Goal: Task Accomplishment & Management: Complete application form

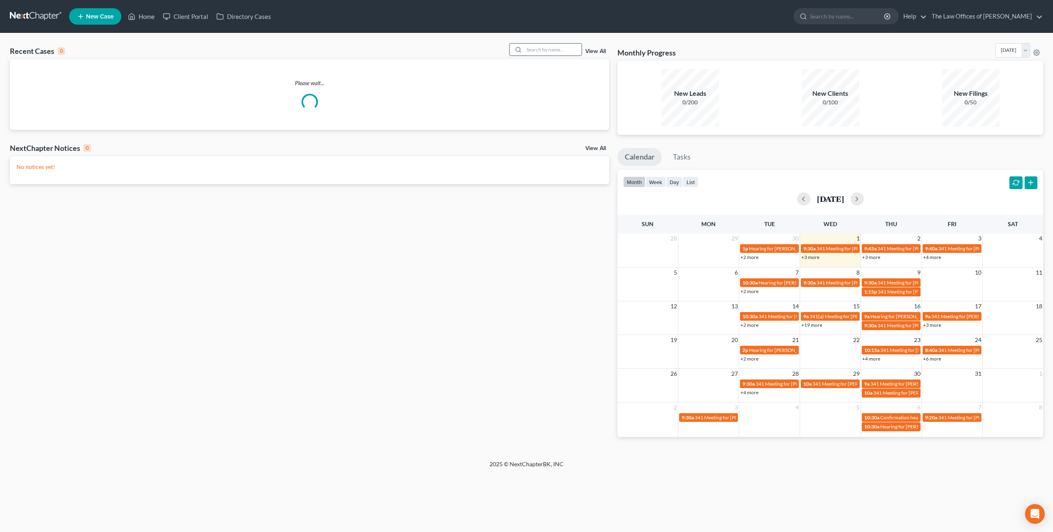
drag, startPoint x: 529, startPoint y: 48, endPoint x: 527, endPoint y: 52, distance: 4.4
click at [529, 48] on input "search" at bounding box center [553, 50] width 58 height 12
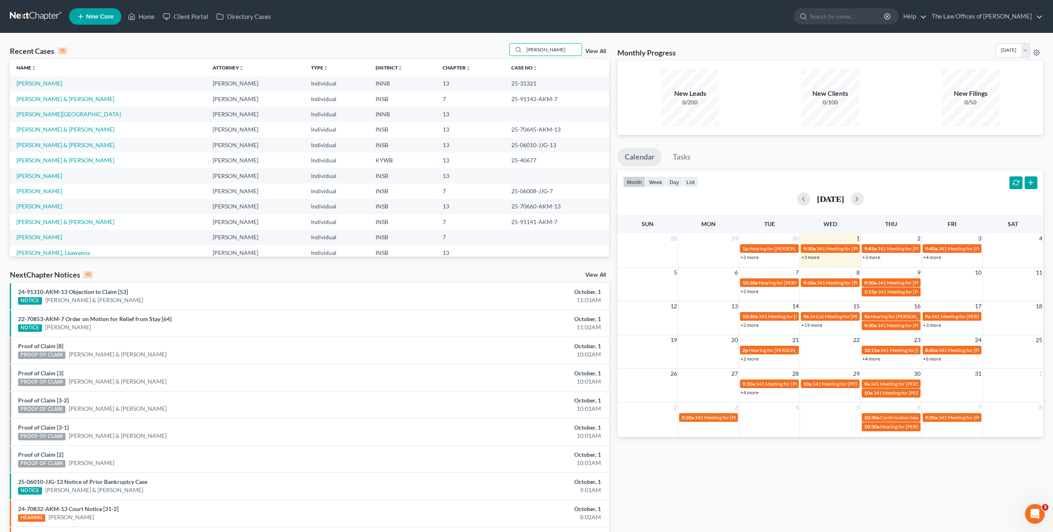
type input "Louis Weber"
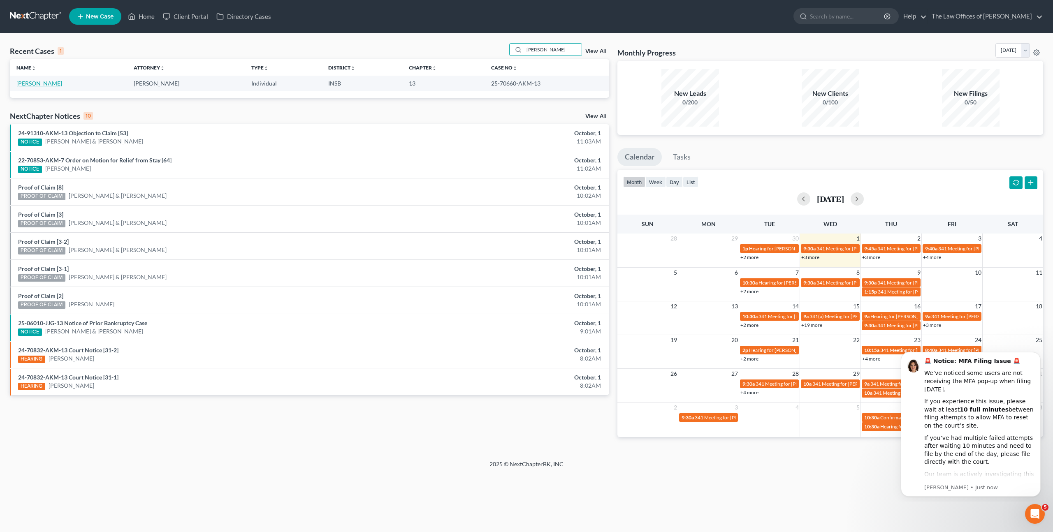
click at [41, 85] on link "[PERSON_NAME]" at bounding box center [39, 83] width 46 height 7
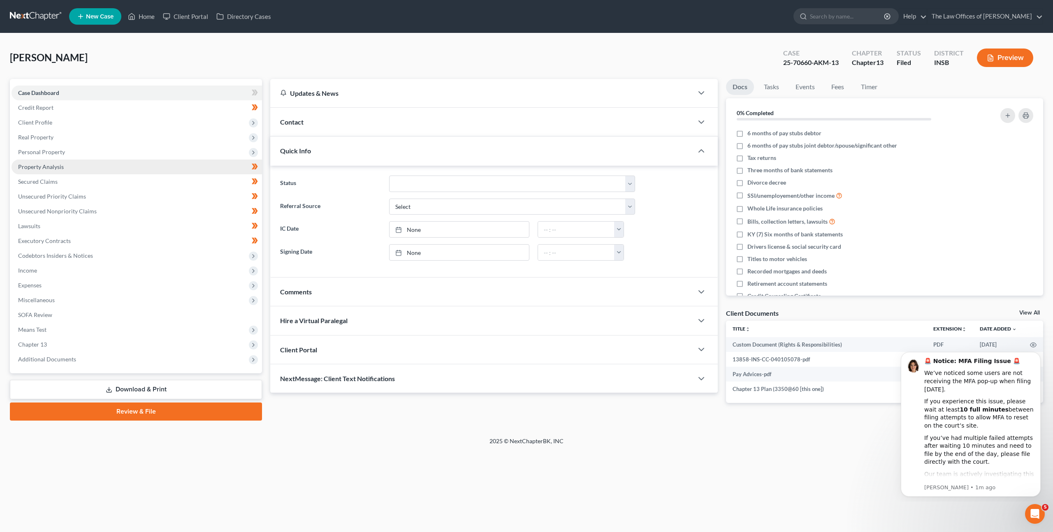
click at [107, 161] on link "Property Analysis" at bounding box center [137, 167] width 251 height 15
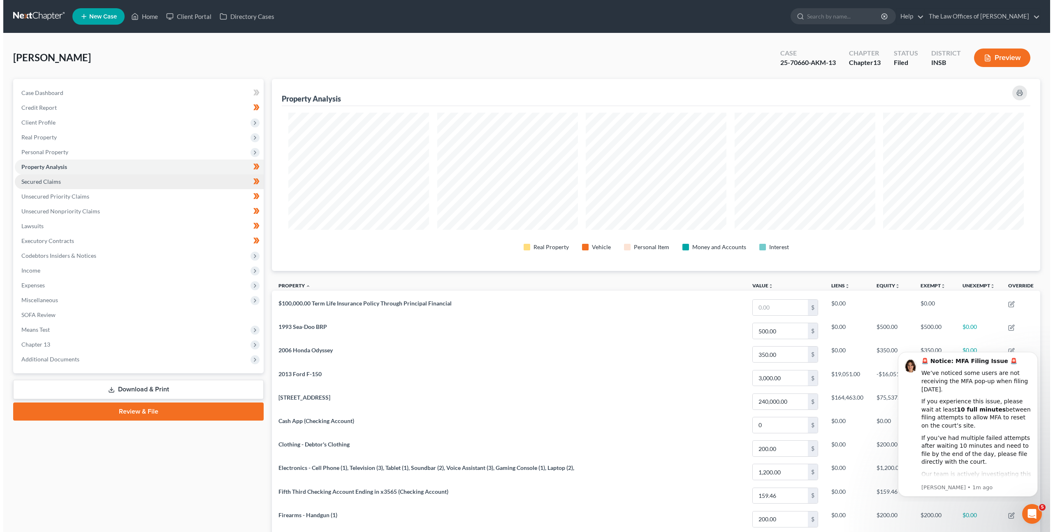
scroll to position [192, 768]
click at [122, 181] on link "Secured Claims" at bounding box center [136, 181] width 249 height 15
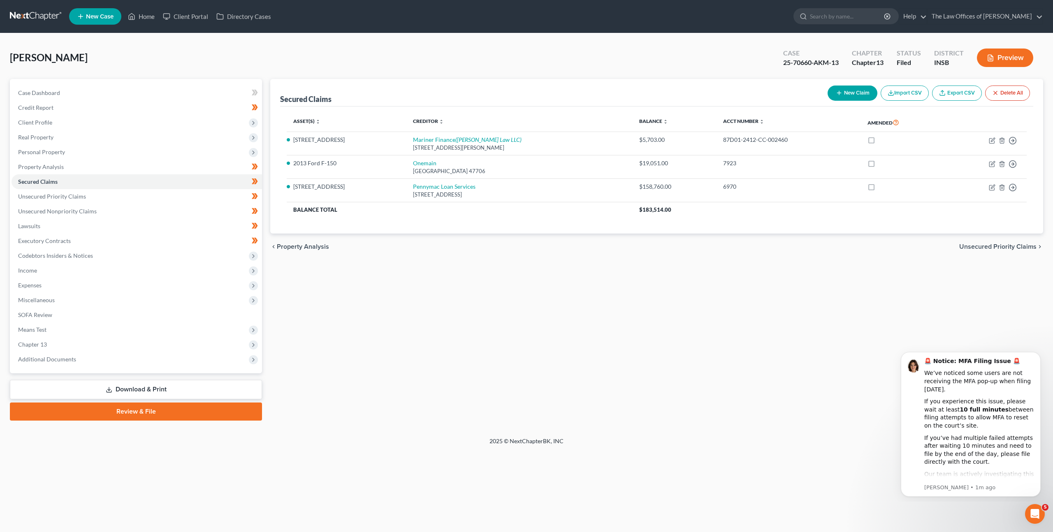
click at [463, 256] on div "chevron_left Property Analysis Unsecured Priority Claims chevron_right" at bounding box center [656, 247] width 773 height 26
click at [741, 144] on div "87D01-2412-CC-002460" at bounding box center [788, 140] width 131 height 8
click at [425, 162] on link "Onemain" at bounding box center [424, 163] width 23 height 7
select select "15"
select select "2"
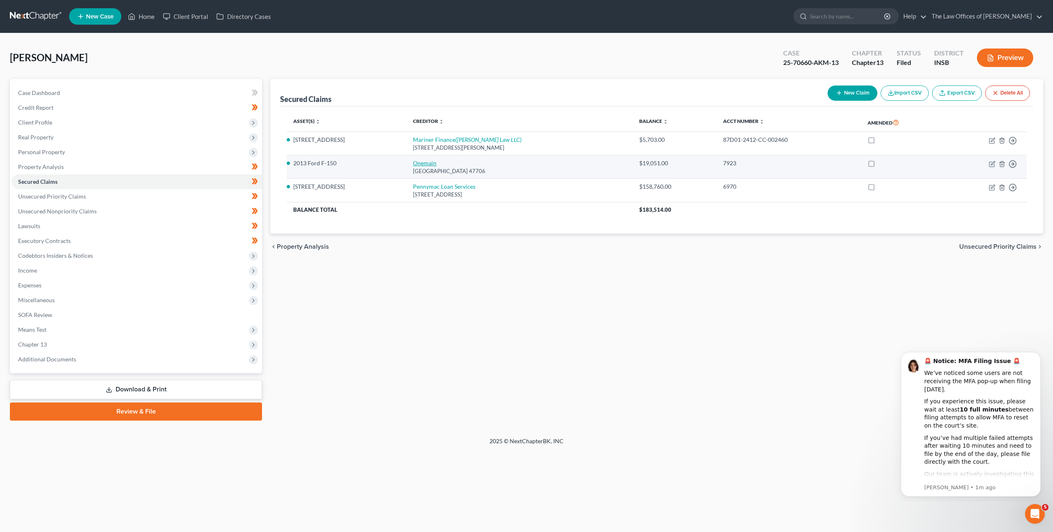
select select "0"
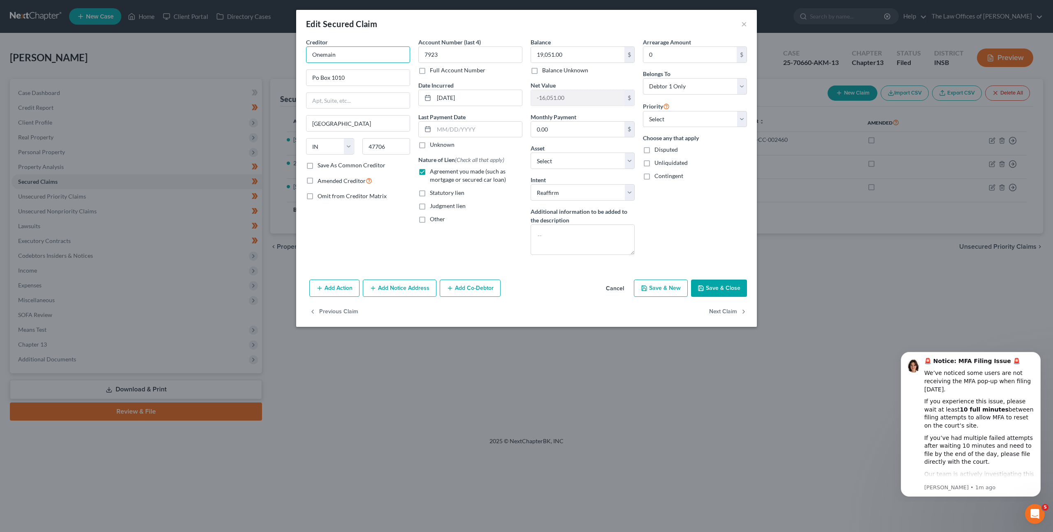
drag, startPoint x: 347, startPoint y: 54, endPoint x: 287, endPoint y: 52, distance: 60.1
click at [287, 52] on div "Edit Secured Claim × Creditor * Onemain Po Box 1010 Evansville State AL AK AR A…" at bounding box center [526, 266] width 1053 height 532
click at [542, 280] on div "Add Action Add Notice Address Add Co-Debtor Cancel Save & New Save & Close" at bounding box center [526, 289] width 461 height 27
click at [616, 282] on button "Cancel" at bounding box center [614, 289] width 31 height 16
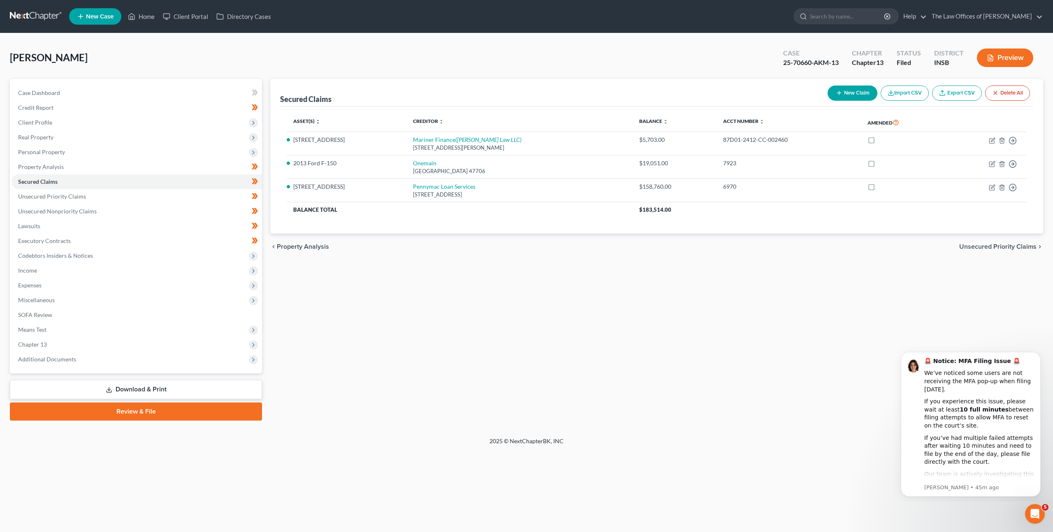
click at [22, 19] on link at bounding box center [36, 16] width 53 height 15
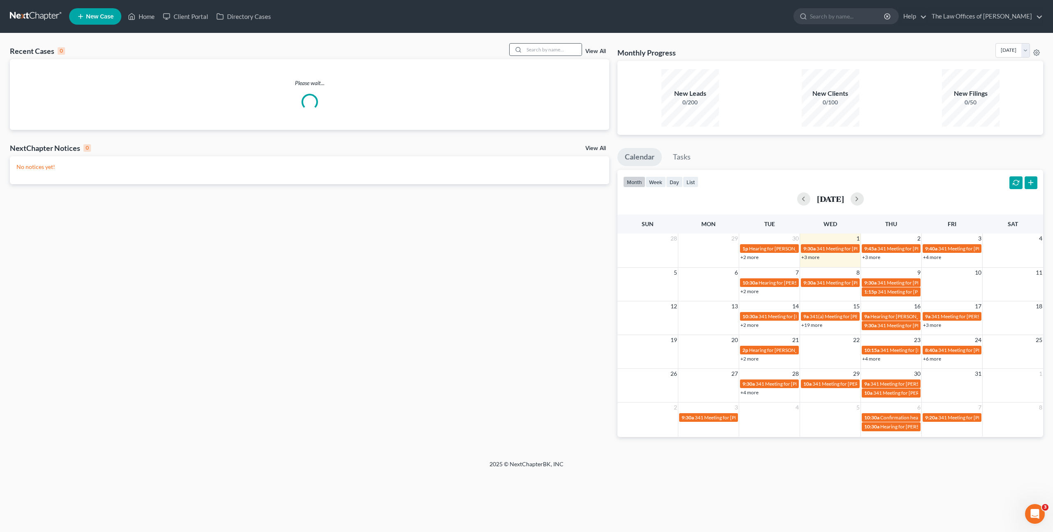
drag, startPoint x: 522, startPoint y: 49, endPoint x: 527, endPoint y: 48, distance: 4.3
click at [524, 48] on div at bounding box center [517, 50] width 15 height 12
click at [529, 47] on input "search" at bounding box center [553, 50] width 58 height 12
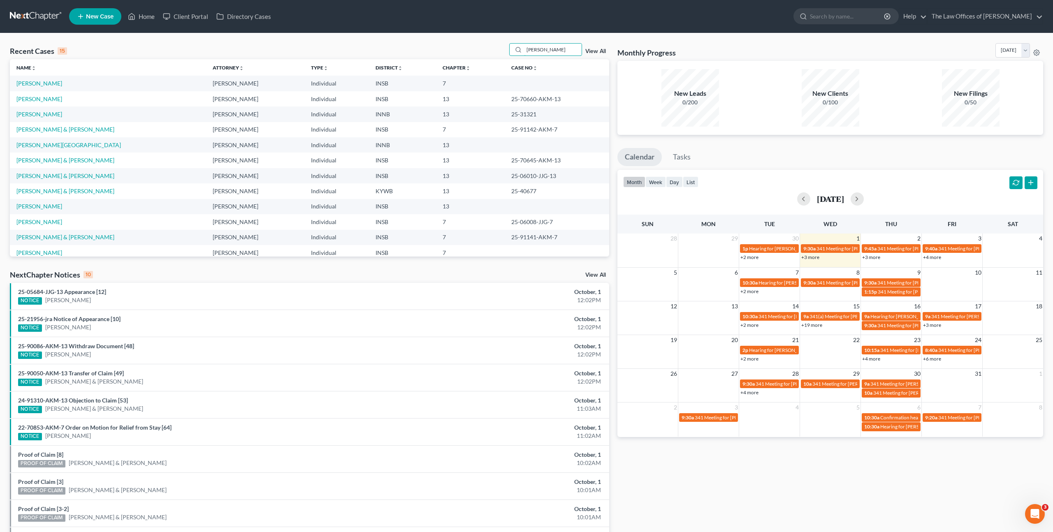
type input "[PERSON_NAME]"
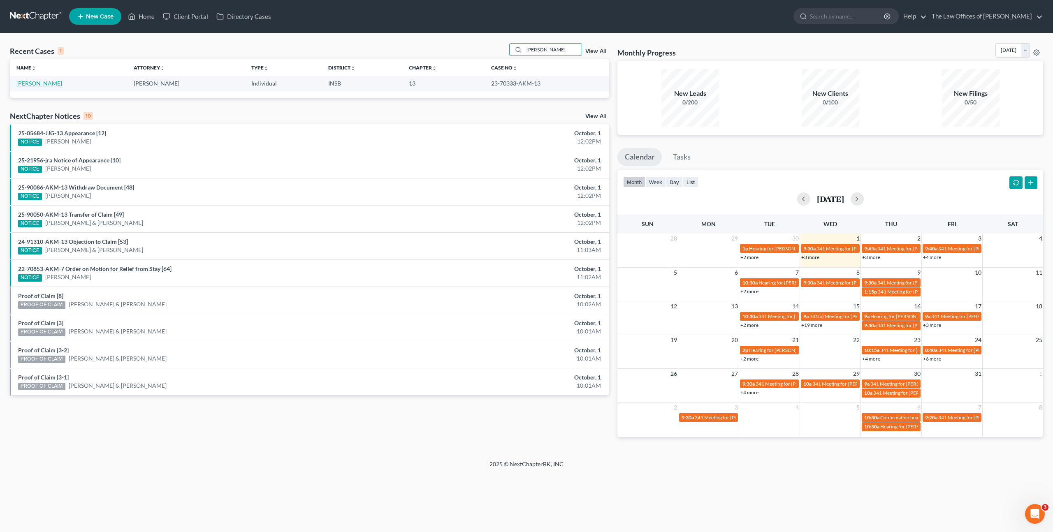
click at [47, 84] on link "[PERSON_NAME]" at bounding box center [39, 83] width 46 height 7
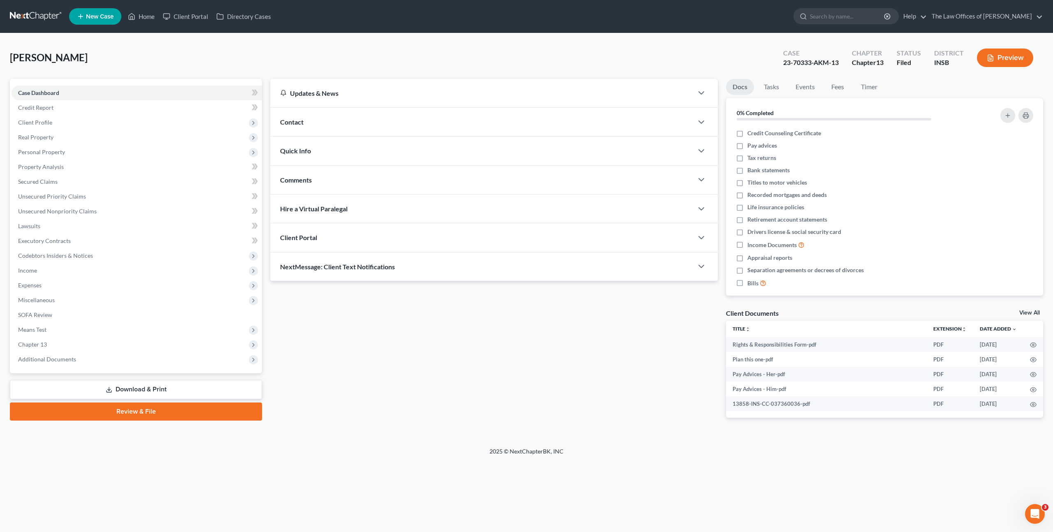
click at [487, 323] on div "Updates & News × [US_STATE] [GEOGRAPHIC_DATA] Notes Take a look at NextChapter'…" at bounding box center [494, 255] width 456 height 353
click at [459, 344] on div "Updates & News × [US_STATE] [GEOGRAPHIC_DATA] Notes Take a look at NextChapter'…" at bounding box center [494, 255] width 456 height 353
click at [93, 114] on link "Credit Report" at bounding box center [137, 107] width 251 height 15
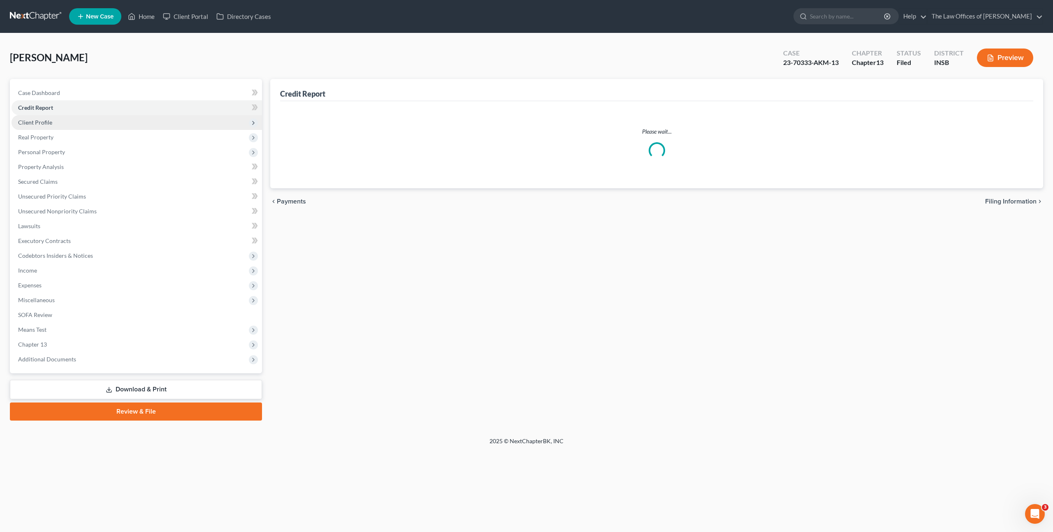
click at [91, 122] on span "Client Profile" at bounding box center [137, 122] width 251 height 15
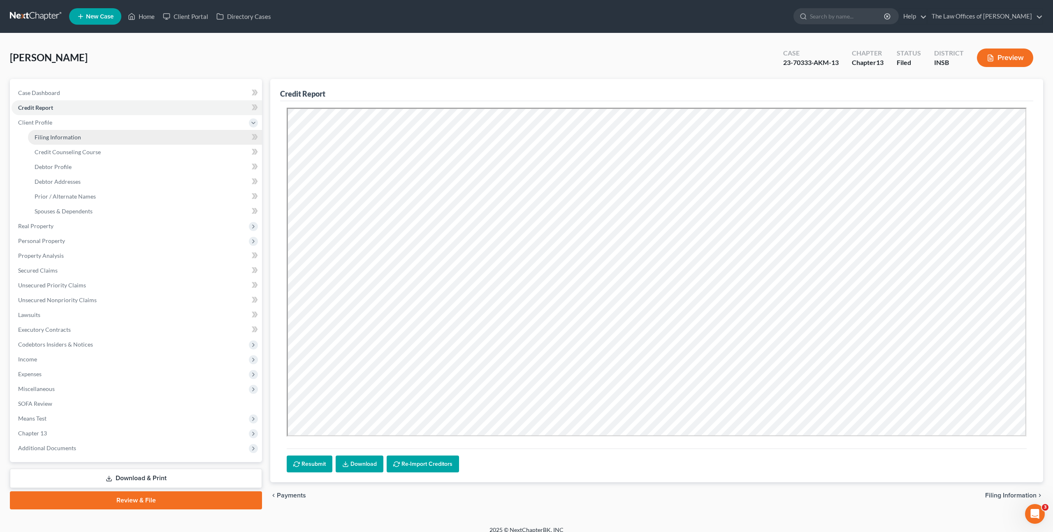
click at [147, 137] on link "Filing Information" at bounding box center [145, 137] width 234 height 15
select select "1"
select select "0"
select select "3"
select select "15"
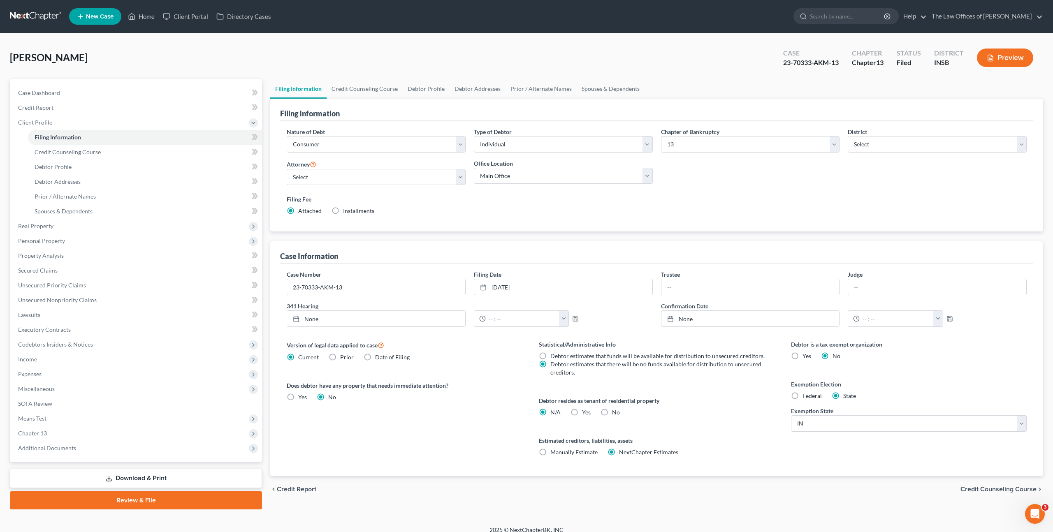
click at [171, 48] on div "[PERSON_NAME] Upgraded Case 23-70333-AKM-13 Chapter Chapter 13 Status Filed Dis…" at bounding box center [526, 61] width 1033 height 36
click at [165, 171] on link "Debtor Profile" at bounding box center [145, 167] width 234 height 15
select select "1"
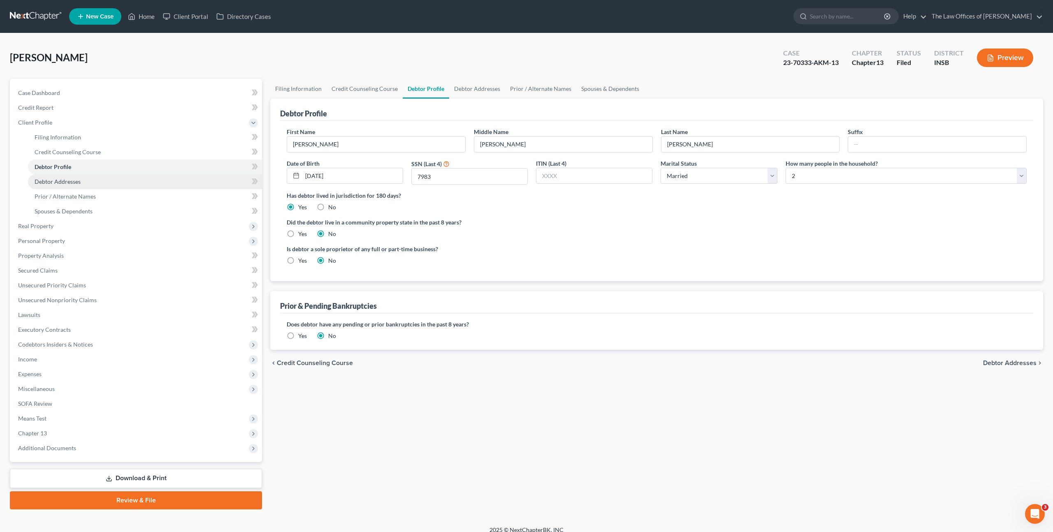
click at [169, 183] on link "Debtor Addresses" at bounding box center [145, 181] width 234 height 15
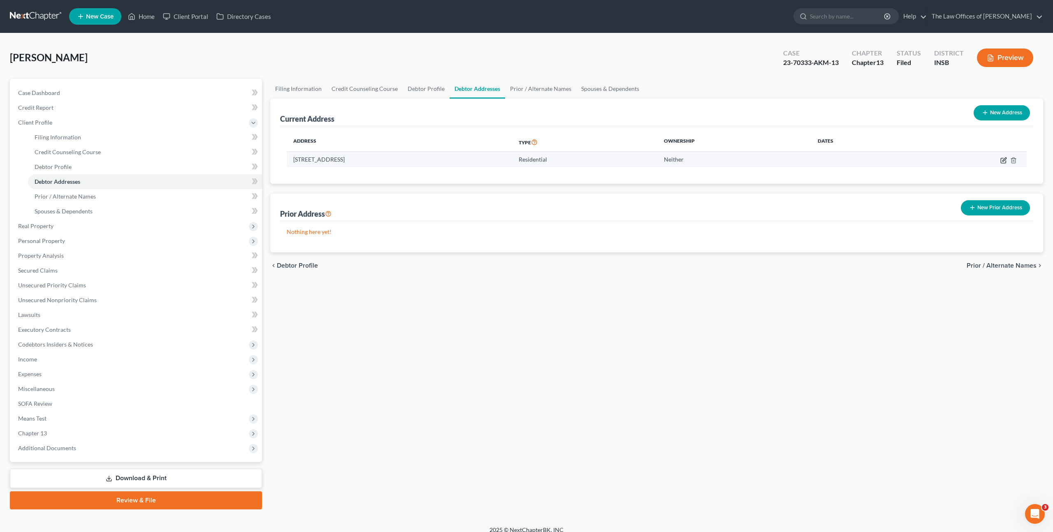
click at [1003, 161] on icon "button" at bounding box center [1005, 160] width 4 height 4
select select "15"
select select "0"
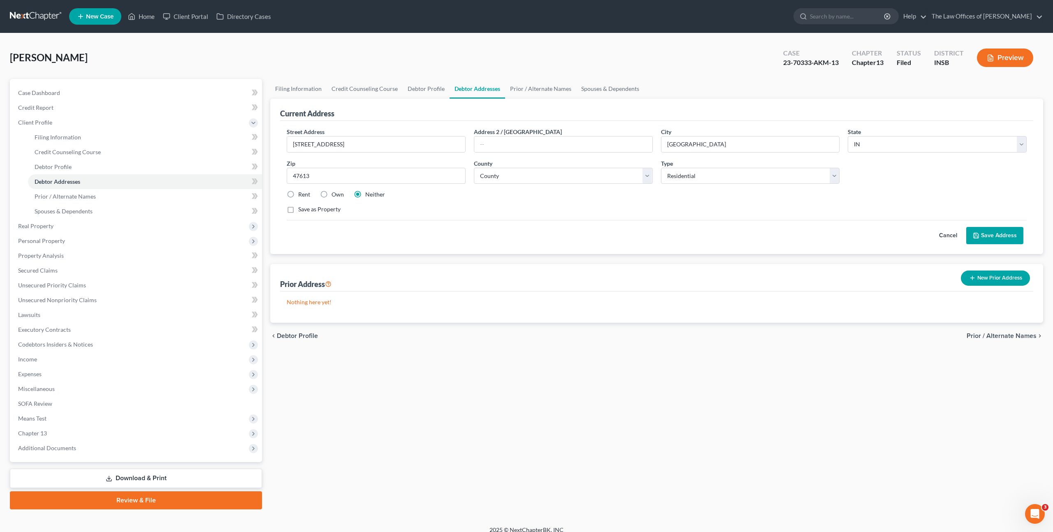
click at [941, 234] on button "Cancel" at bounding box center [948, 236] width 36 height 16
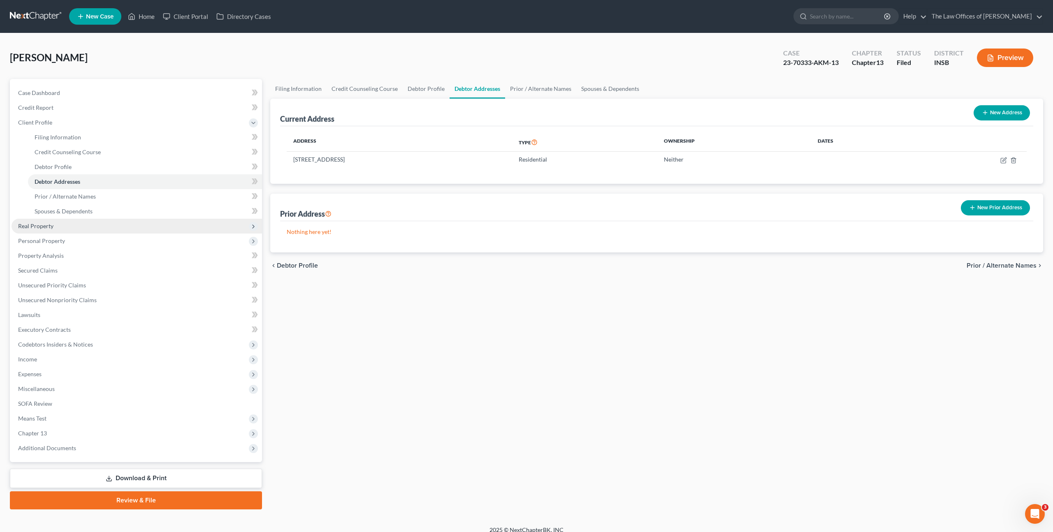
click at [64, 232] on span "Real Property" at bounding box center [137, 226] width 251 height 15
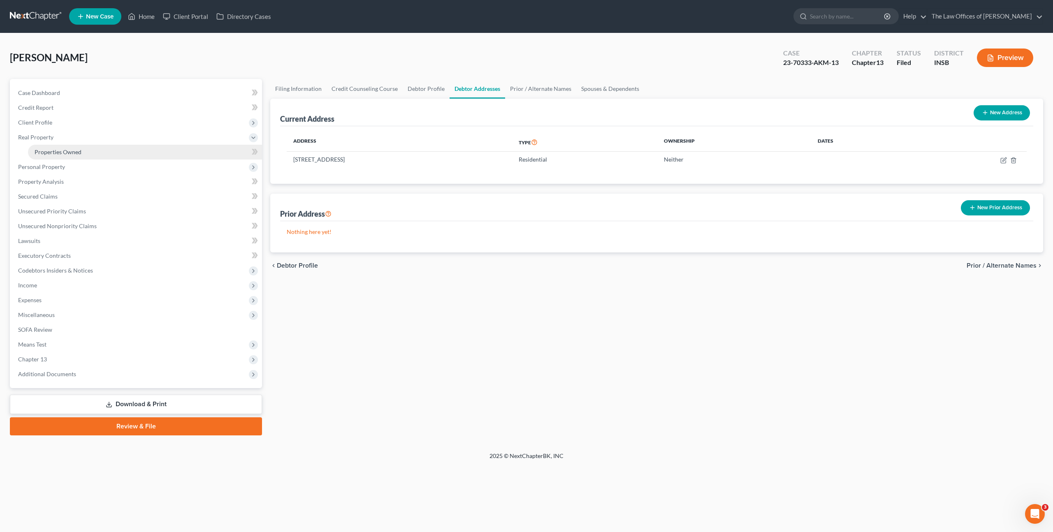
click at [102, 153] on link "Properties Owned" at bounding box center [145, 152] width 234 height 15
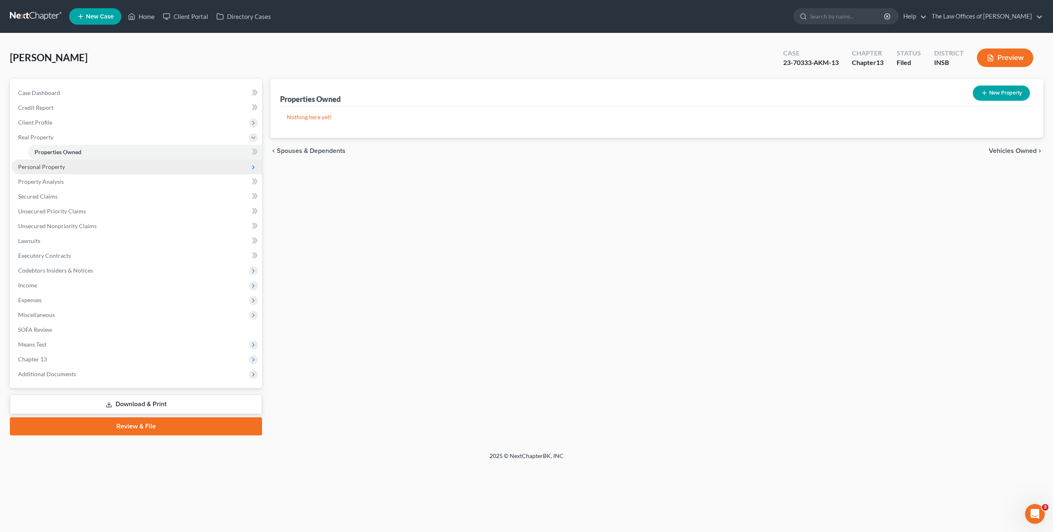
click at [121, 170] on span "Personal Property" at bounding box center [137, 167] width 251 height 15
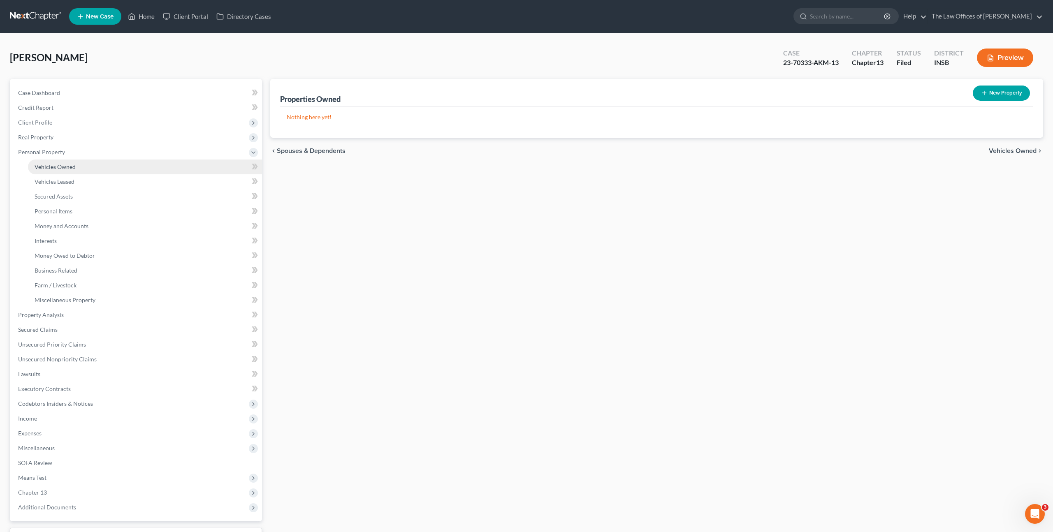
click at [125, 165] on link "Vehicles Owned" at bounding box center [145, 167] width 234 height 15
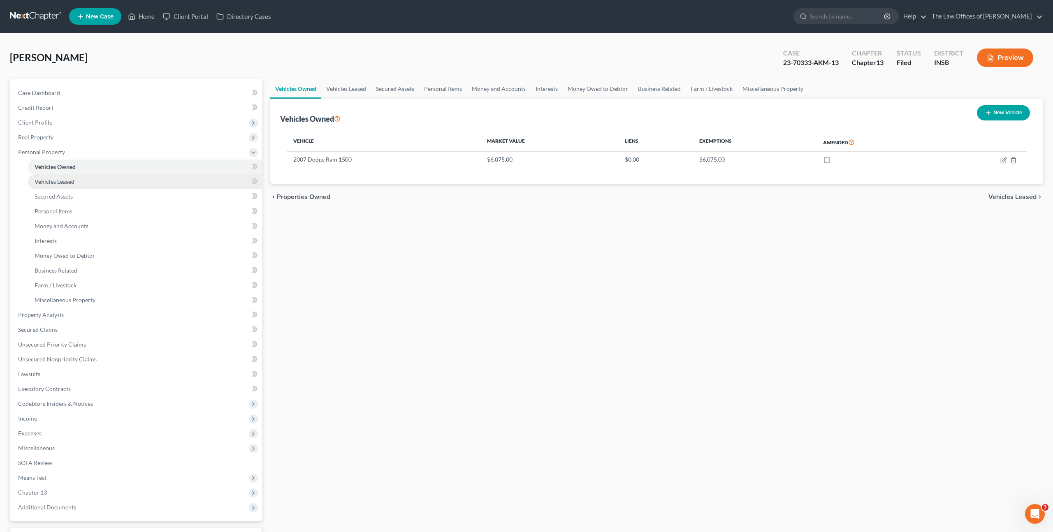
click at [125, 182] on link "Vehicles Leased" at bounding box center [145, 181] width 234 height 15
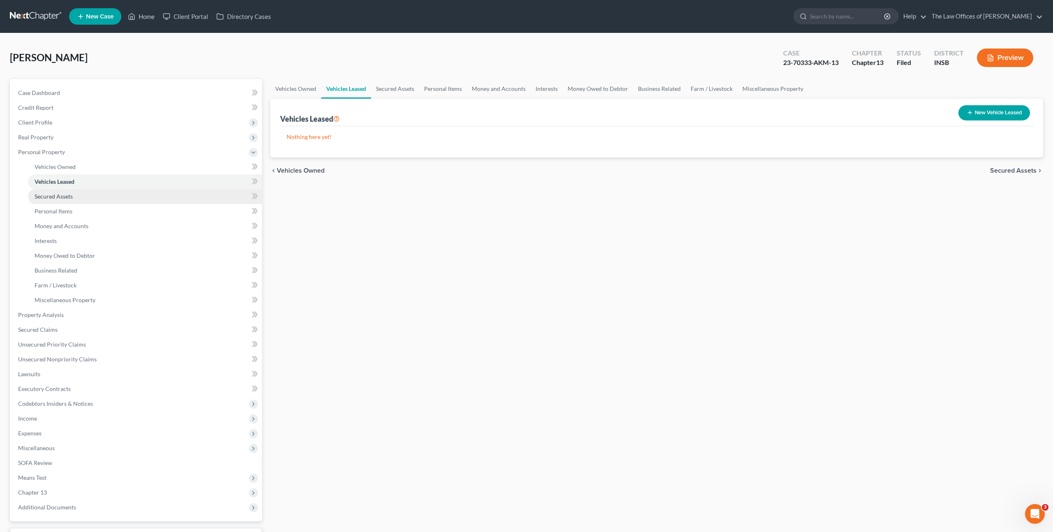
click at [138, 200] on link "Secured Assets" at bounding box center [145, 196] width 234 height 15
click at [132, 211] on link "Personal Items" at bounding box center [145, 211] width 234 height 15
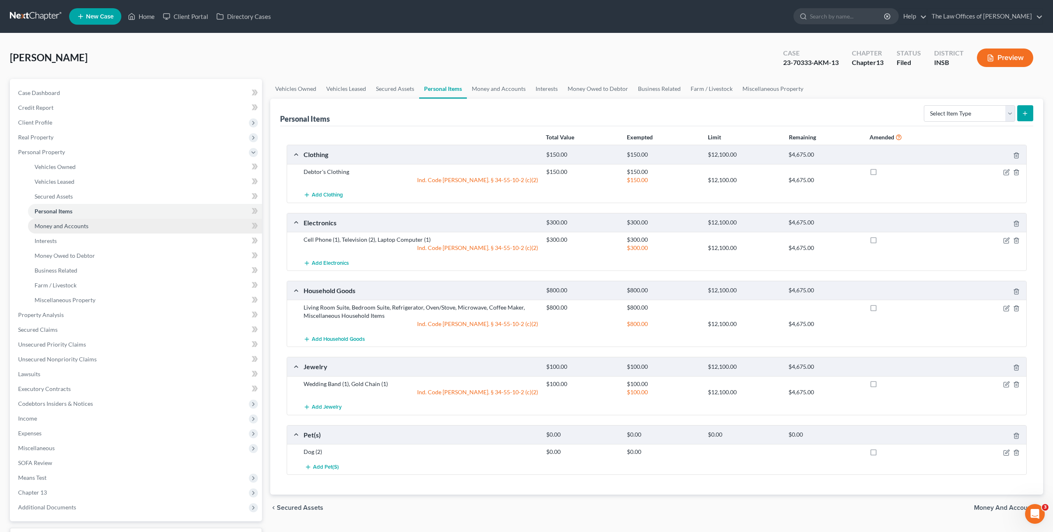
click at [135, 220] on link "Money and Accounts" at bounding box center [145, 226] width 234 height 15
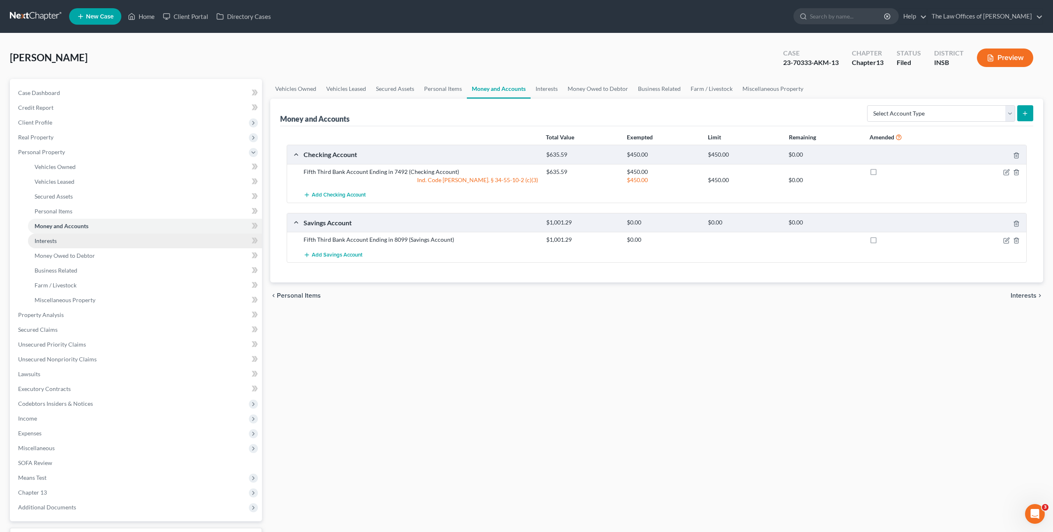
click at [132, 241] on link "Interests" at bounding box center [145, 241] width 234 height 15
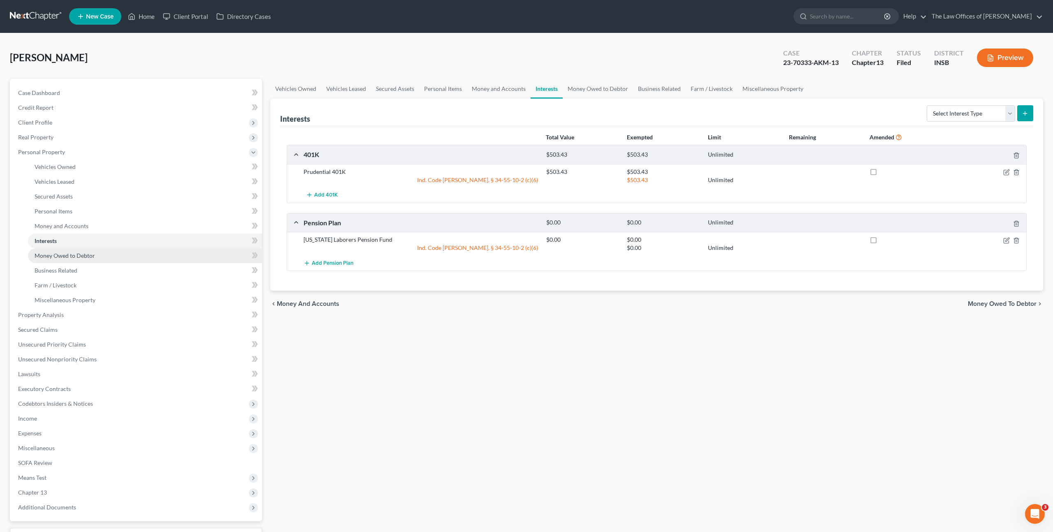
click at [130, 257] on link "Money Owed to Debtor" at bounding box center [145, 255] width 234 height 15
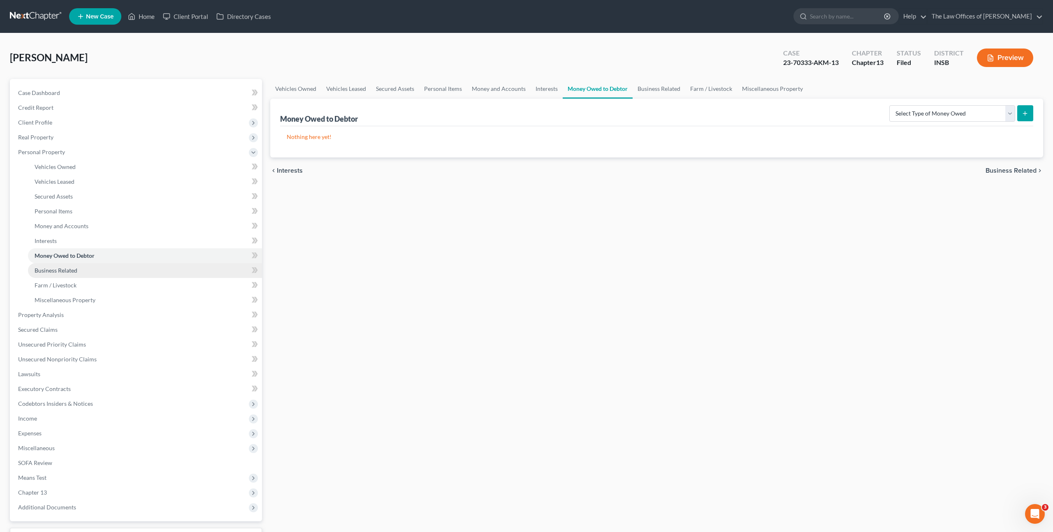
click at [122, 269] on link "Business Related" at bounding box center [145, 270] width 234 height 15
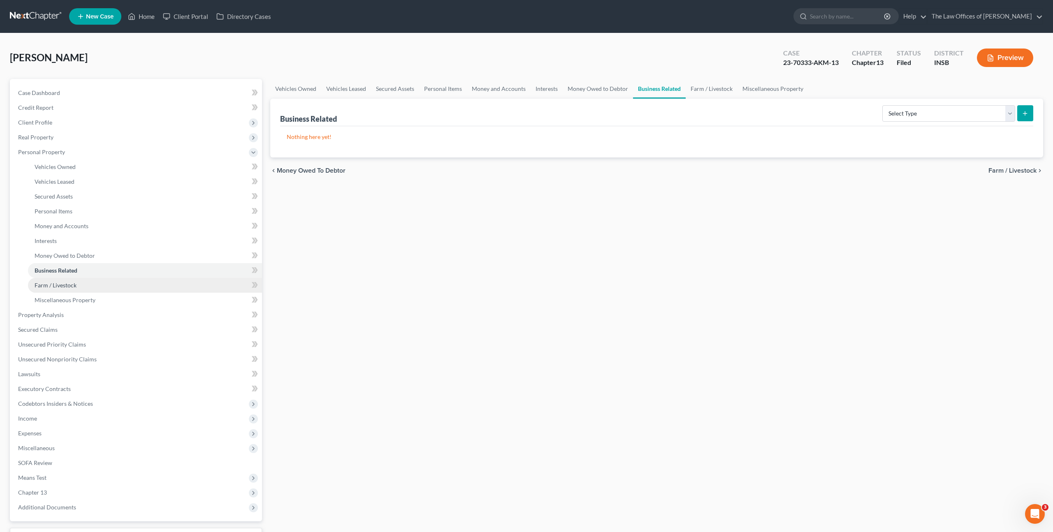
click at [132, 287] on link "Farm / Livestock" at bounding box center [145, 285] width 234 height 15
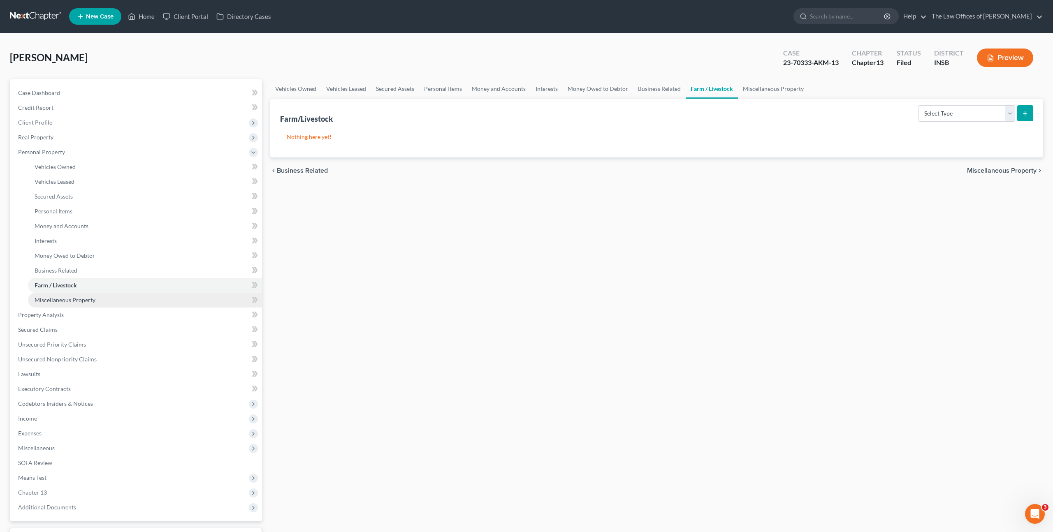
click at [128, 297] on link "Miscellaneous Property" at bounding box center [145, 300] width 234 height 15
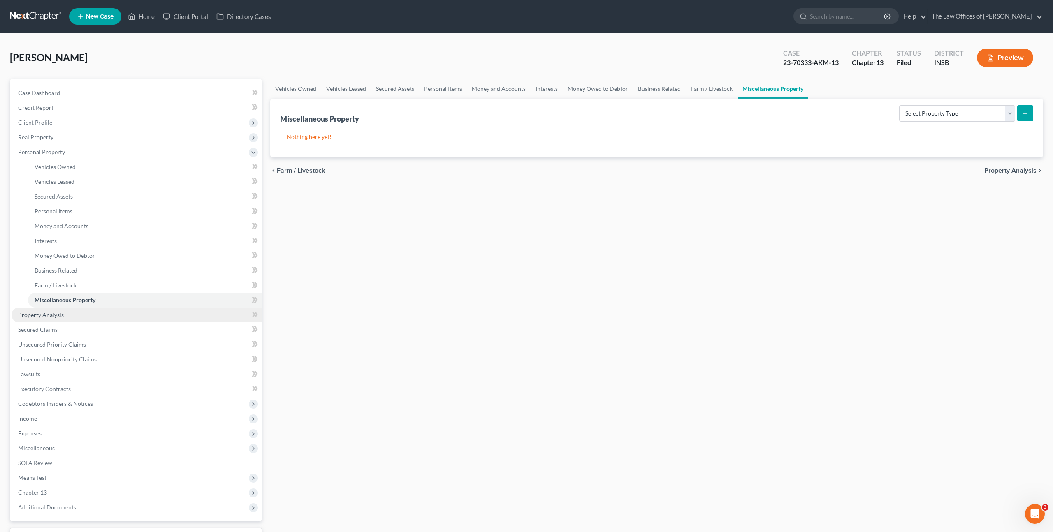
click at [163, 316] on link "Property Analysis" at bounding box center [137, 315] width 251 height 15
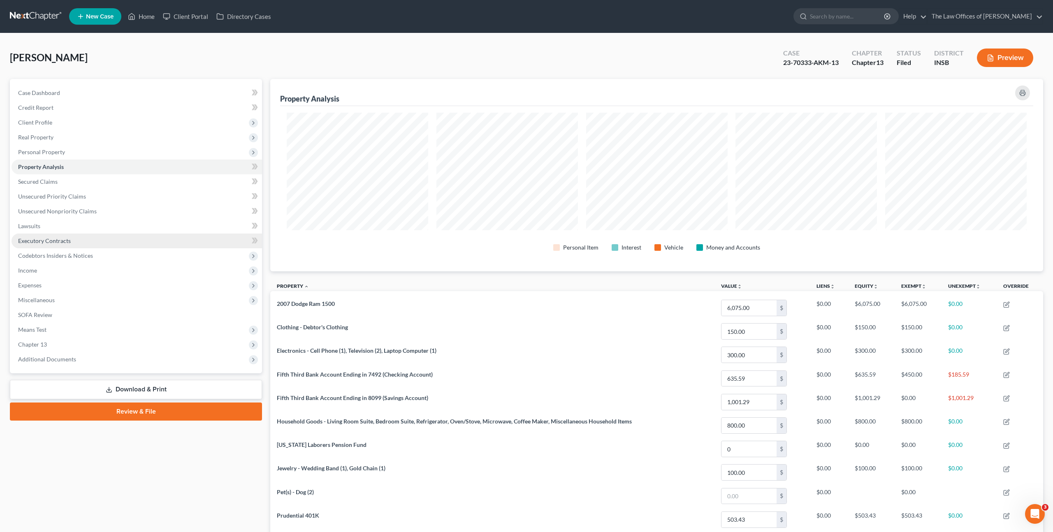
scroll to position [193, 773]
click at [107, 184] on link "Secured Claims" at bounding box center [137, 181] width 251 height 15
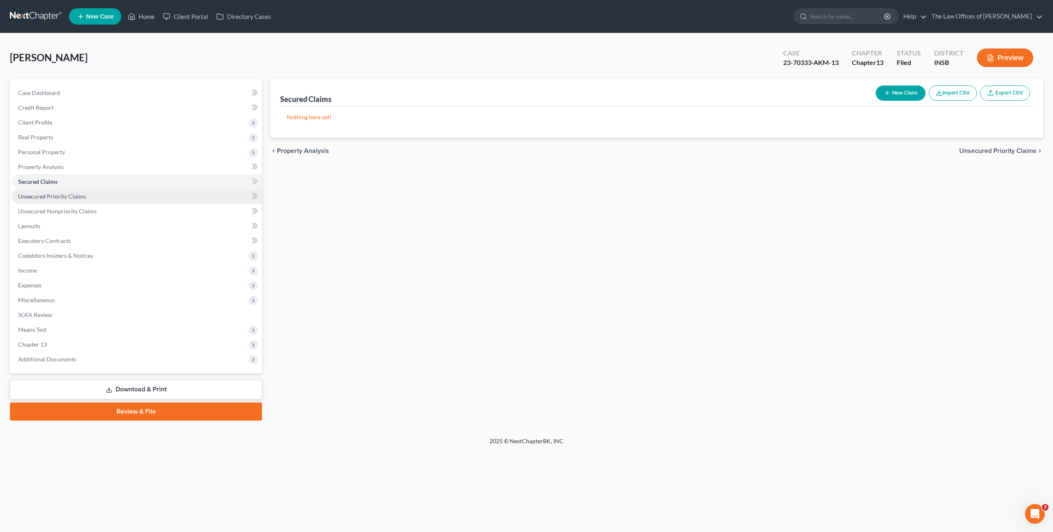
click at [108, 196] on link "Unsecured Priority Claims" at bounding box center [137, 196] width 251 height 15
click at [109, 214] on link "Unsecured Nonpriority Claims" at bounding box center [137, 211] width 251 height 15
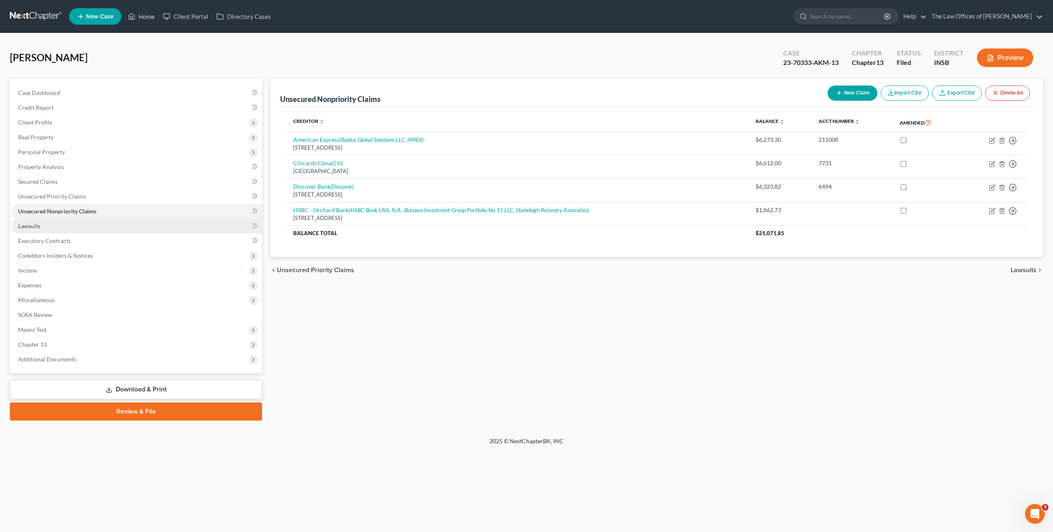
click at [107, 221] on link "Lawsuits" at bounding box center [137, 226] width 251 height 15
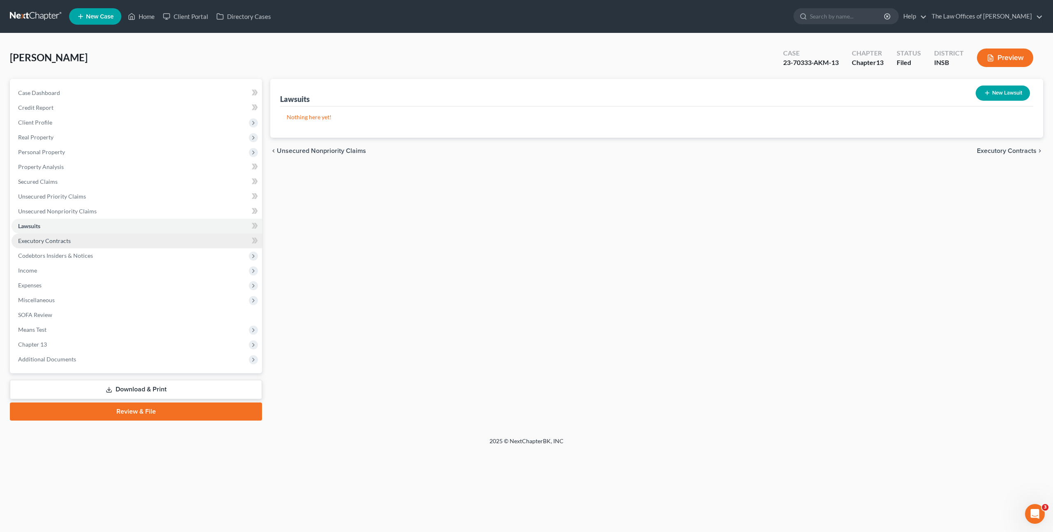
click at [108, 238] on link "Executory Contracts" at bounding box center [137, 241] width 251 height 15
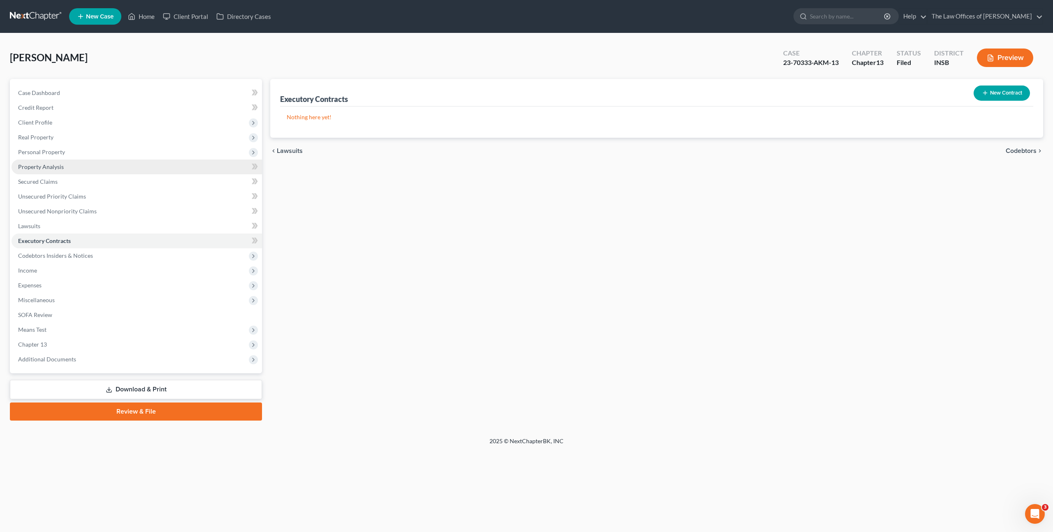
click at [109, 161] on link "Property Analysis" at bounding box center [137, 167] width 251 height 15
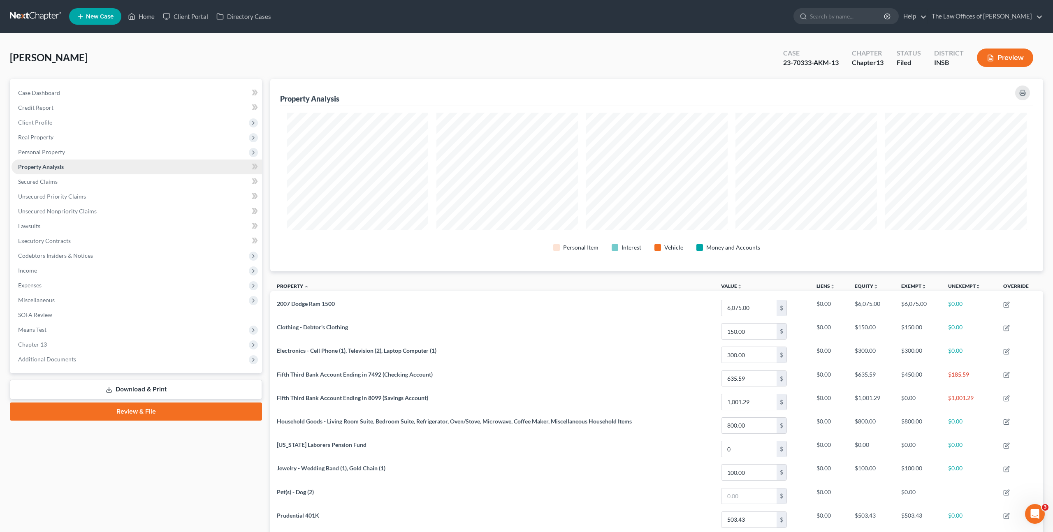
scroll to position [193, 773]
click at [111, 154] on span "Personal Property" at bounding box center [137, 152] width 251 height 15
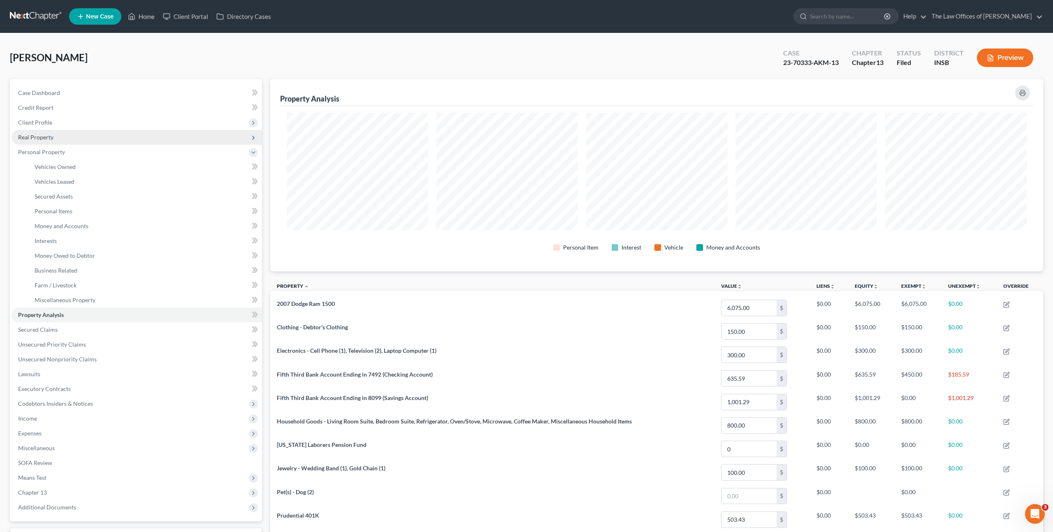
click at [104, 139] on span "Real Property" at bounding box center [137, 137] width 251 height 15
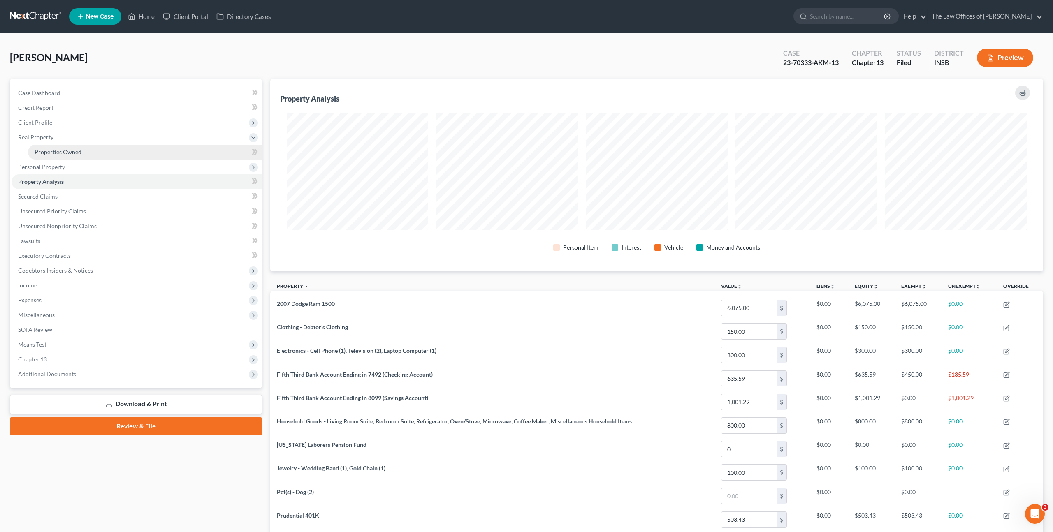
click at [99, 151] on link "Properties Owned" at bounding box center [145, 152] width 234 height 15
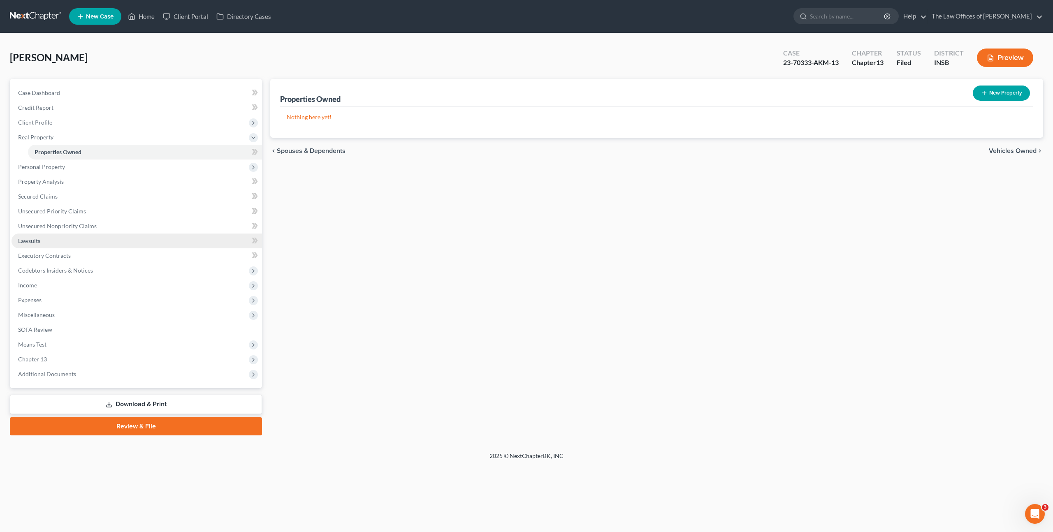
click at [82, 239] on link "Lawsuits" at bounding box center [137, 241] width 251 height 15
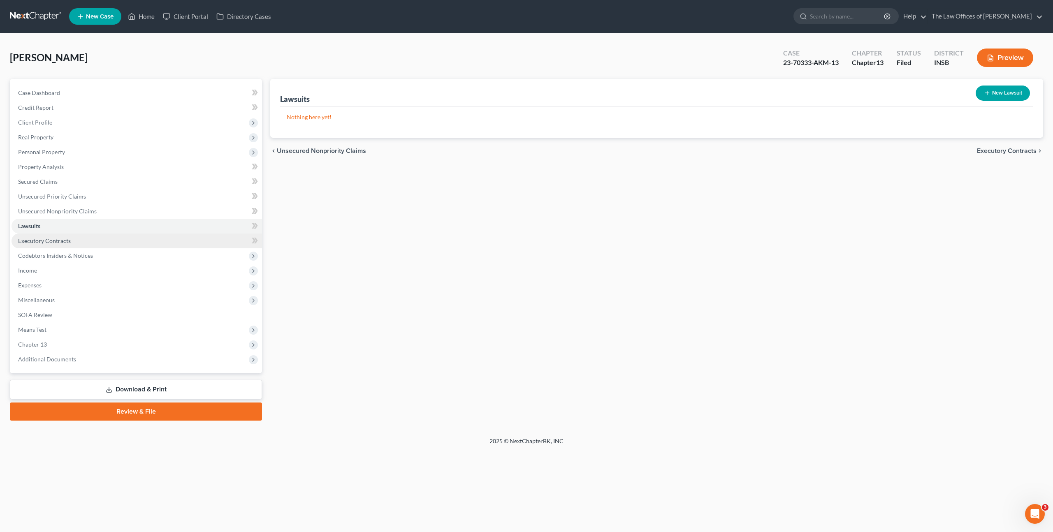
click at [85, 244] on link "Executory Contracts" at bounding box center [137, 241] width 251 height 15
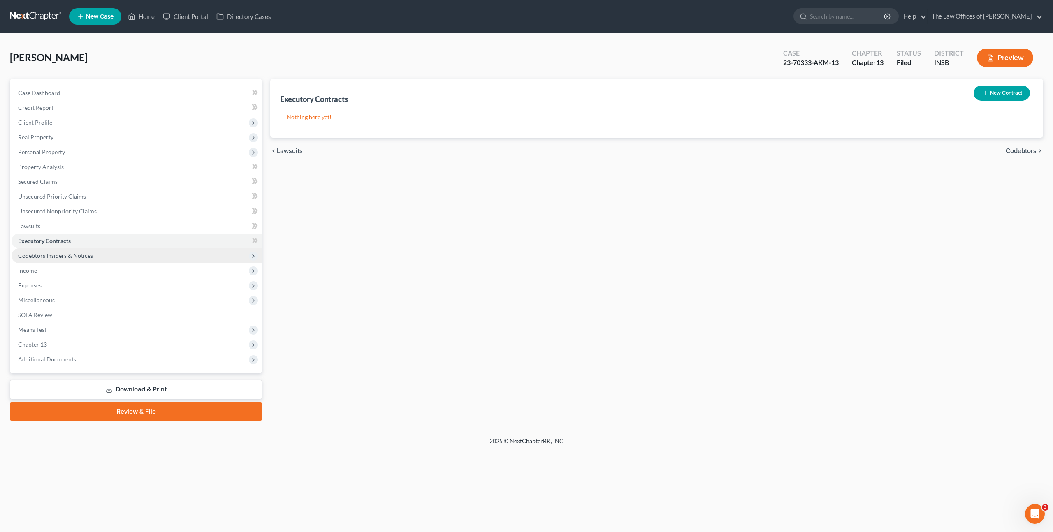
click at [93, 258] on span "Codebtors Insiders & Notices" at bounding box center [137, 255] width 251 height 15
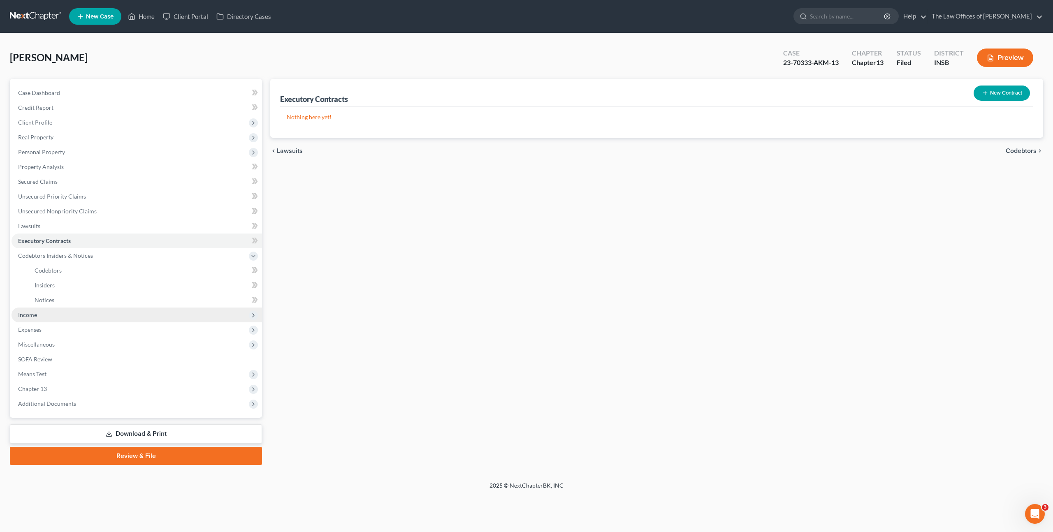
click at [71, 317] on span "Income" at bounding box center [137, 315] width 251 height 15
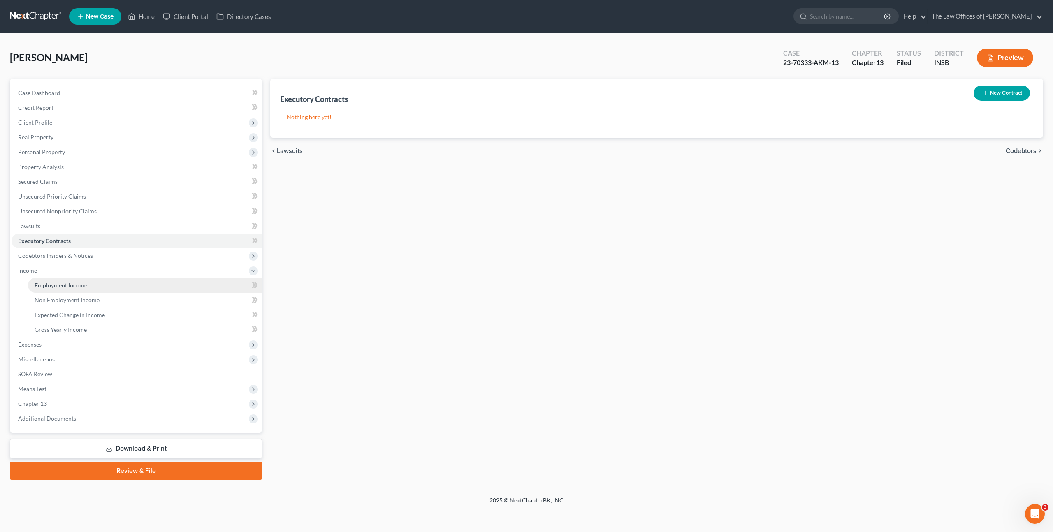
click at [78, 288] on span "Employment Income" at bounding box center [61, 285] width 53 height 7
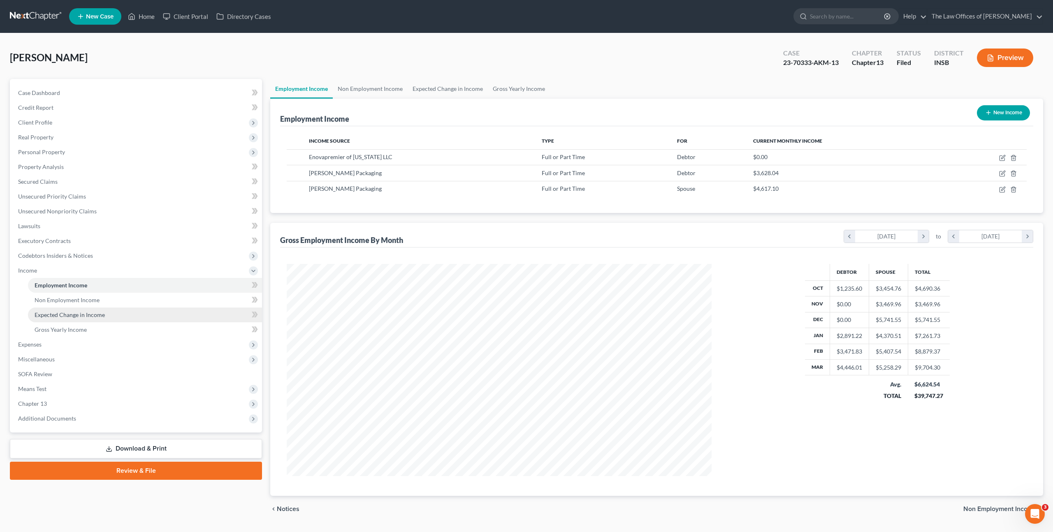
scroll to position [212, 441]
click at [118, 349] on span "Expenses" at bounding box center [137, 344] width 251 height 15
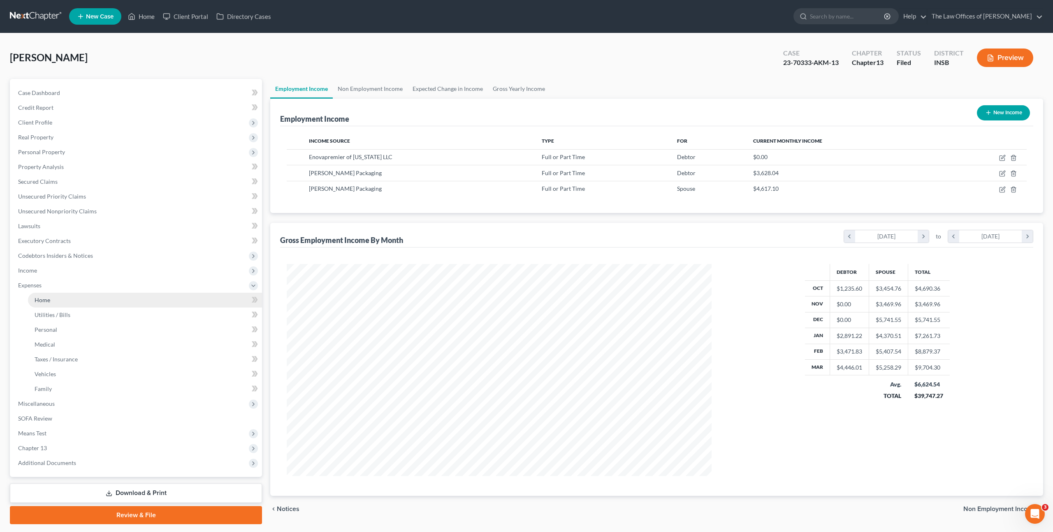
click at [133, 302] on link "Home" at bounding box center [145, 300] width 234 height 15
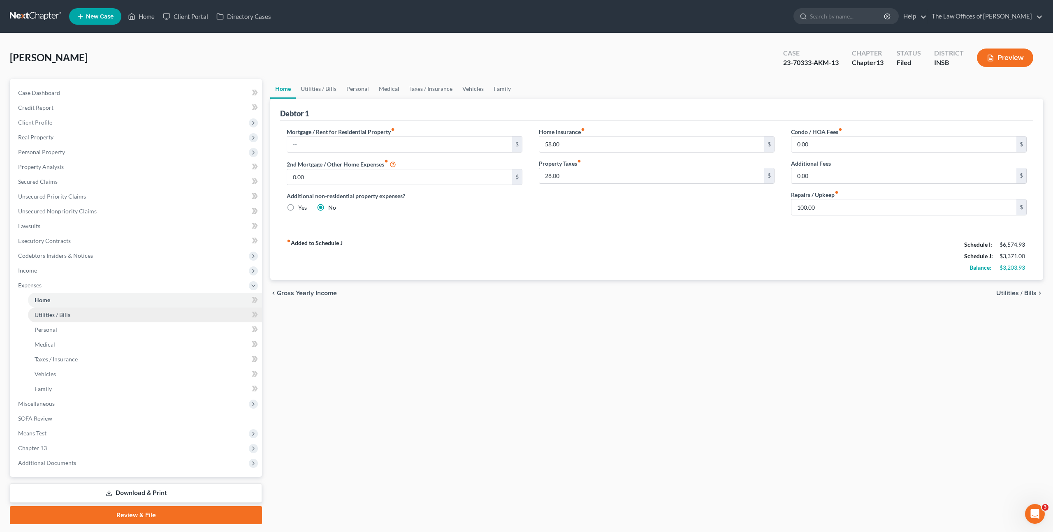
click at [121, 316] on link "Utilities / Bills" at bounding box center [145, 315] width 234 height 15
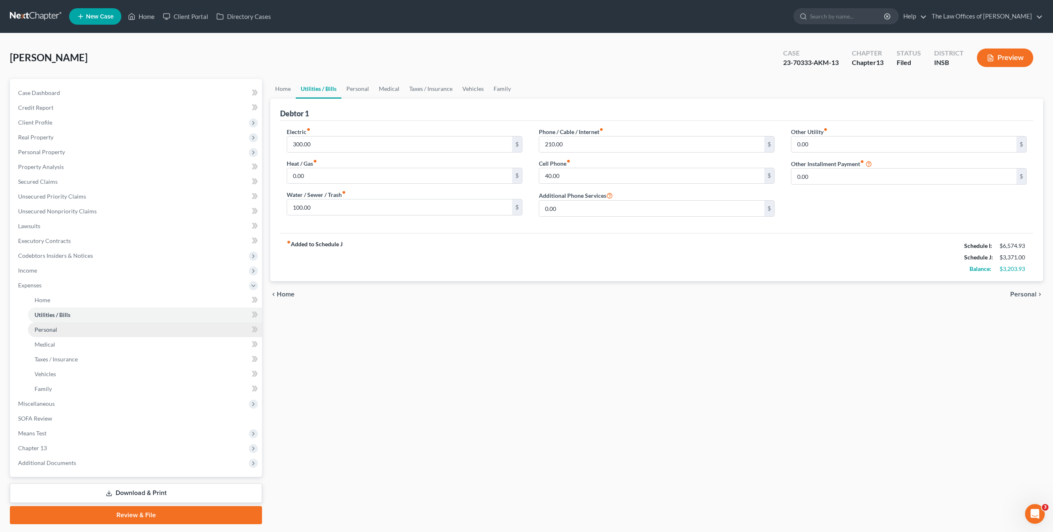
click at [74, 332] on link "Personal" at bounding box center [145, 330] width 234 height 15
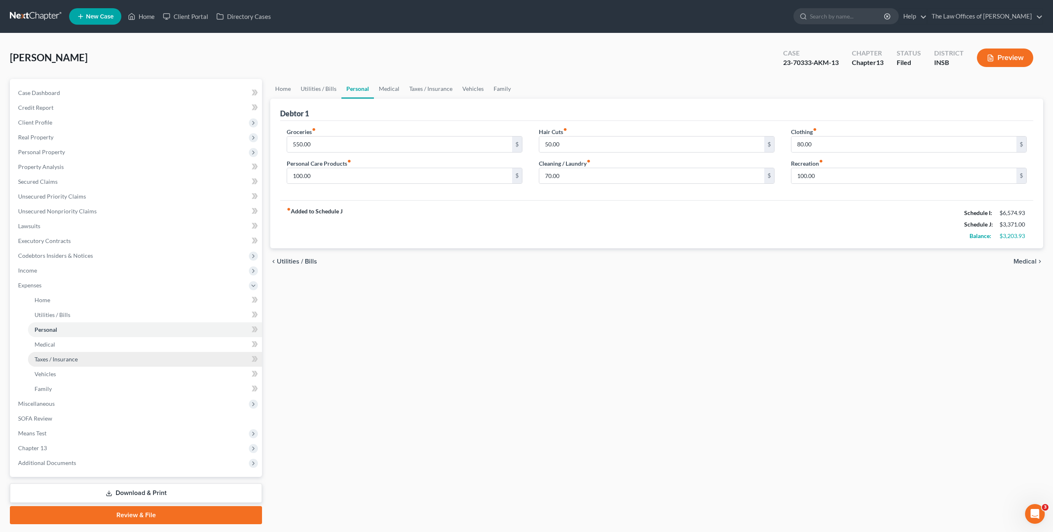
click at [123, 353] on link "Taxes / Insurance" at bounding box center [145, 359] width 234 height 15
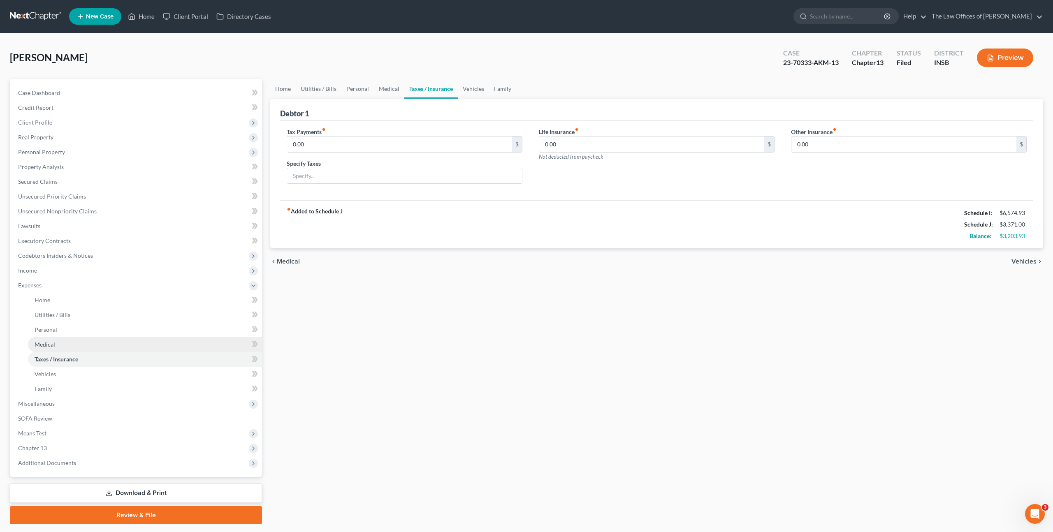
click at [124, 341] on link "Medical" at bounding box center [145, 344] width 234 height 15
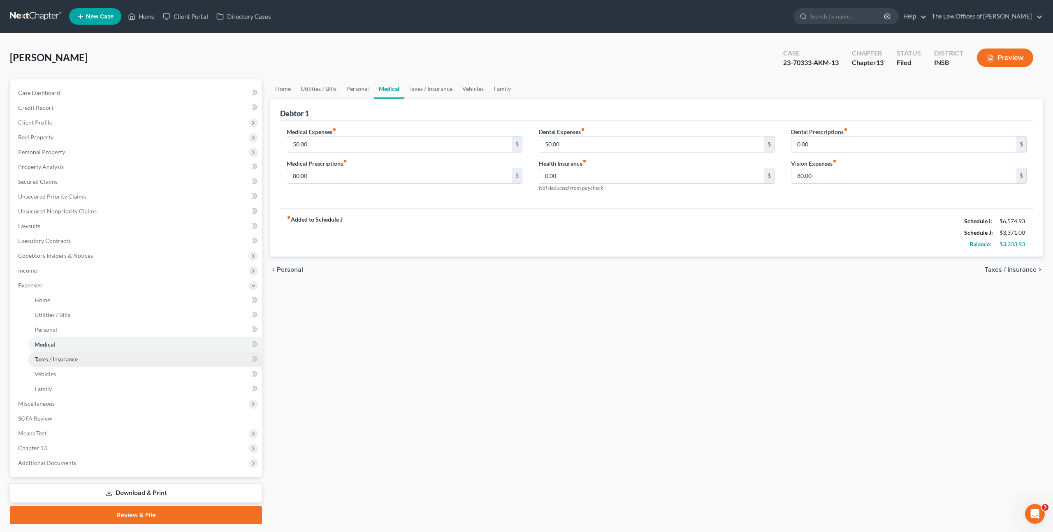
click at [162, 354] on link "Taxes / Insurance" at bounding box center [145, 359] width 234 height 15
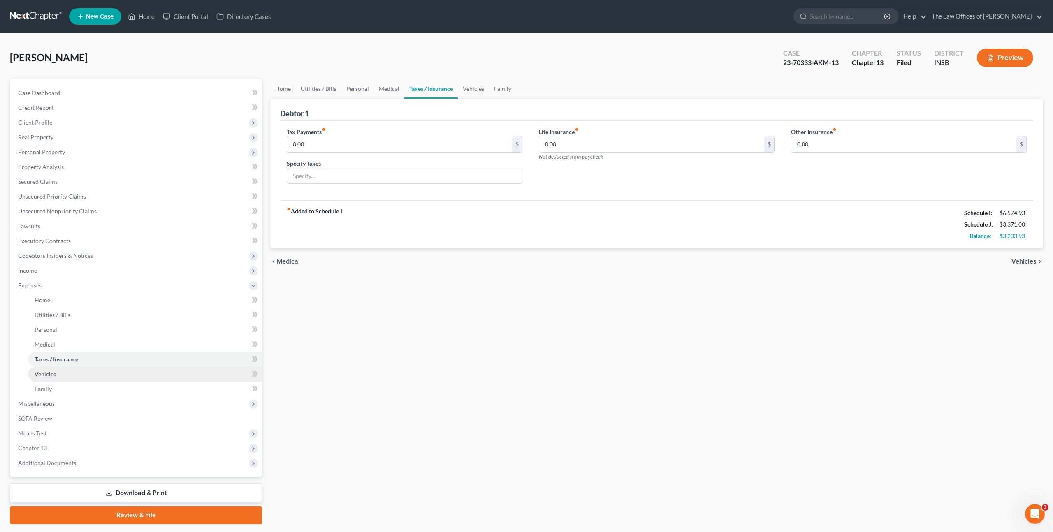
click at [146, 369] on link "Vehicles" at bounding box center [145, 374] width 234 height 15
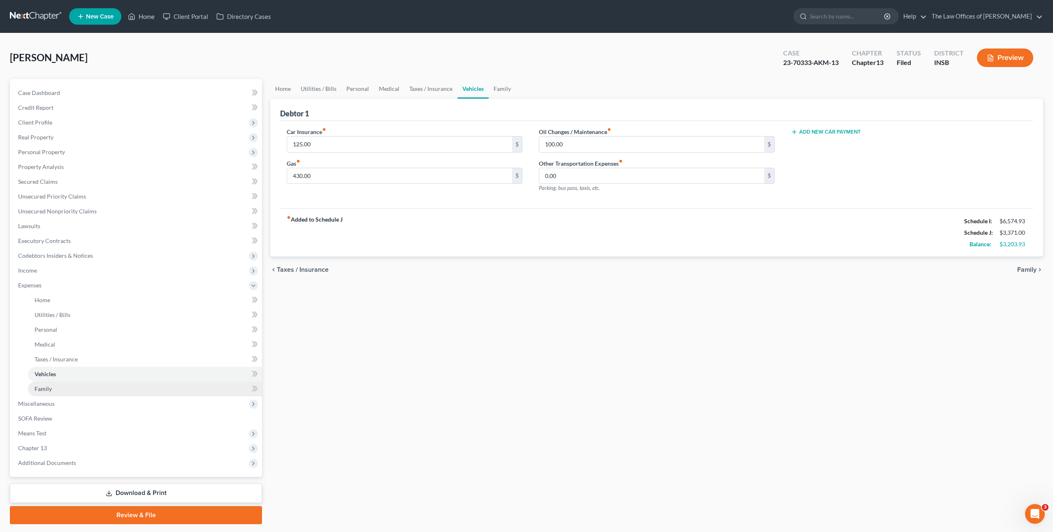
click at [133, 390] on link "Family" at bounding box center [145, 389] width 234 height 15
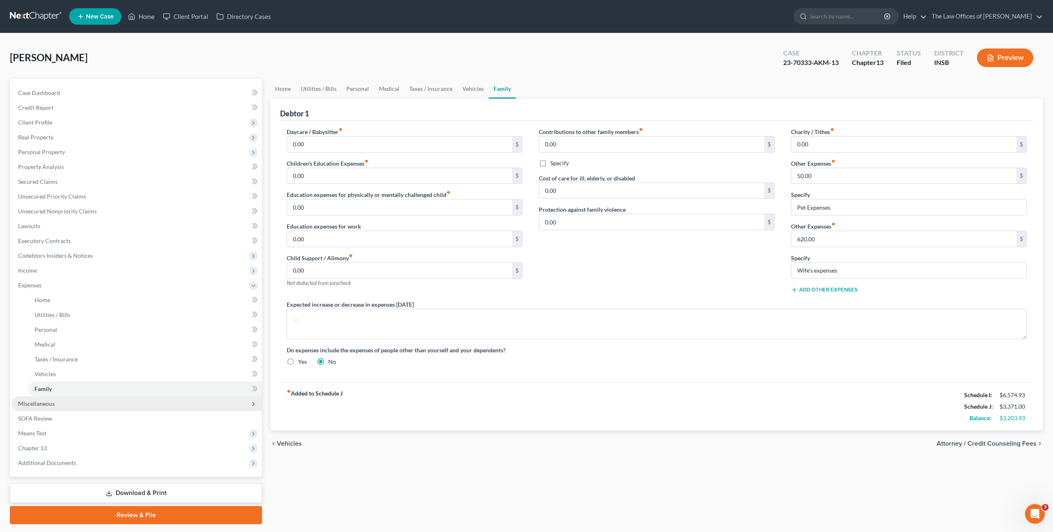
click at [119, 402] on span "Miscellaneous" at bounding box center [137, 404] width 251 height 15
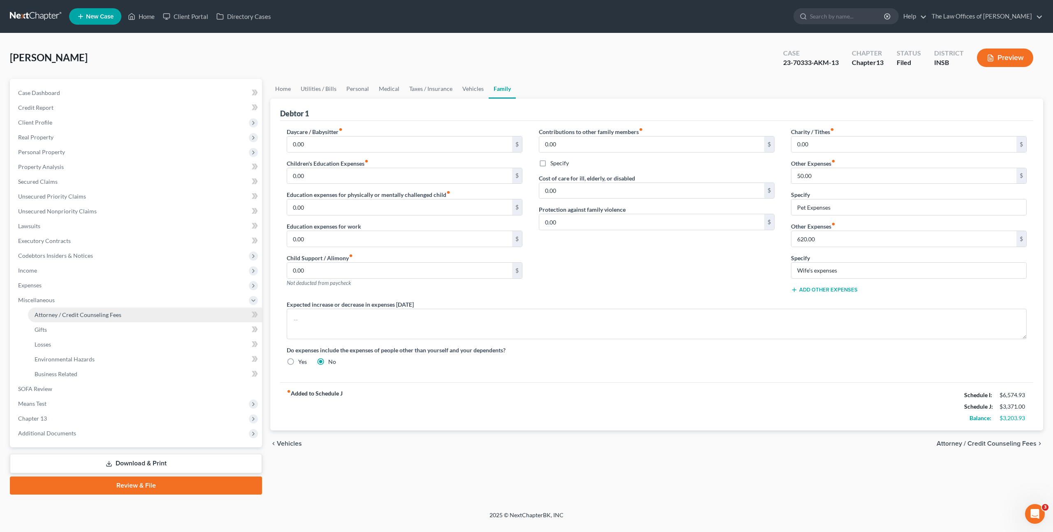
click at [129, 315] on link "Attorney / Credit Counseling Fees" at bounding box center [145, 315] width 234 height 15
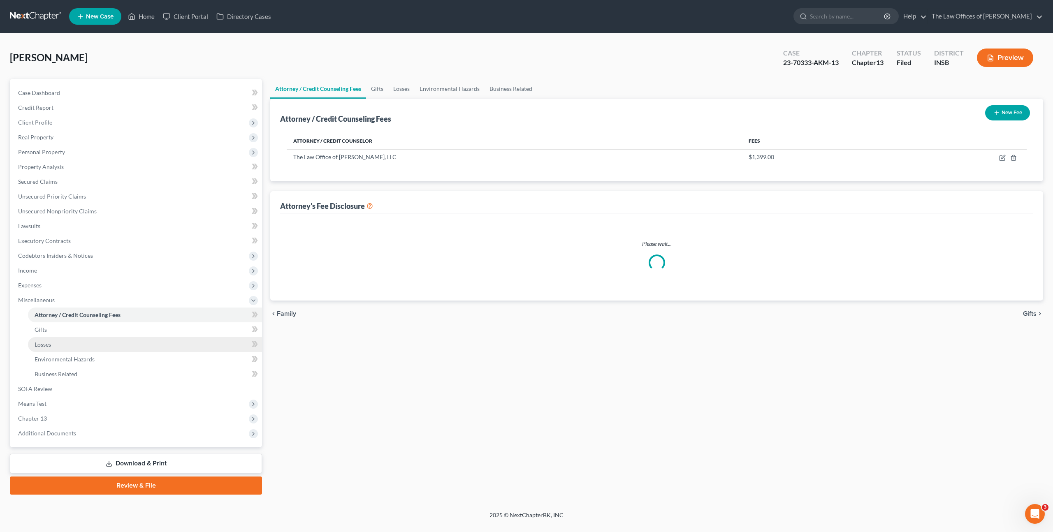
select select "17"
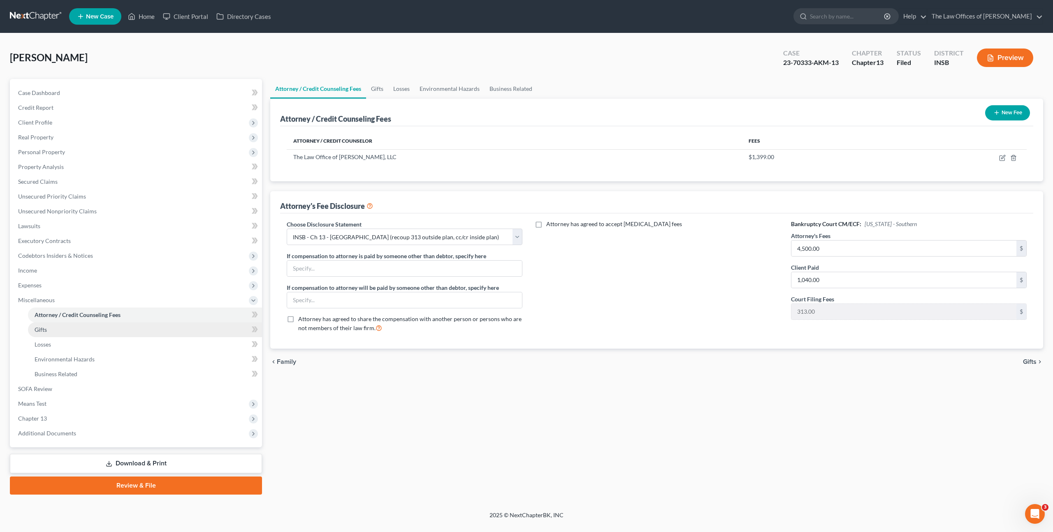
click at [112, 332] on link "Gifts" at bounding box center [145, 330] width 234 height 15
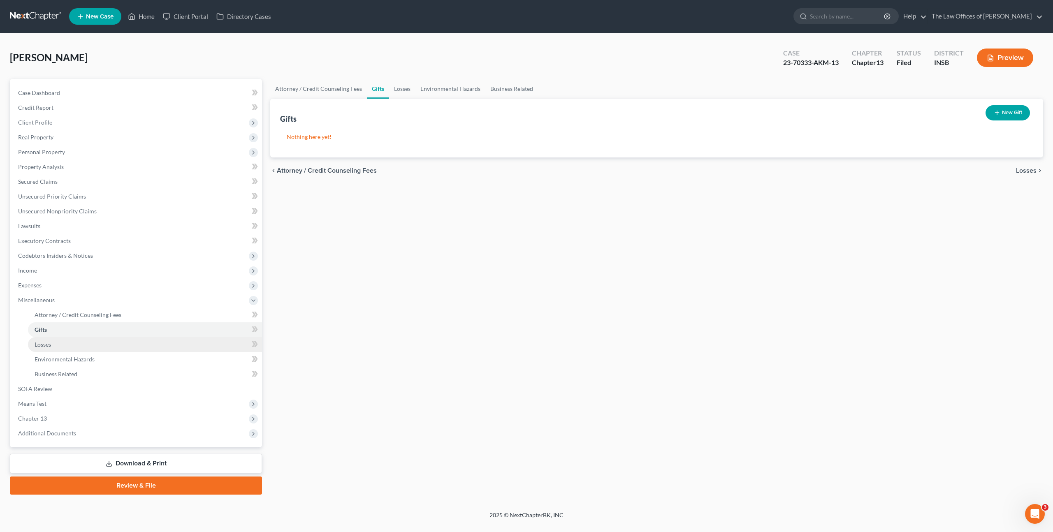
click at [102, 345] on link "Losses" at bounding box center [145, 344] width 234 height 15
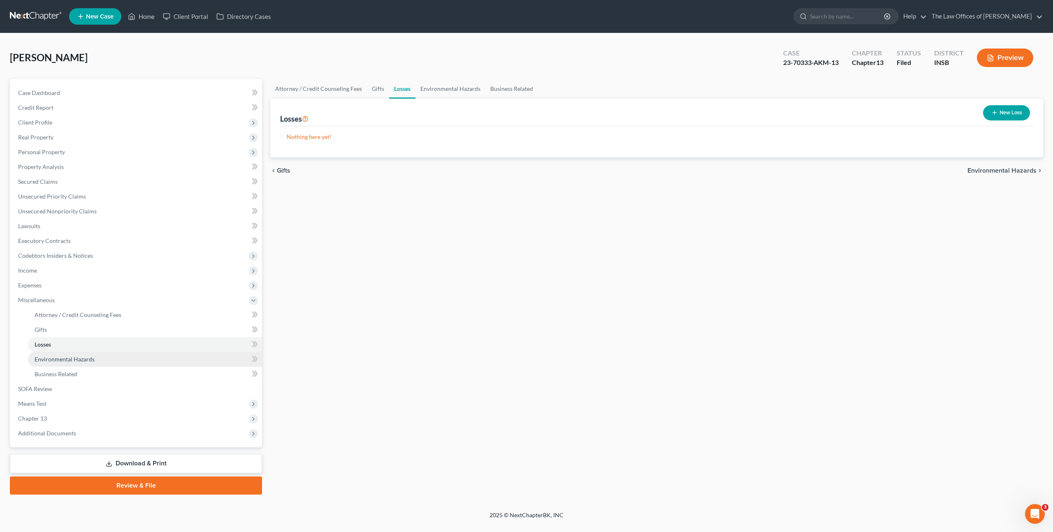
click at [116, 360] on link "Environmental Hazards" at bounding box center [145, 359] width 234 height 15
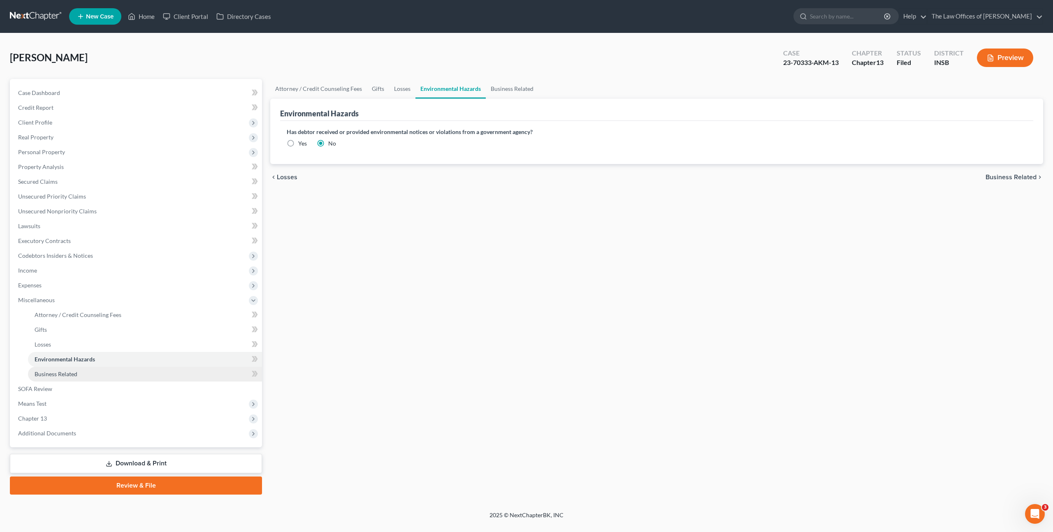
click at [114, 375] on link "Business Related" at bounding box center [145, 374] width 234 height 15
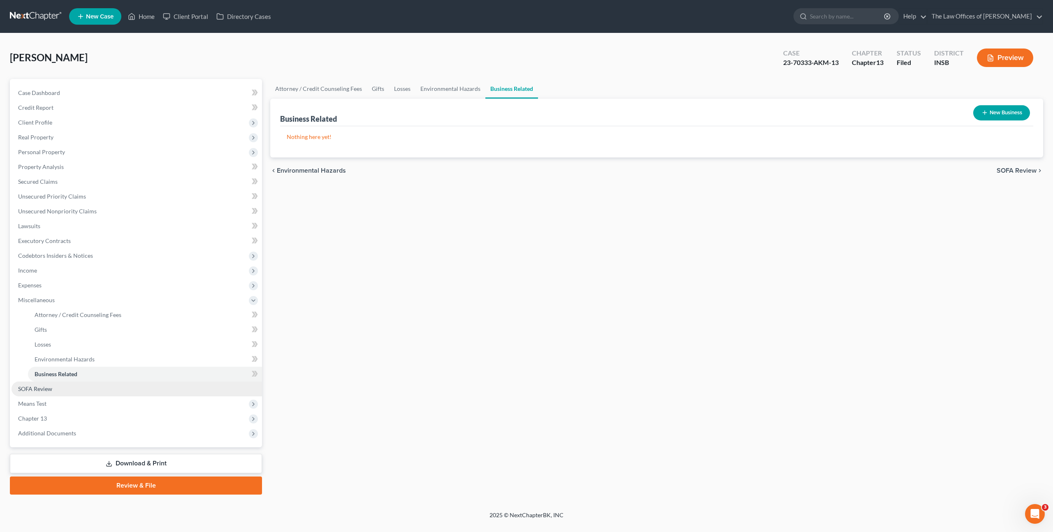
click at [110, 384] on link "SOFA Review" at bounding box center [137, 389] width 251 height 15
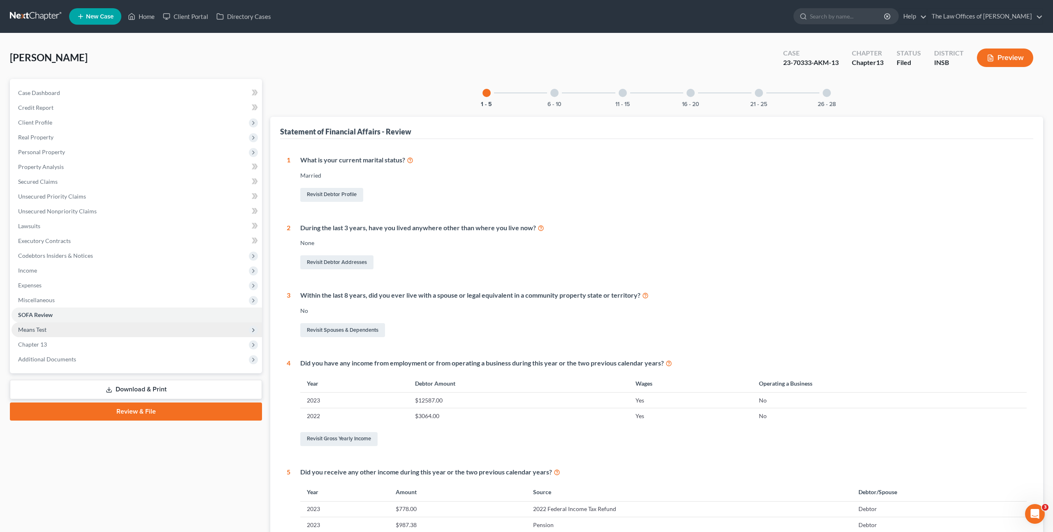
click at [91, 329] on span "Means Test" at bounding box center [137, 330] width 251 height 15
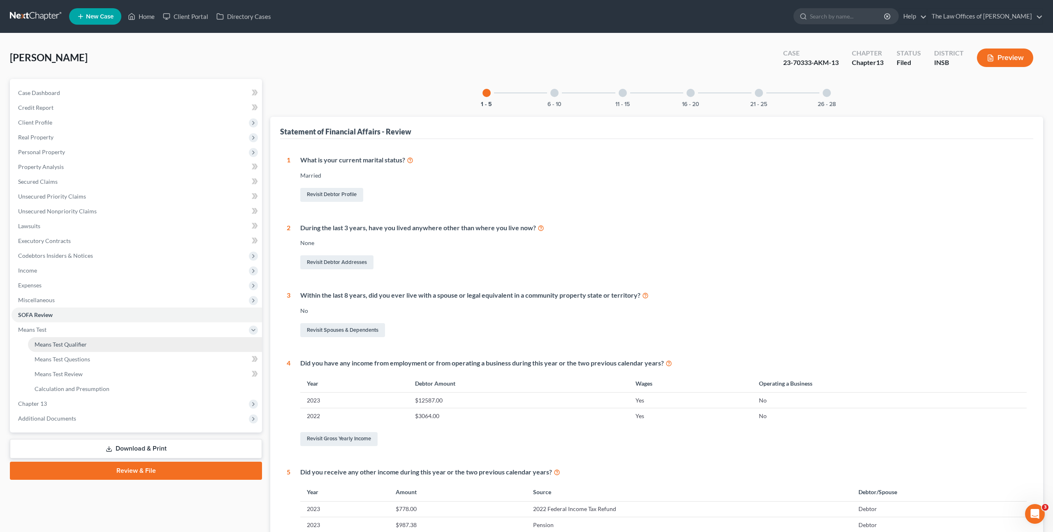
click at [90, 342] on link "Means Test Qualifier" at bounding box center [145, 344] width 234 height 15
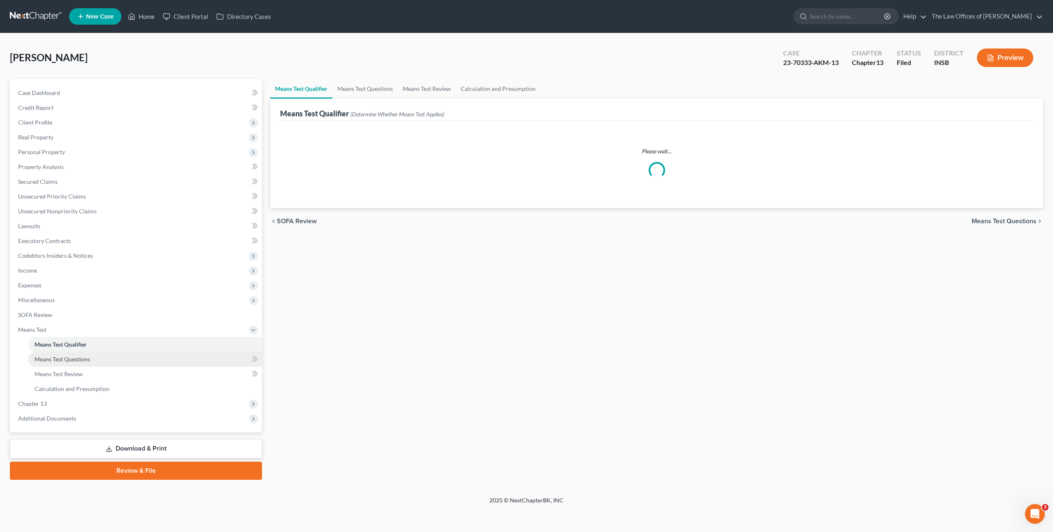
click at [93, 359] on link "Means Test Questions" at bounding box center [145, 359] width 234 height 15
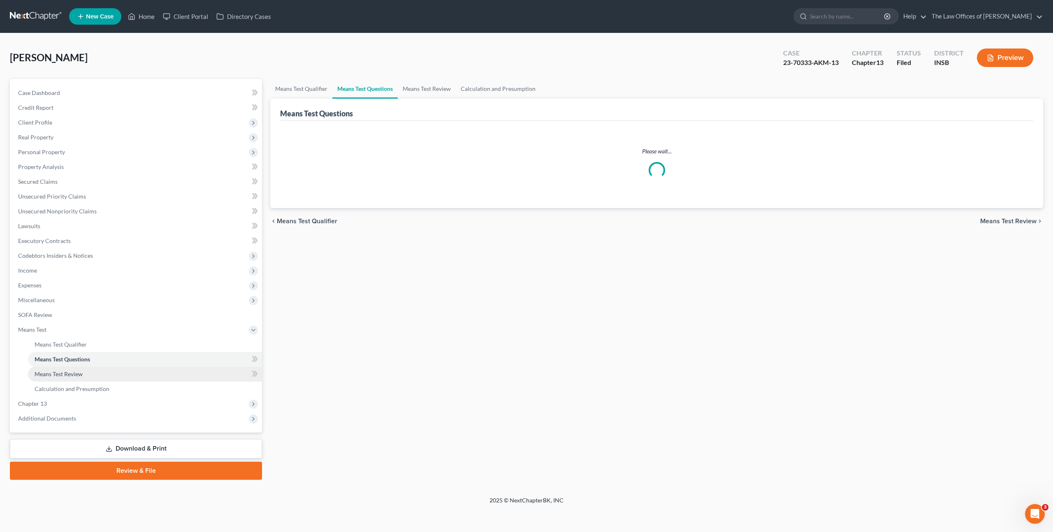
click at [93, 373] on link "Means Test Review" at bounding box center [145, 374] width 234 height 15
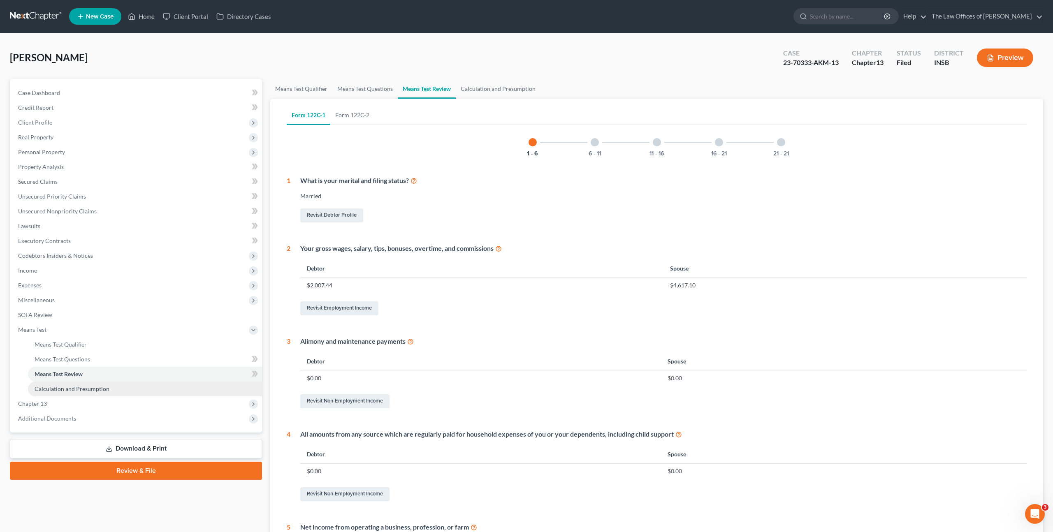
click at [86, 389] on span "Calculation and Presumption" at bounding box center [72, 388] width 75 height 7
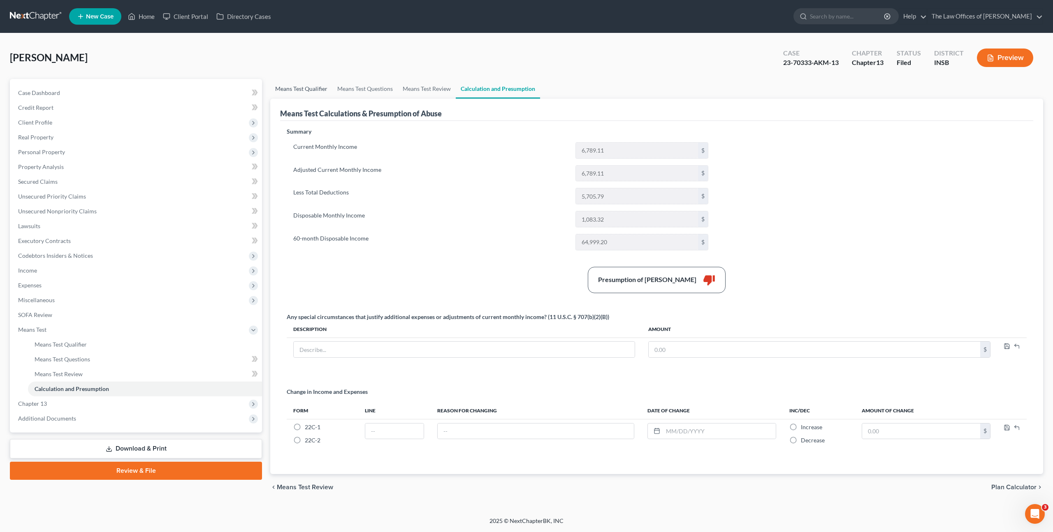
click at [295, 88] on link "Means Test Qualifier" at bounding box center [301, 89] width 62 height 20
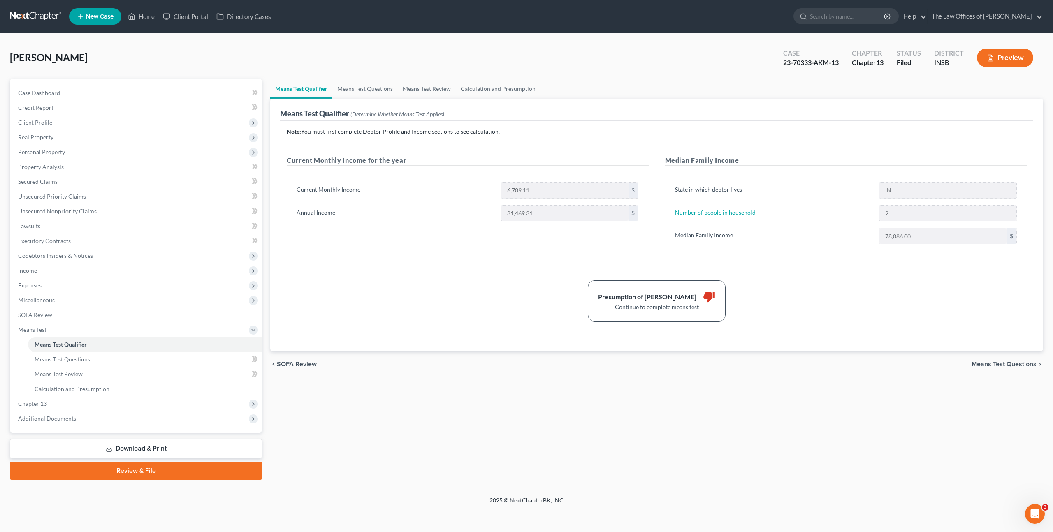
click at [350, 279] on div "Note: You must first complete Debtor Profile and Income sections to see calcula…" at bounding box center [657, 225] width 740 height 194
click at [441, 249] on div "Current Monthly Income for the year Current Monthly Income 6,789.11 $ Annual In…" at bounding box center [468, 208] width 378 height 105
click at [128, 124] on span "Client Profile" at bounding box center [137, 122] width 251 height 15
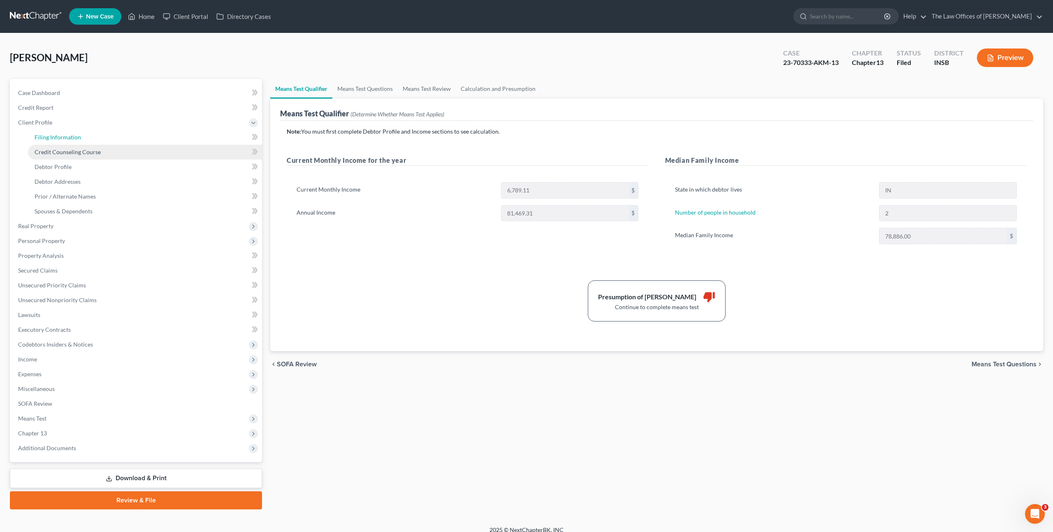
click at [127, 139] on link "Filing Information" at bounding box center [145, 137] width 234 height 15
select select "1"
select select "0"
select select "3"
select select "28"
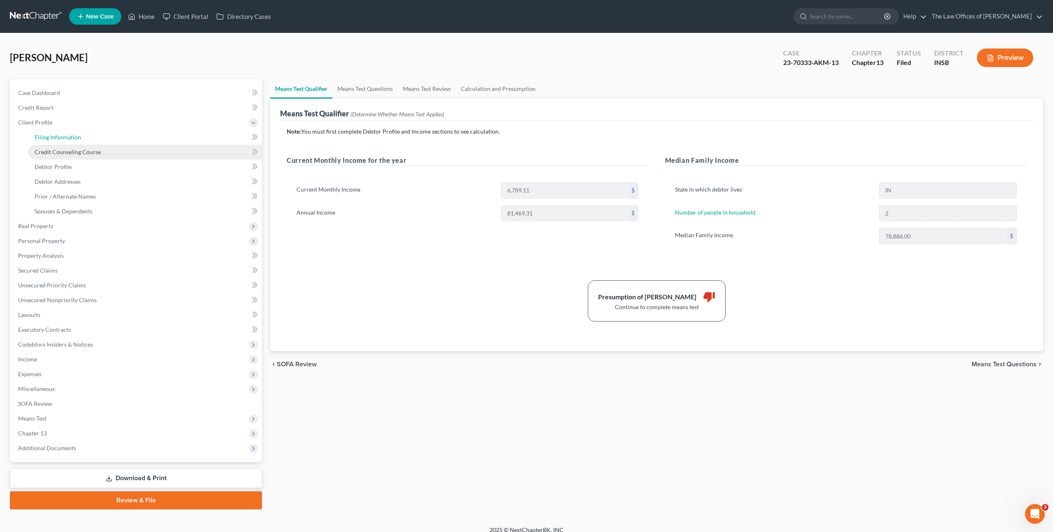
select select "0"
select select "15"
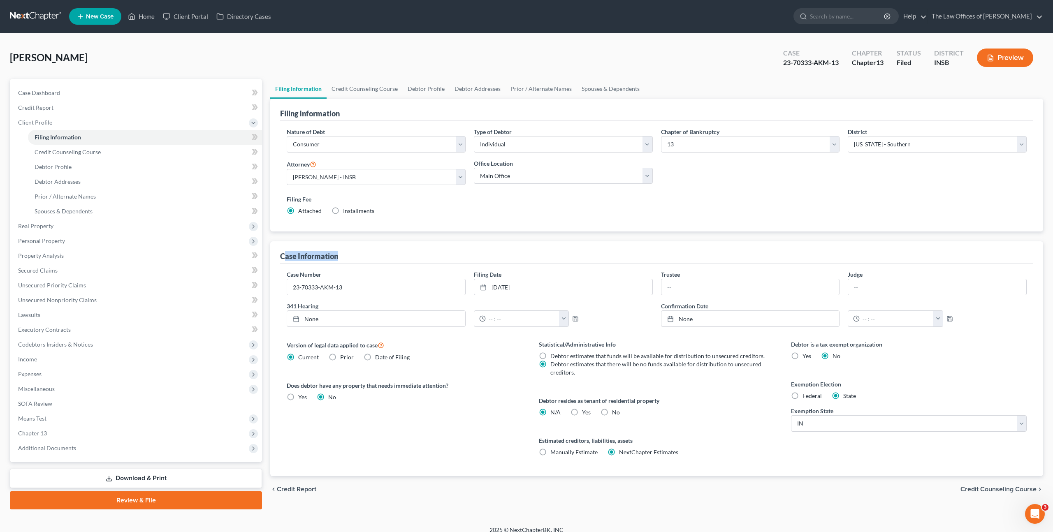
drag, startPoint x: 358, startPoint y: 260, endPoint x: 284, endPoint y: 258, distance: 74.1
click at [284, 258] on div "Case Information" at bounding box center [656, 252] width 753 height 22
click at [379, 257] on div "Case Information" at bounding box center [656, 252] width 753 height 22
click at [67, 431] on span "Chapter 13" at bounding box center [137, 433] width 251 height 15
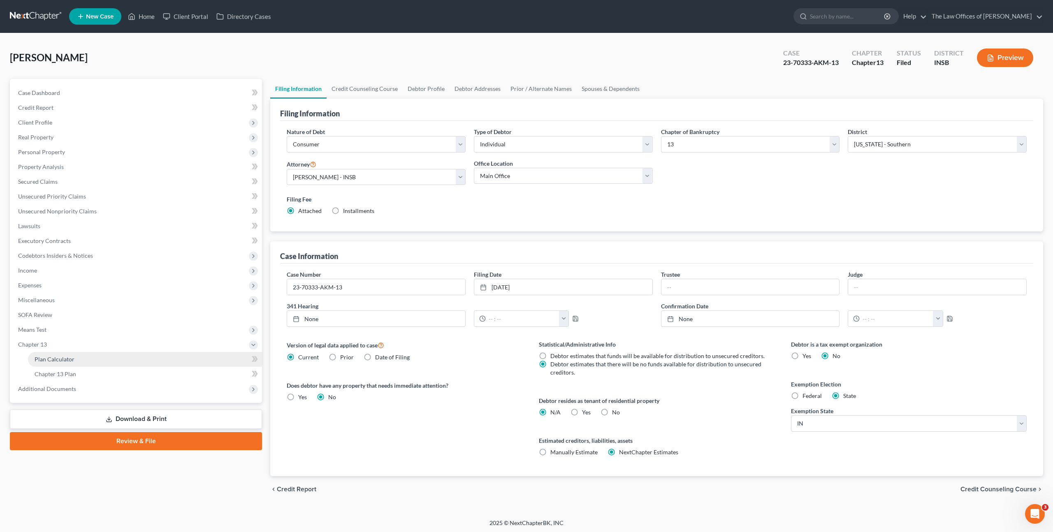
click at [79, 358] on link "Plan Calculator" at bounding box center [145, 359] width 234 height 15
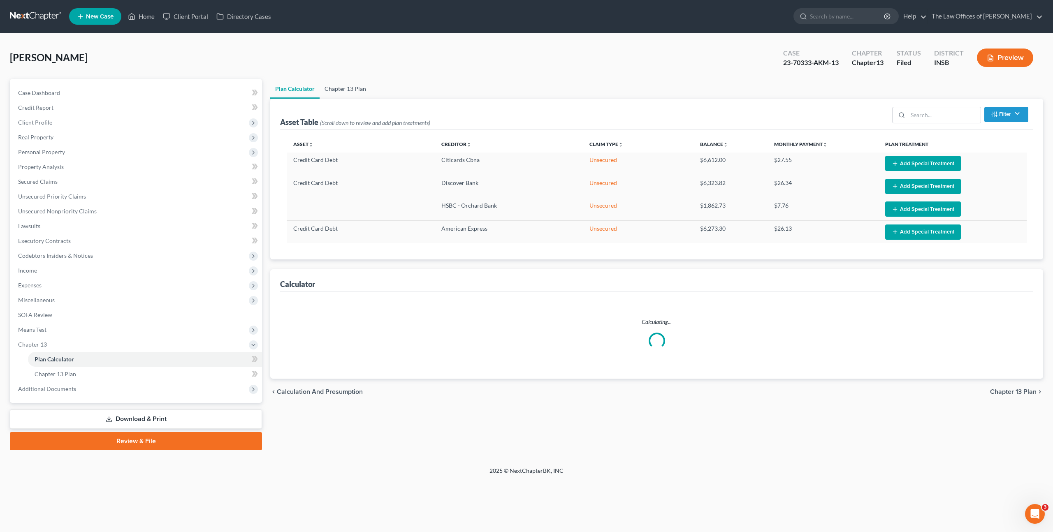
select select "59"
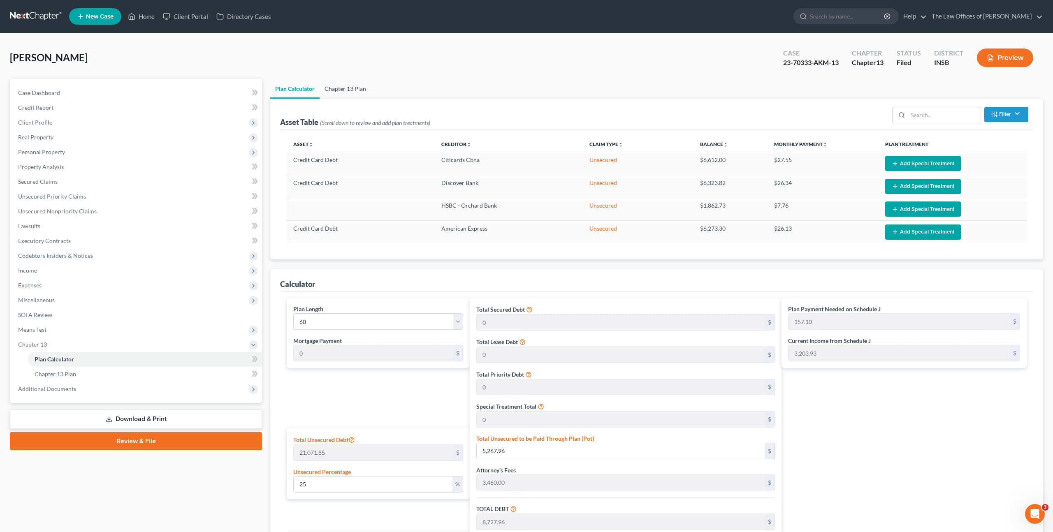
click at [337, 93] on link "Chapter 13 Plan" at bounding box center [345, 89] width 51 height 20
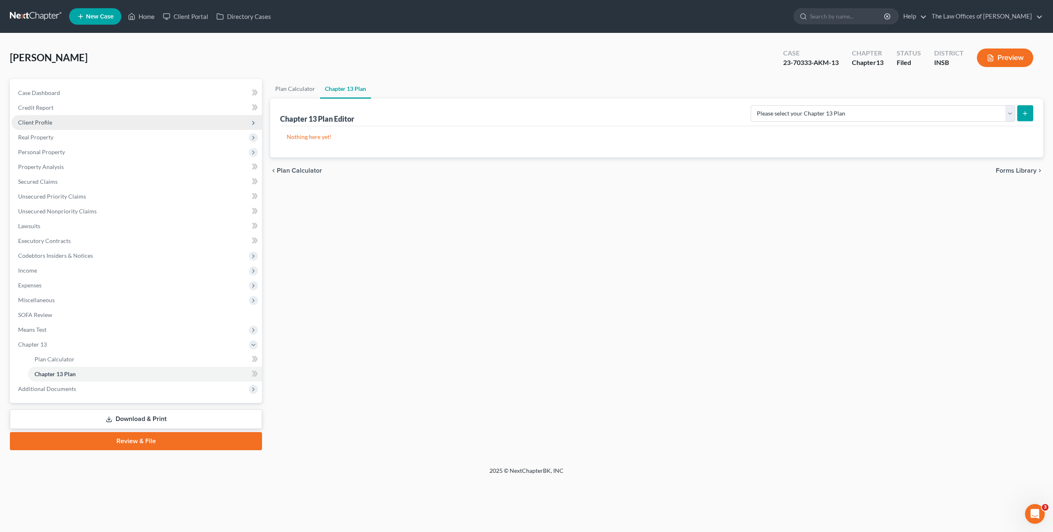
click at [145, 123] on span "Client Profile" at bounding box center [137, 122] width 251 height 15
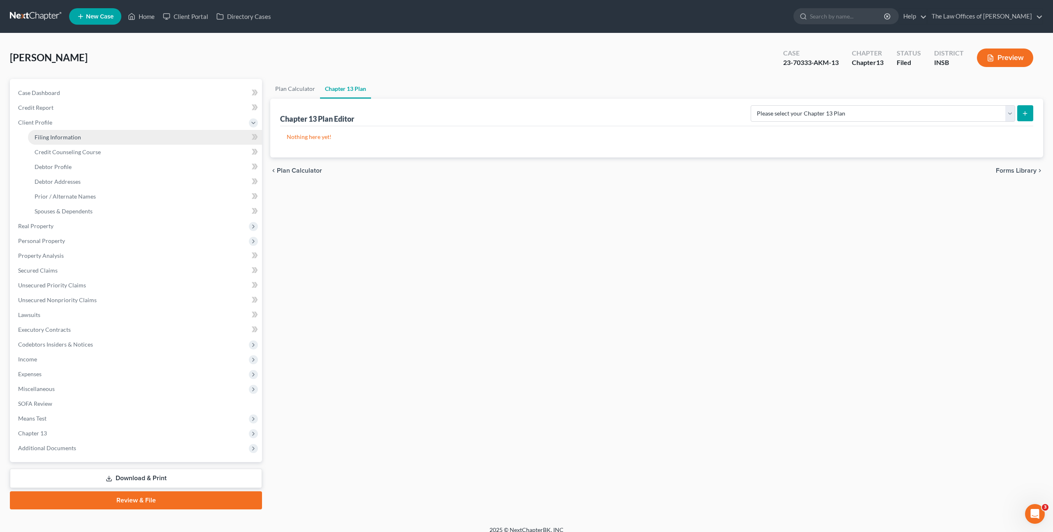
click at [140, 142] on link "Filing Information" at bounding box center [145, 137] width 234 height 15
select select "1"
select select "0"
select select "3"
select select "28"
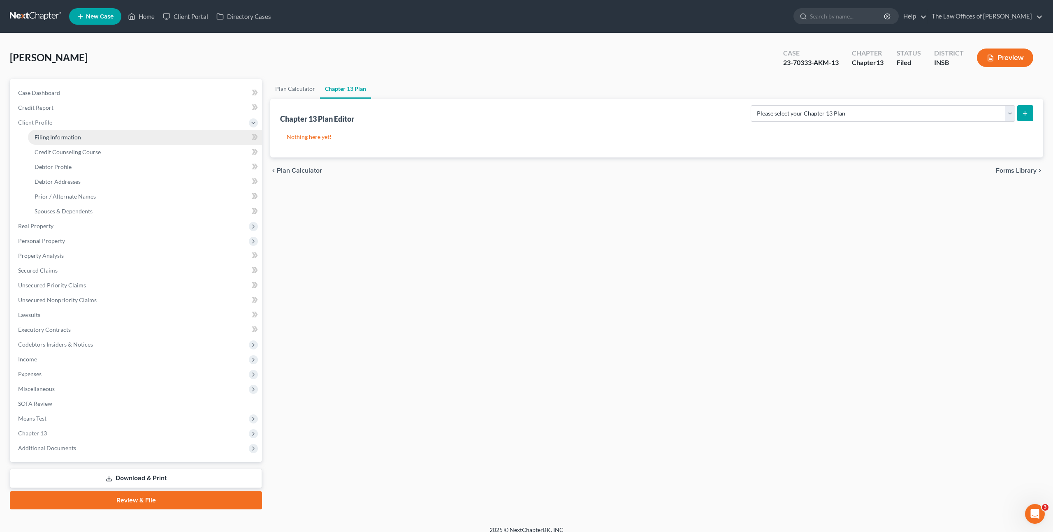
select select "0"
select select "15"
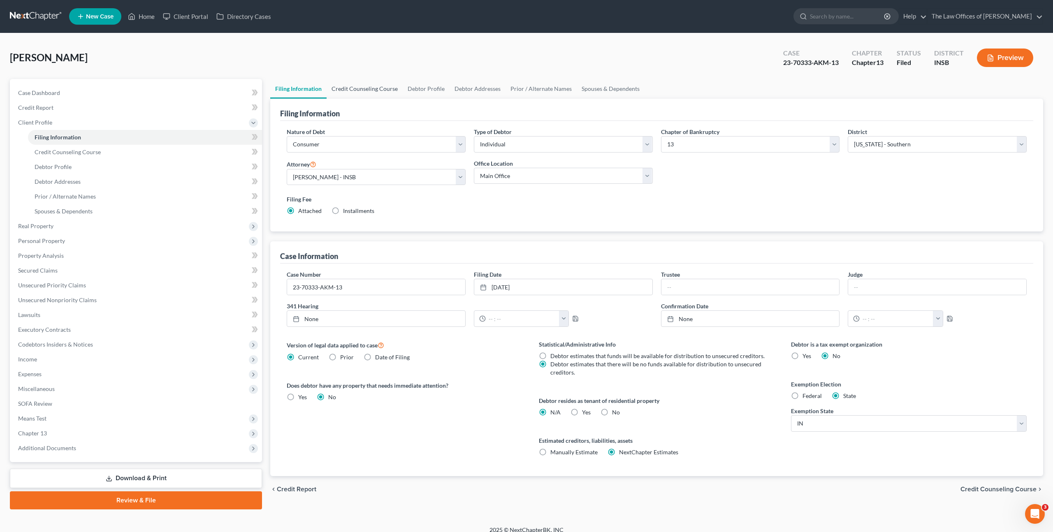
click at [369, 84] on link "Credit Counseling Course" at bounding box center [365, 89] width 76 height 20
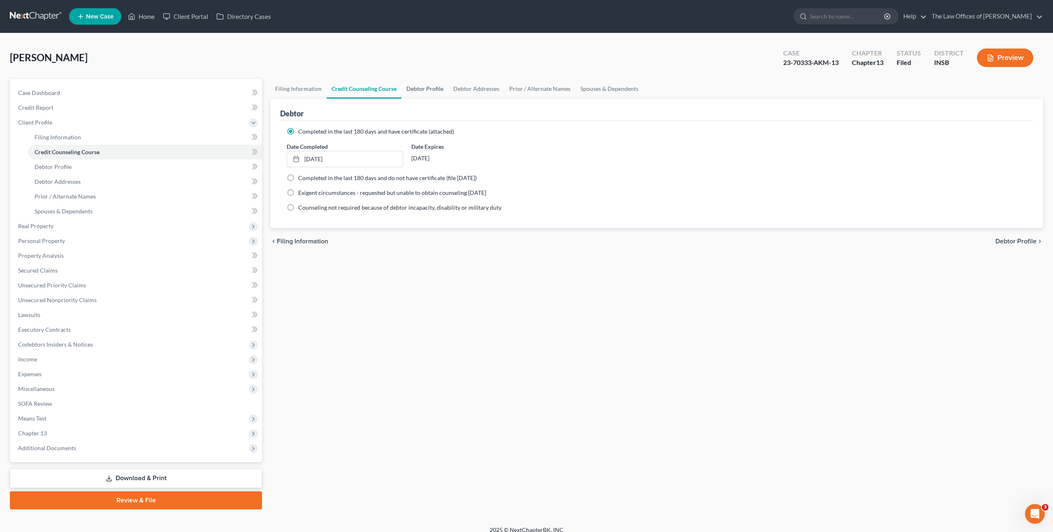
click at [409, 90] on link "Debtor Profile" at bounding box center [425, 89] width 47 height 20
select select "1"
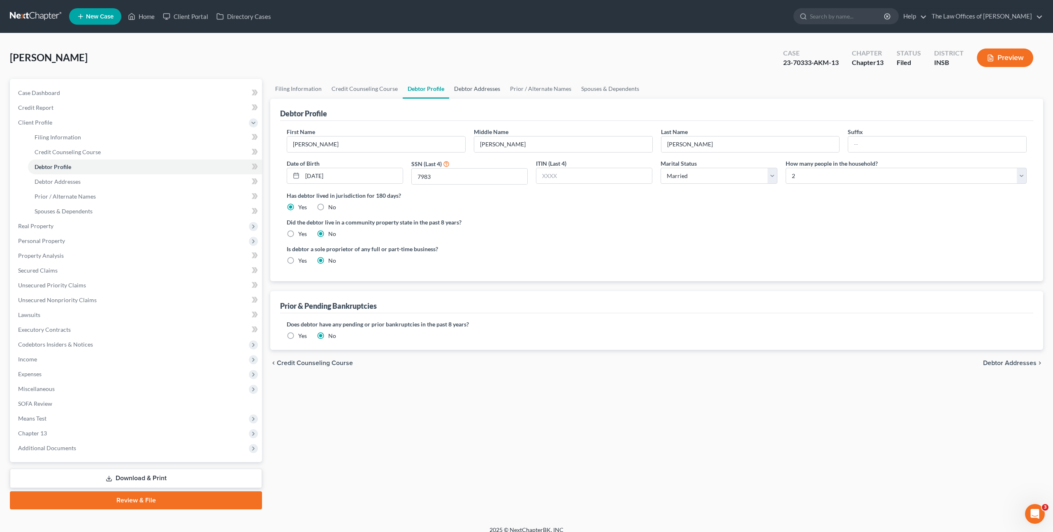
click at [455, 93] on link "Debtor Addresses" at bounding box center [477, 89] width 56 height 20
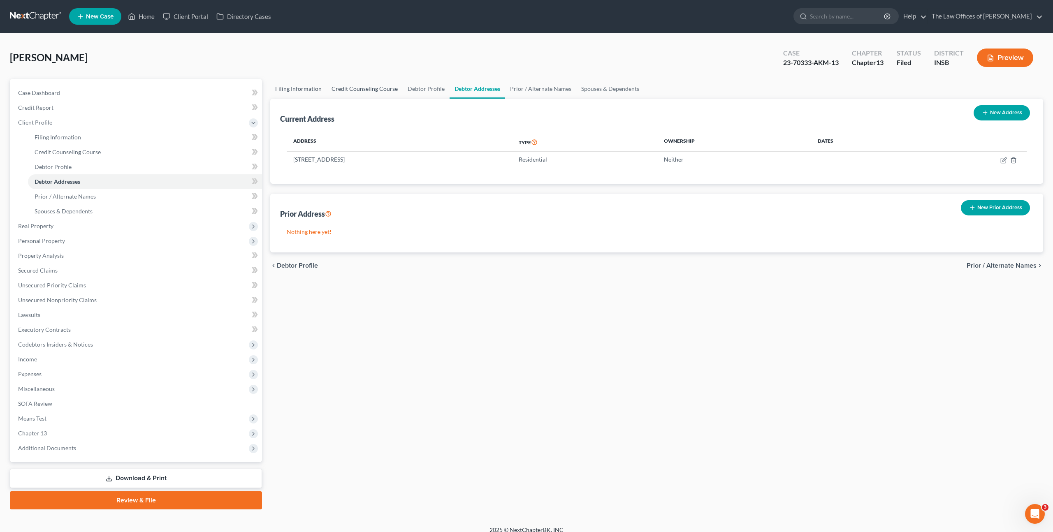
click at [309, 91] on link "Filing Information" at bounding box center [298, 89] width 56 height 20
select select "1"
select select "0"
select select "3"
select select "28"
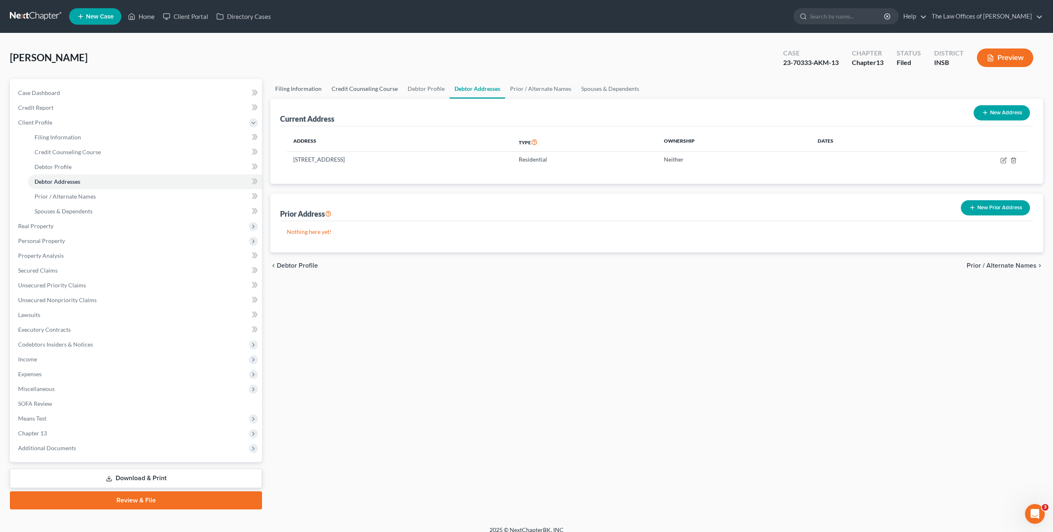
select select "0"
select select "15"
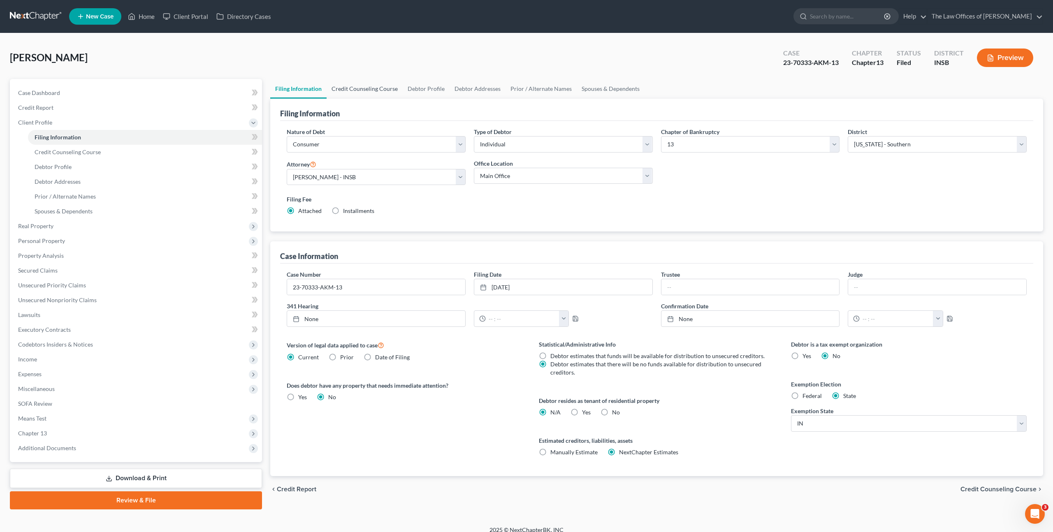
click at [372, 85] on link "Credit Counseling Course" at bounding box center [365, 89] width 76 height 20
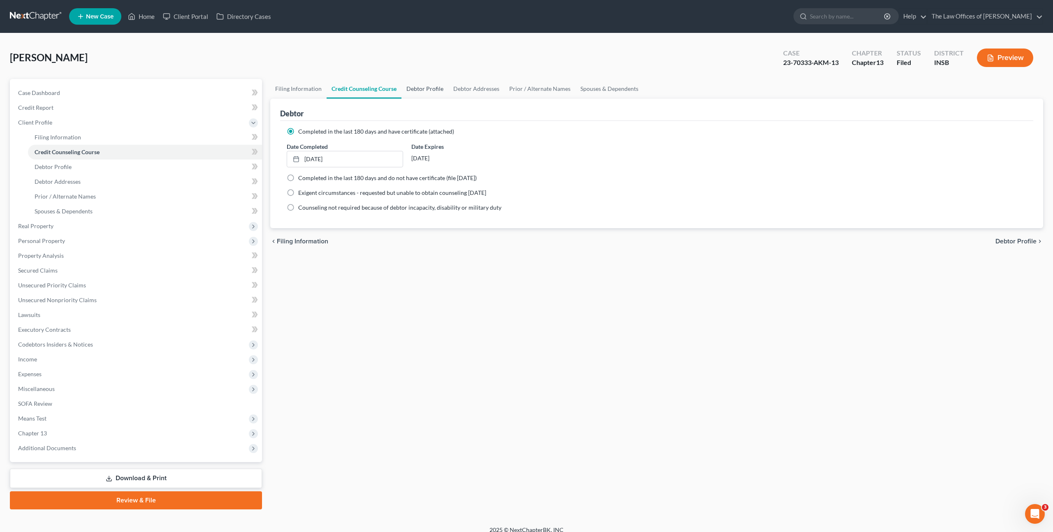
click at [419, 86] on link "Debtor Profile" at bounding box center [425, 89] width 47 height 20
select select "1"
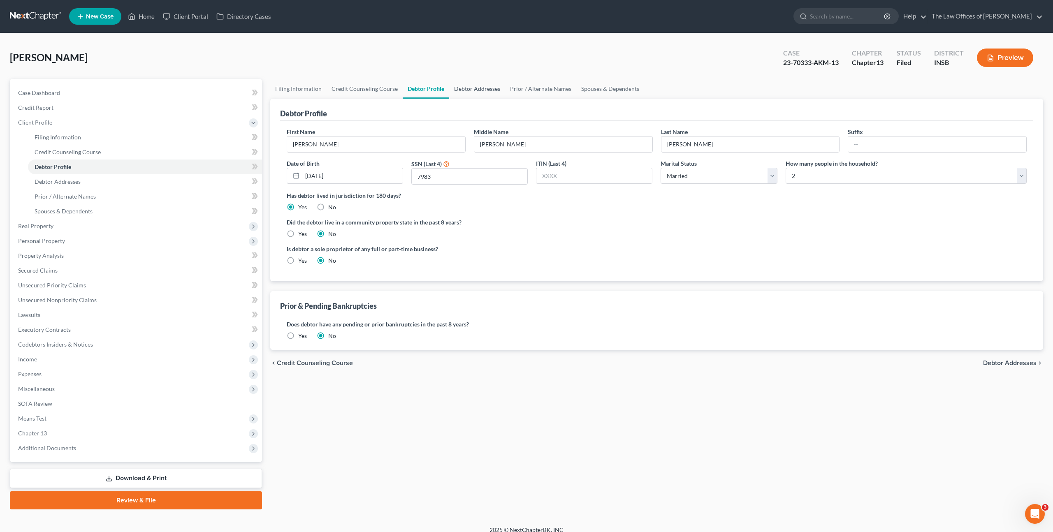
click at [457, 90] on link "Debtor Addresses" at bounding box center [477, 89] width 56 height 20
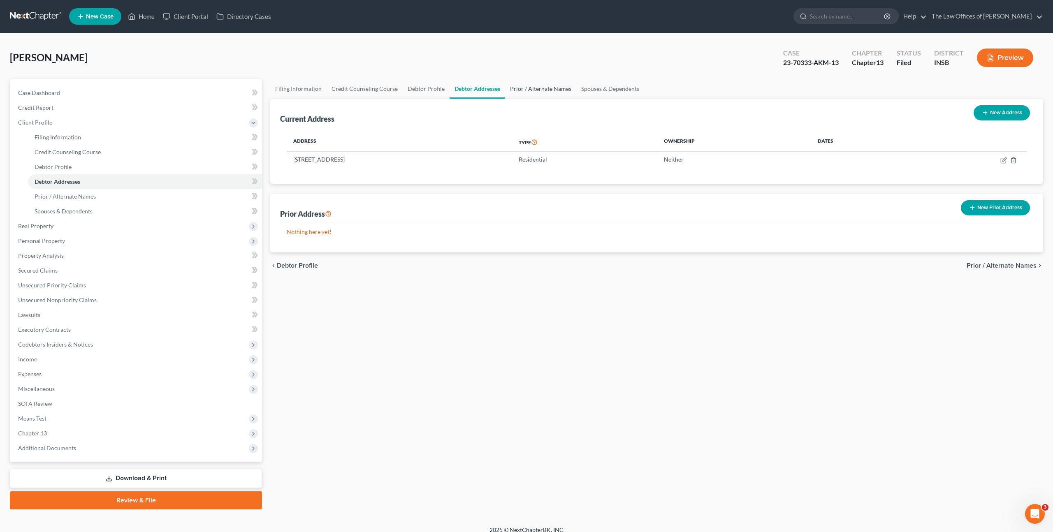
click at [514, 90] on link "Prior / Alternate Names" at bounding box center [540, 89] width 71 height 20
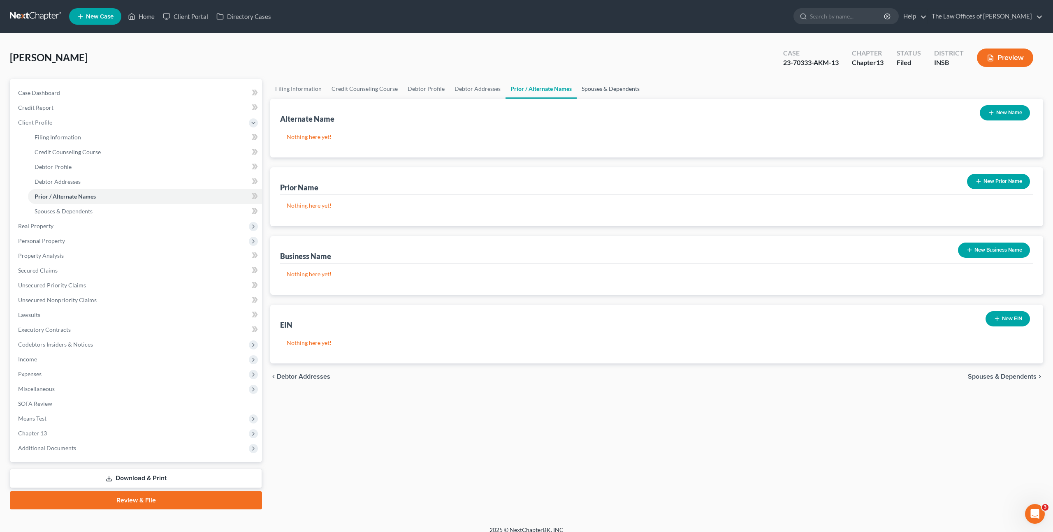
click at [598, 90] on link "Spouses & Dependents" at bounding box center [611, 89] width 68 height 20
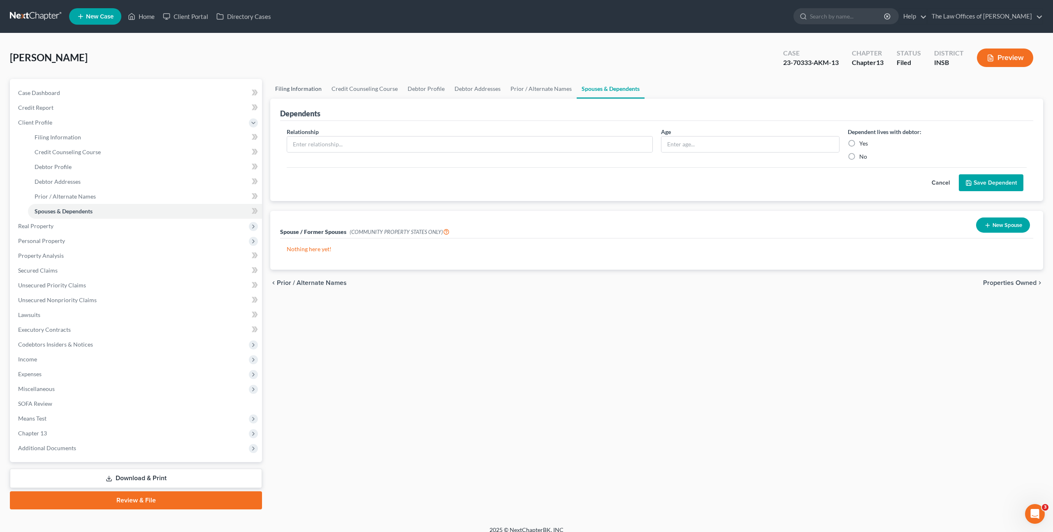
click at [295, 83] on link "Filing Information" at bounding box center [298, 89] width 56 height 20
select select "1"
select select "0"
select select "3"
select select "28"
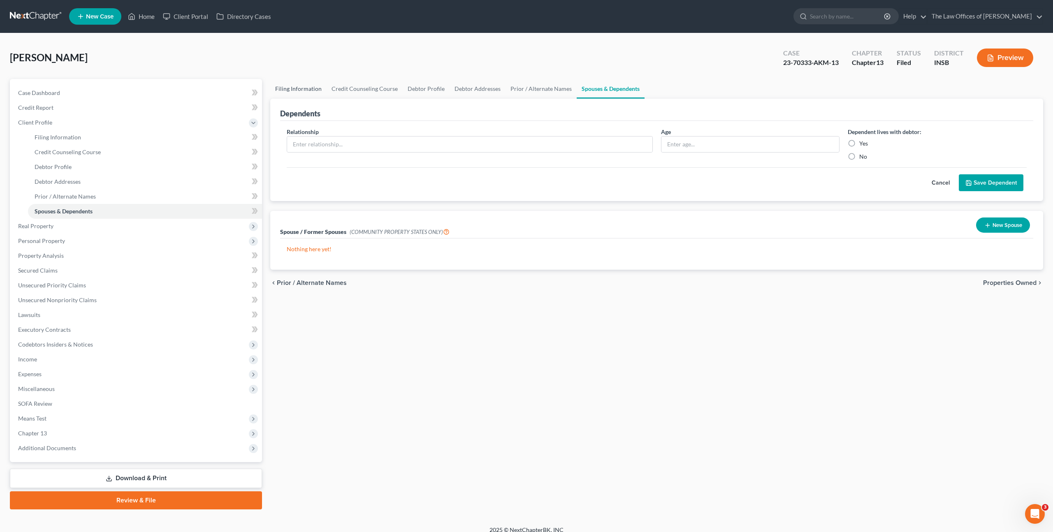
select select "0"
select select "15"
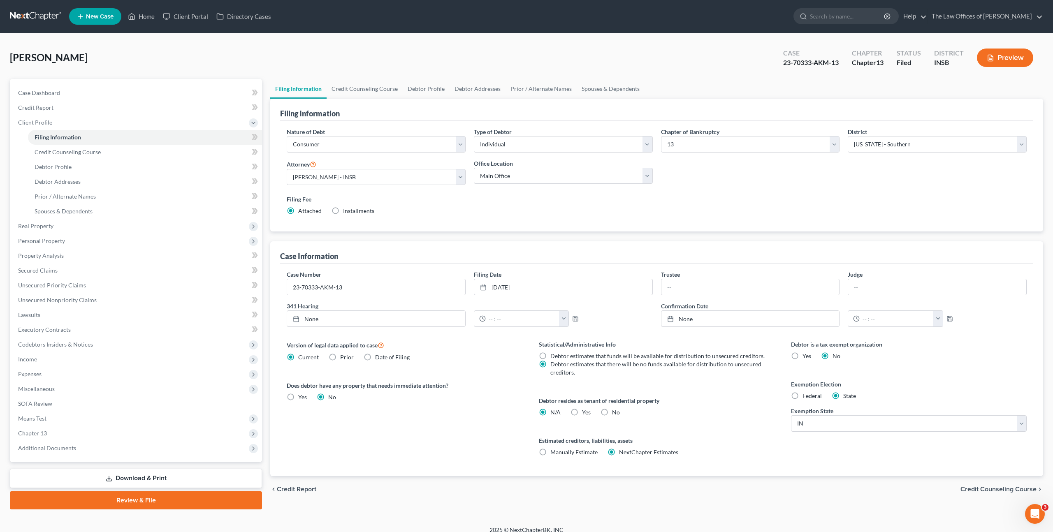
click at [378, 104] on div "Filing Information" at bounding box center [656, 110] width 753 height 22
click at [111, 176] on link "Debtor Addresses" at bounding box center [145, 181] width 234 height 15
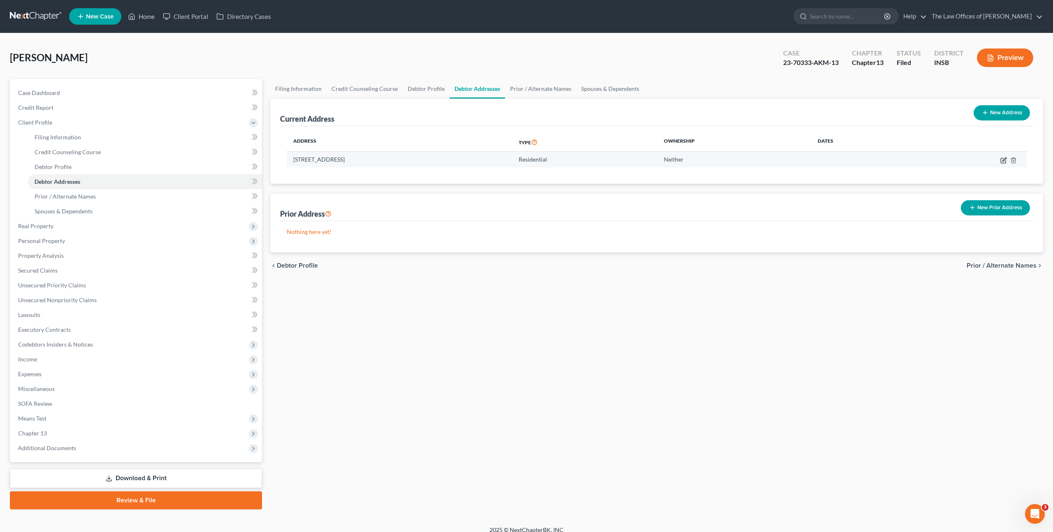
click at [1002, 162] on icon "button" at bounding box center [1004, 160] width 7 height 7
select select "15"
select select "86"
select select "0"
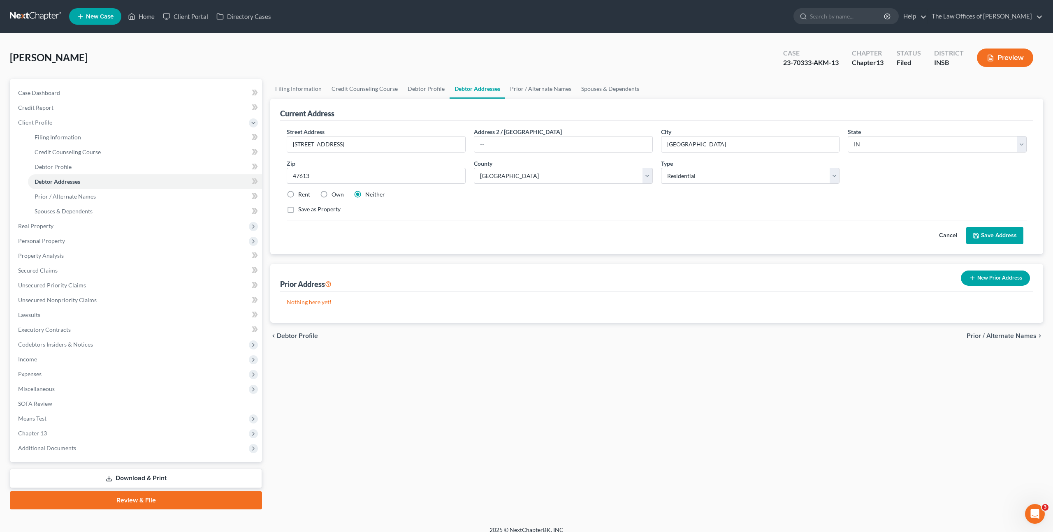
drag, startPoint x: 946, startPoint y: 236, endPoint x: 937, endPoint y: 234, distance: 9.1
click at [945, 235] on button "Cancel" at bounding box center [948, 236] width 36 height 16
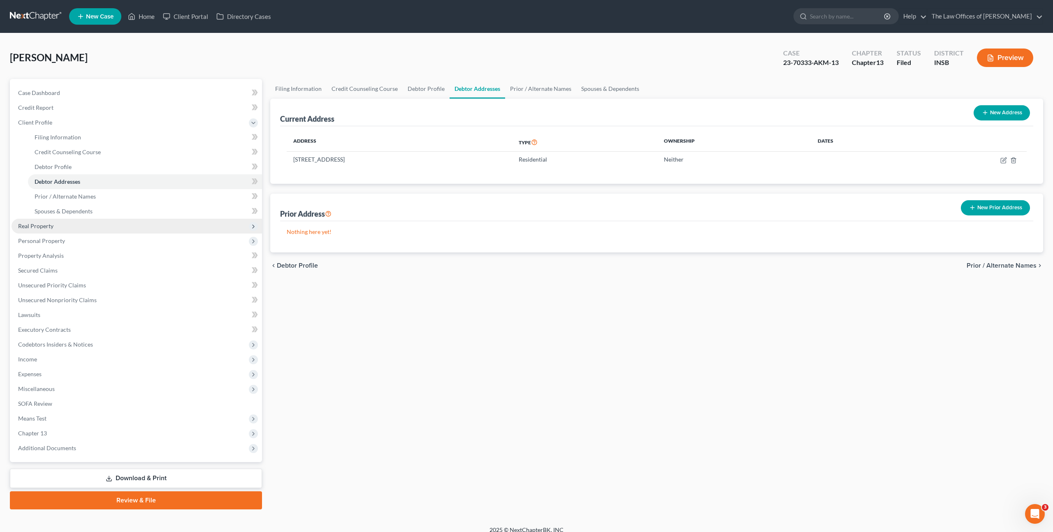
click at [44, 226] on span "Real Property" at bounding box center [35, 226] width 35 height 7
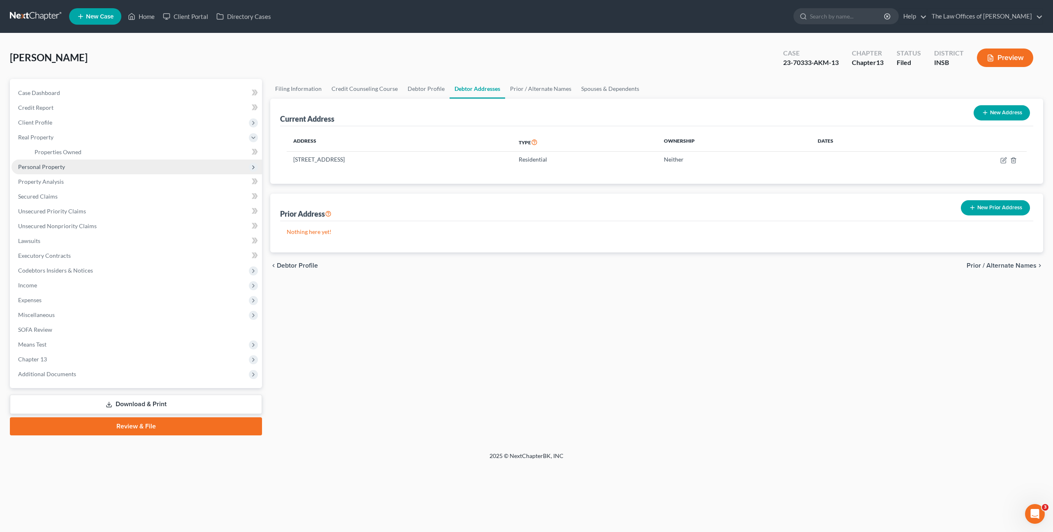
click at [69, 167] on span "Personal Property" at bounding box center [137, 167] width 251 height 15
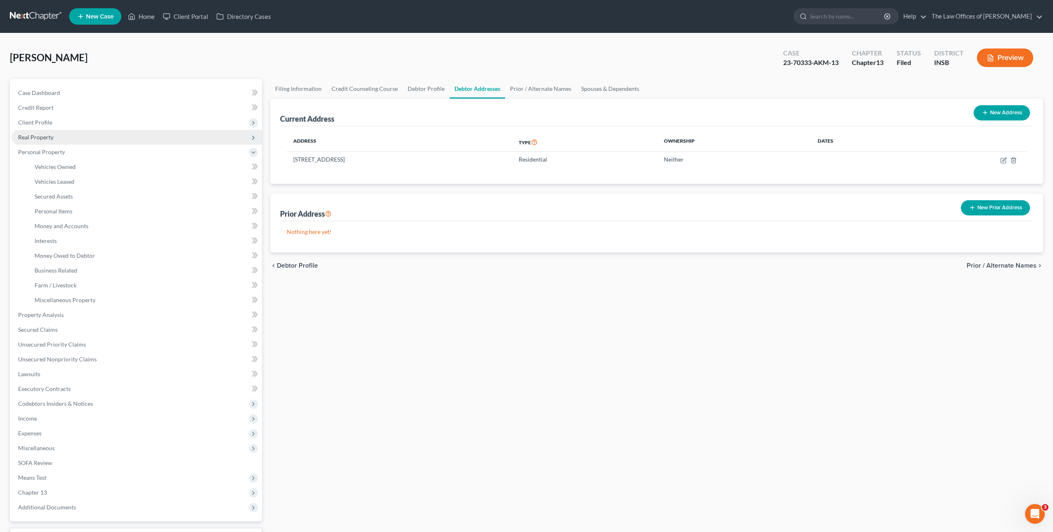
click at [77, 144] on span "Real Property" at bounding box center [137, 137] width 251 height 15
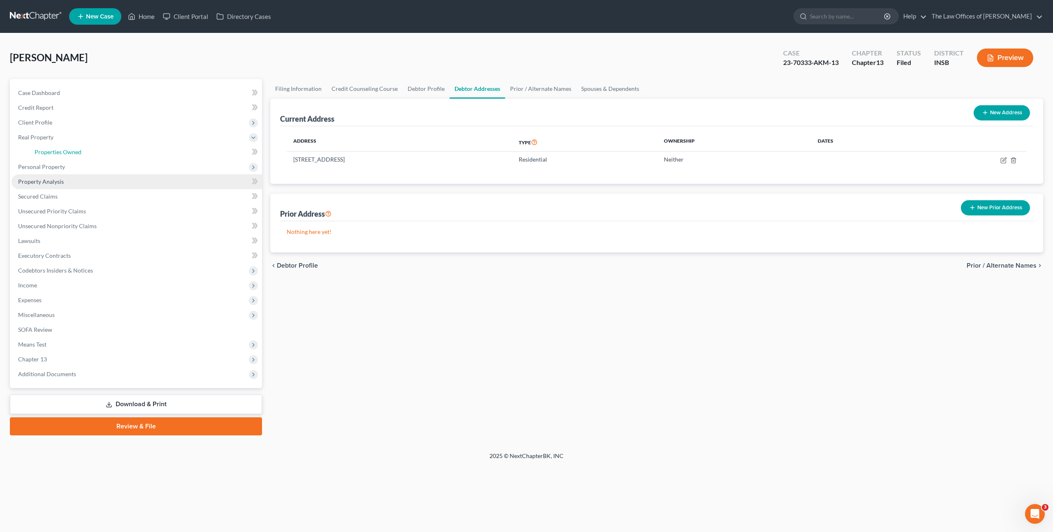
click at [93, 153] on link "Properties Owned" at bounding box center [145, 152] width 234 height 15
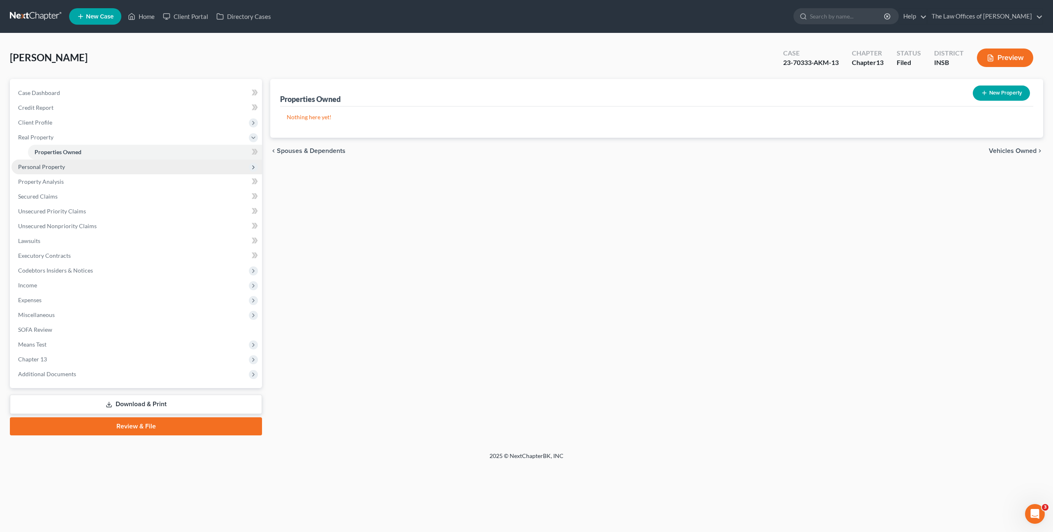
click at [85, 162] on span "Personal Property" at bounding box center [137, 167] width 251 height 15
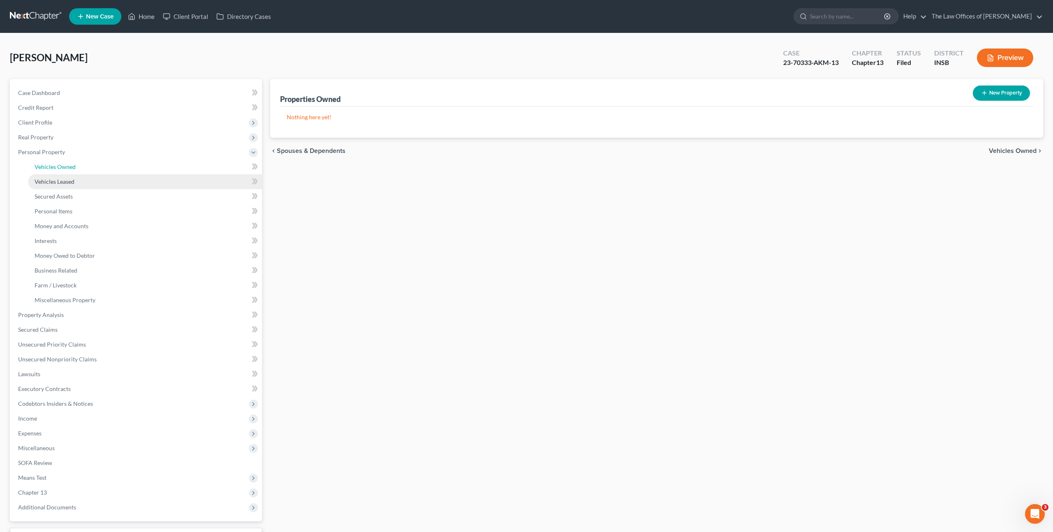
click at [84, 167] on link "Vehicles Owned" at bounding box center [145, 167] width 234 height 15
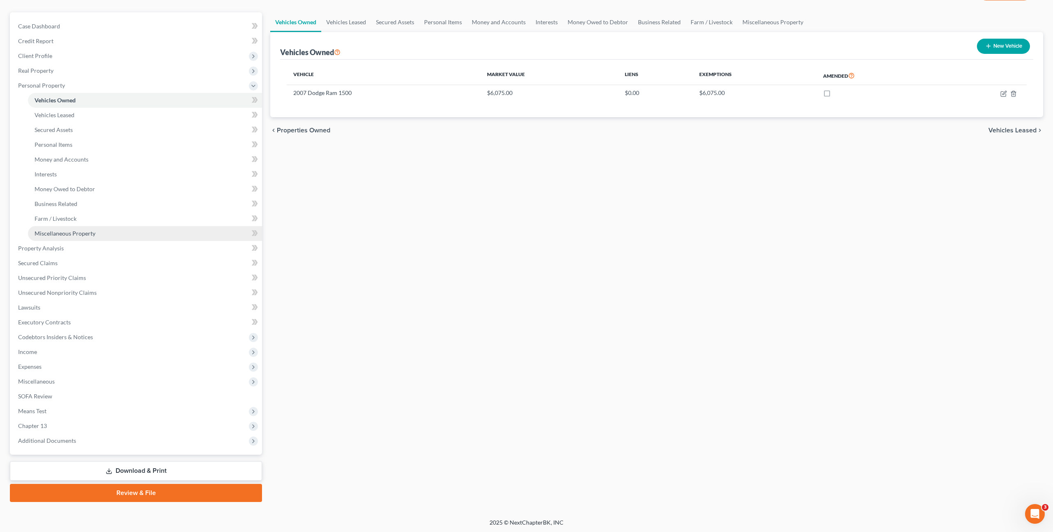
scroll to position [68, 0]
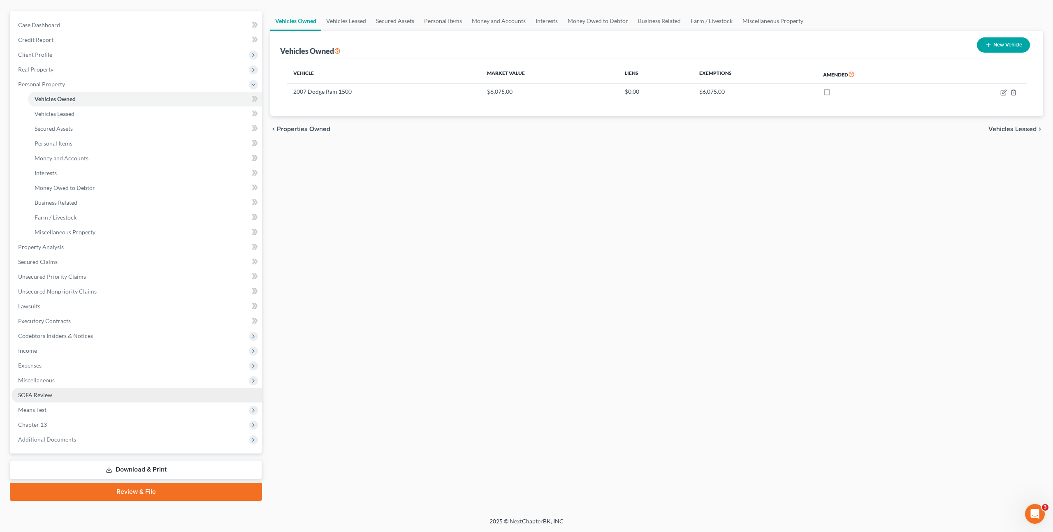
click at [83, 393] on link "SOFA Review" at bounding box center [137, 395] width 251 height 15
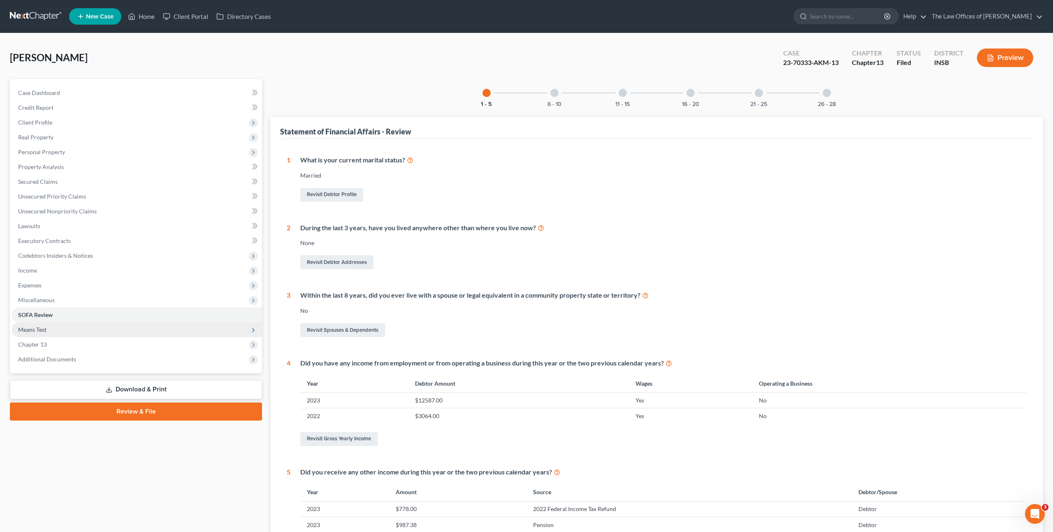
click at [128, 327] on span "Means Test" at bounding box center [137, 330] width 251 height 15
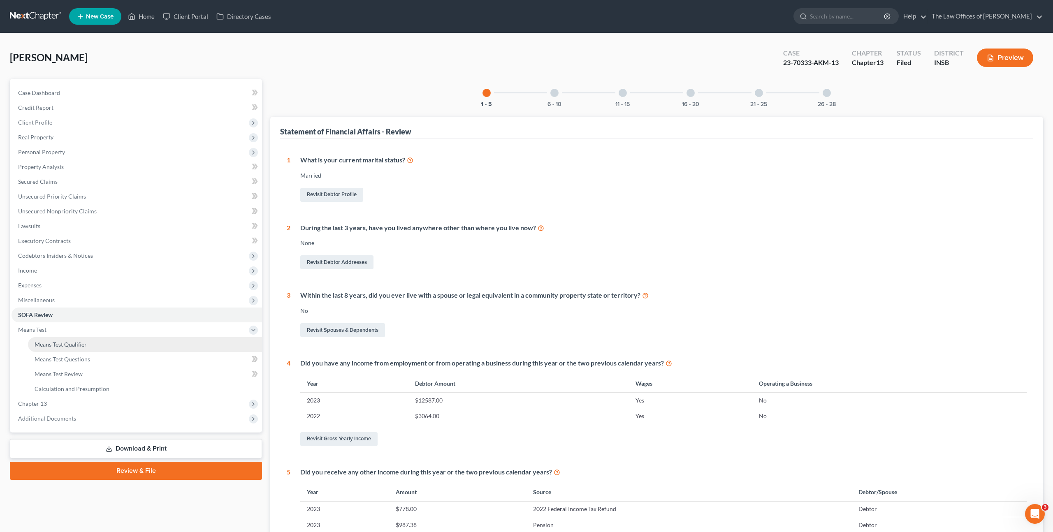
click at [127, 339] on link "Means Test Qualifier" at bounding box center [145, 344] width 234 height 15
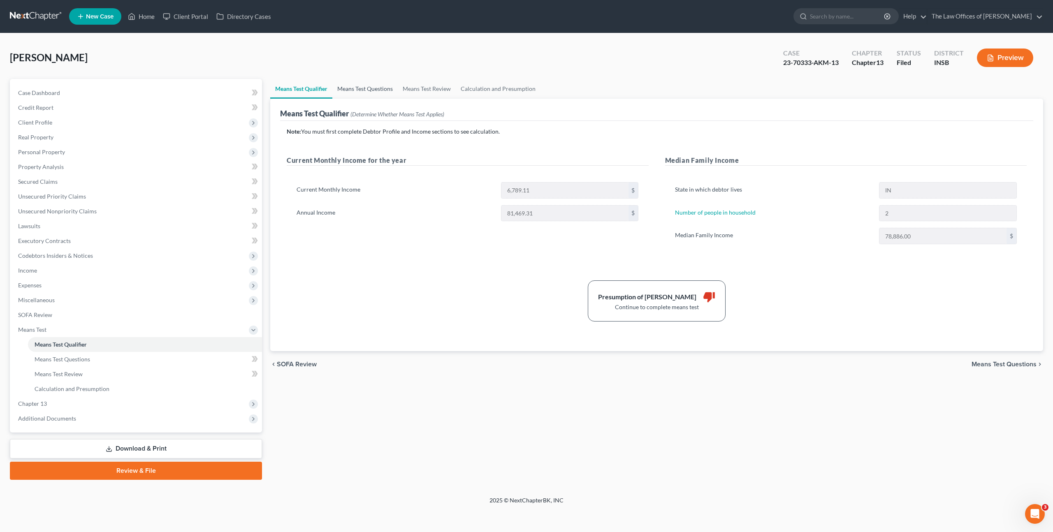
click at [352, 90] on link "Means Test Questions" at bounding box center [364, 89] width 65 height 20
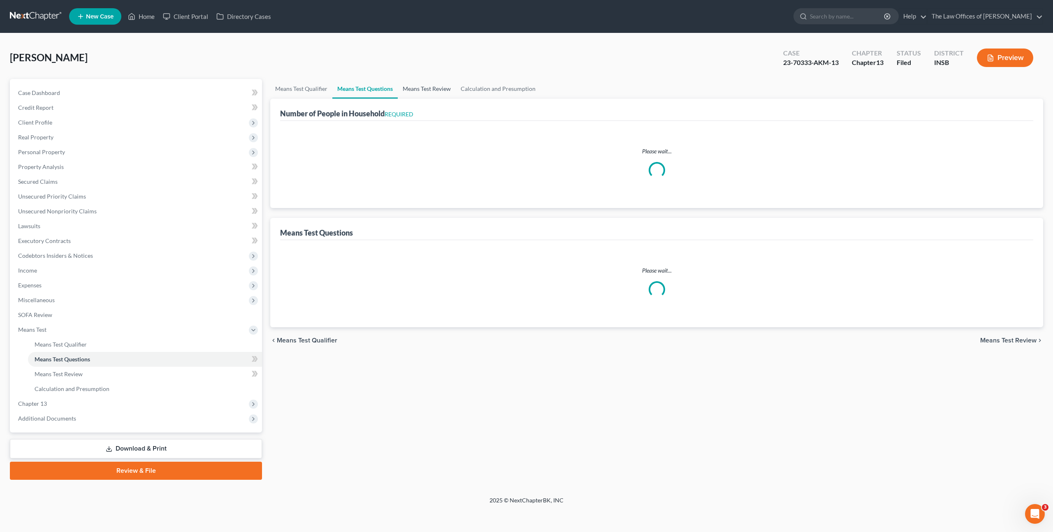
select select "2"
select select "1"
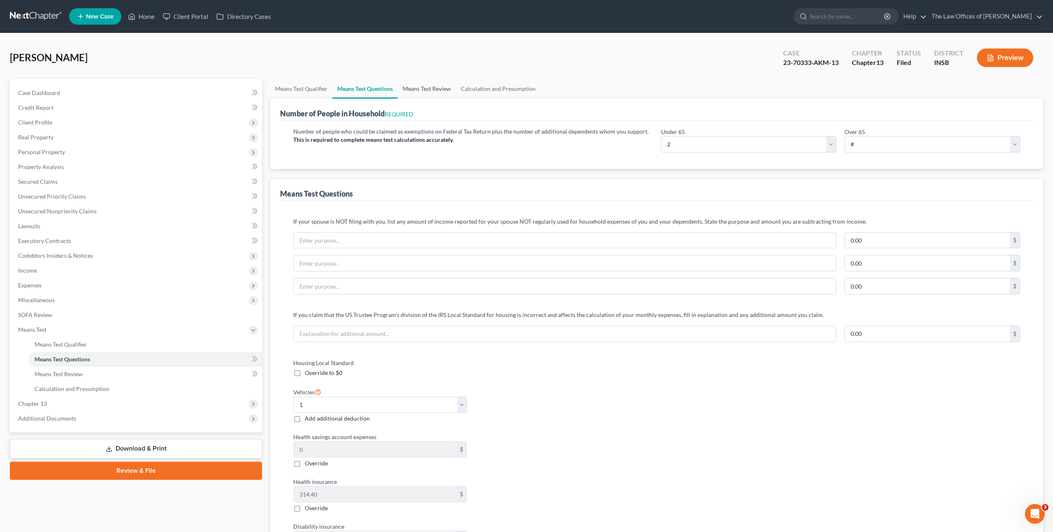
click at [427, 89] on link "Means Test Review" at bounding box center [427, 89] width 58 height 20
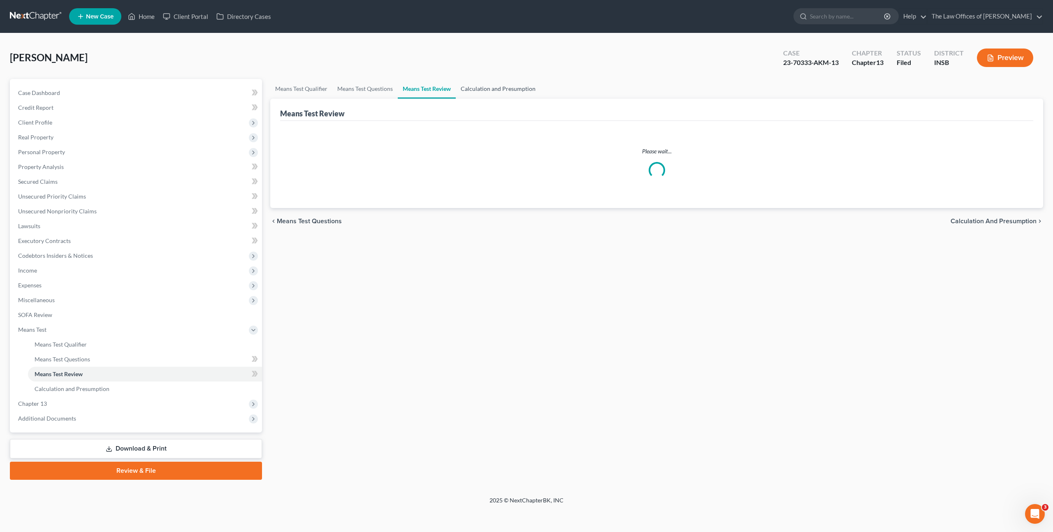
click at [500, 89] on link "Calculation and Presumption" at bounding box center [498, 89] width 85 height 20
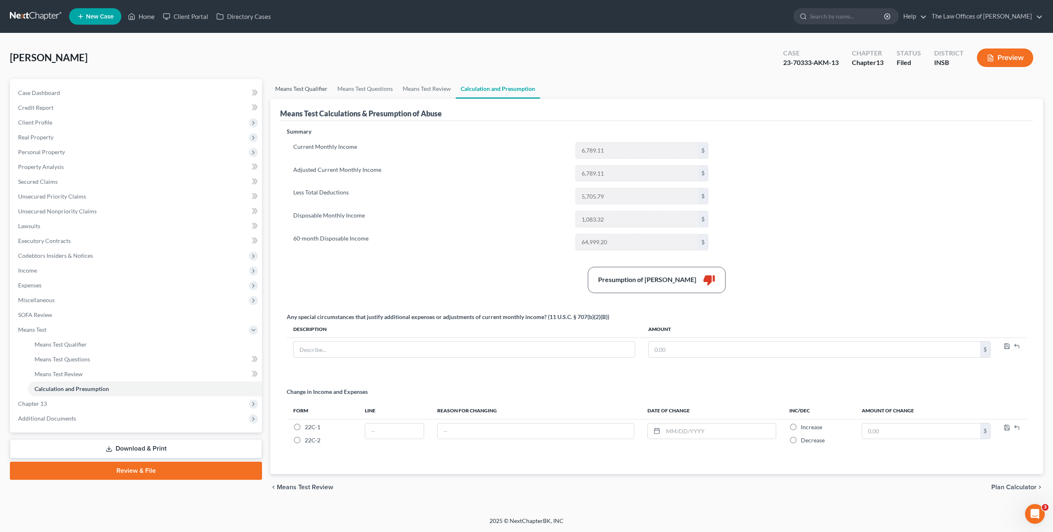
click at [287, 87] on link "Means Test Qualifier" at bounding box center [301, 89] width 62 height 20
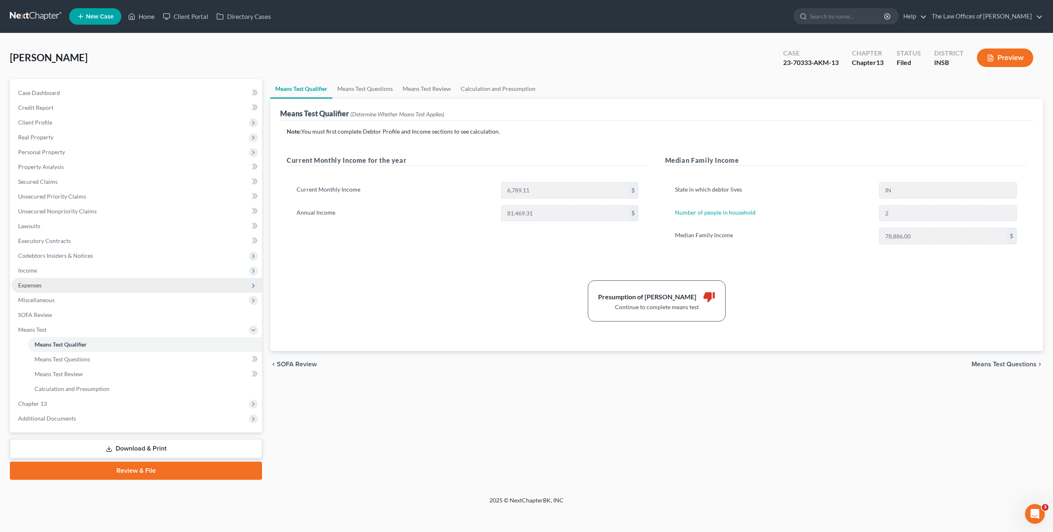
click at [163, 283] on span "Expenses" at bounding box center [137, 285] width 251 height 15
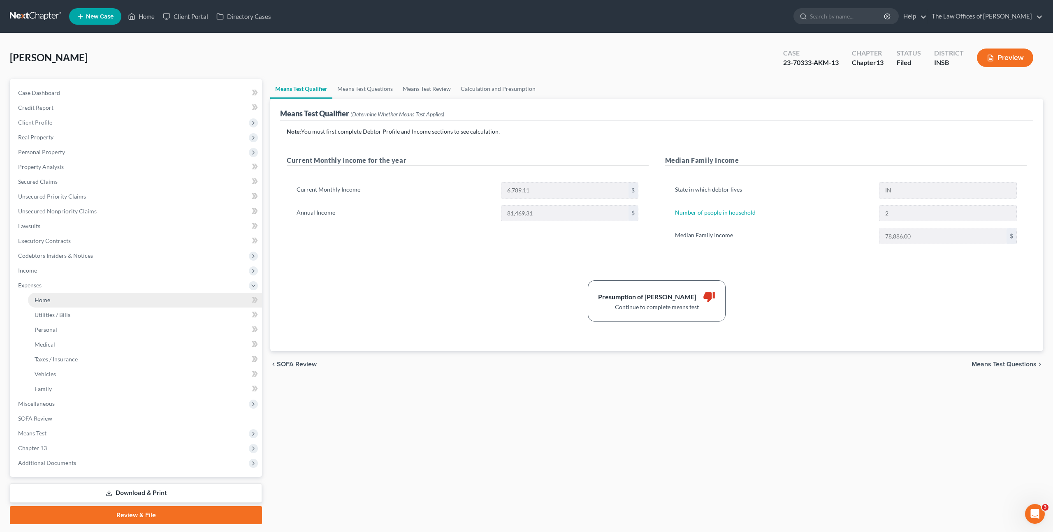
click at [156, 304] on link "Home" at bounding box center [145, 300] width 234 height 15
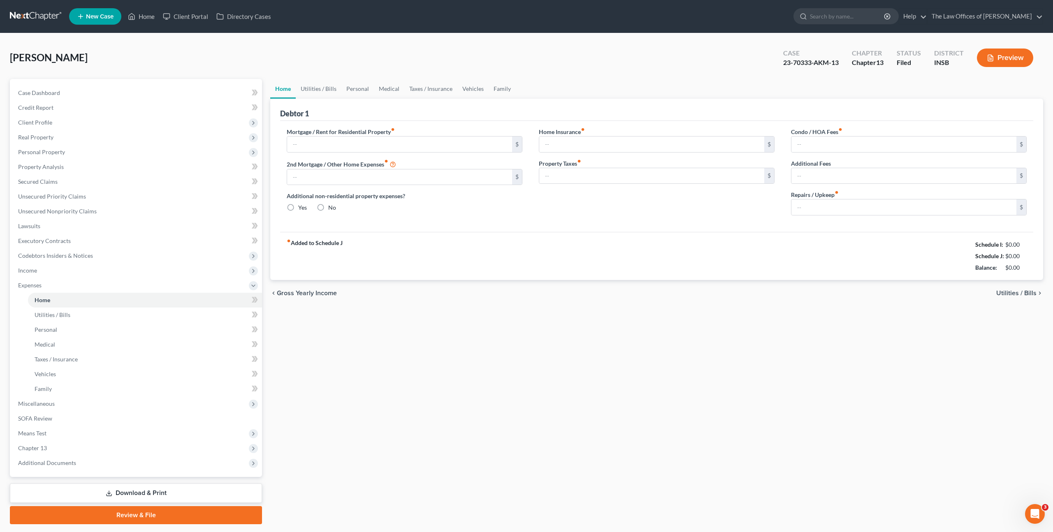
type input "0.00"
radio input "true"
type input "58.00"
type input "28.00"
type input "0.00"
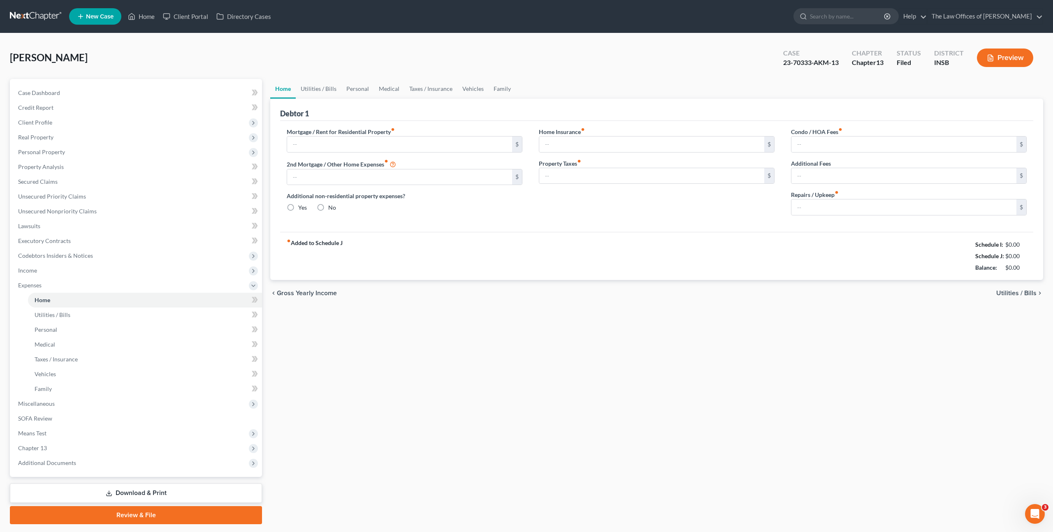
type input "0.00"
type input "100.00"
click at [109, 114] on link "Credit Report" at bounding box center [137, 107] width 251 height 15
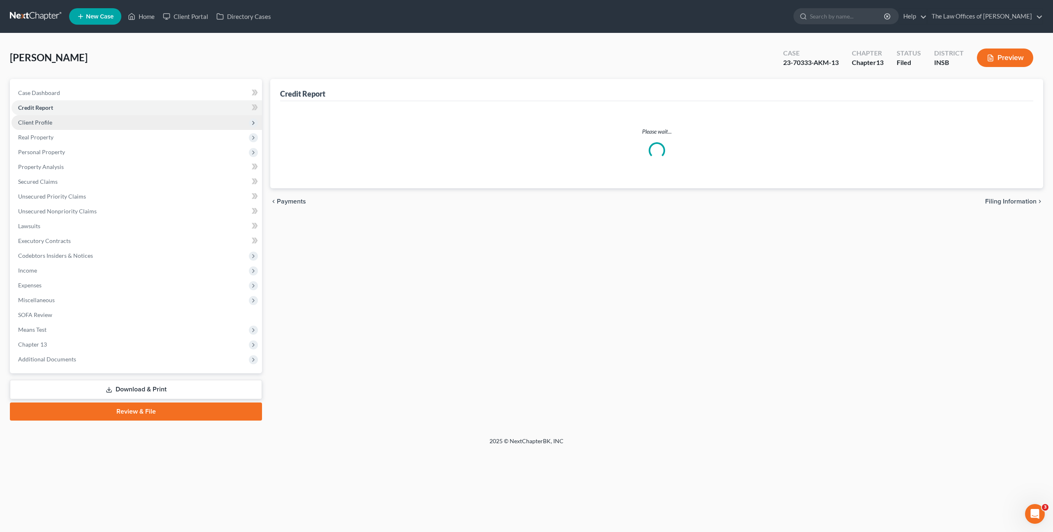
click at [106, 120] on span "Client Profile" at bounding box center [137, 122] width 251 height 15
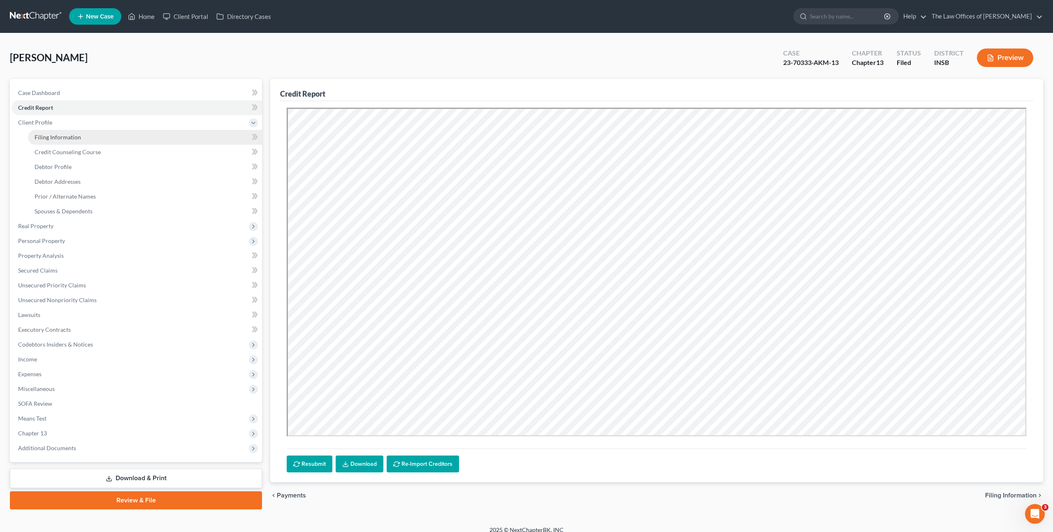
click at [103, 135] on link "Filing Information" at bounding box center [145, 137] width 234 height 15
select select "1"
select select "0"
select select "3"
select select "28"
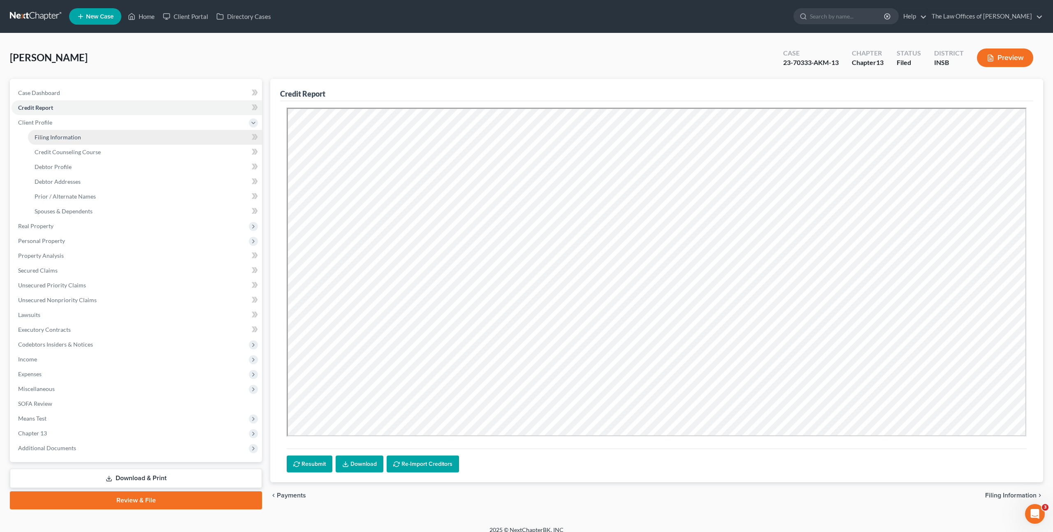
select select "0"
select select "15"
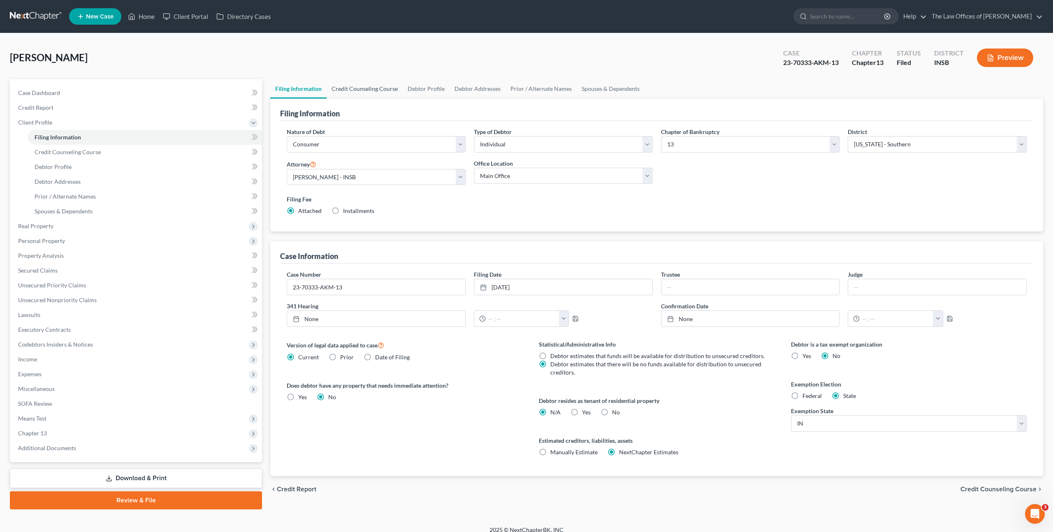
click at [354, 94] on link "Credit Counseling Course" at bounding box center [365, 89] width 76 height 20
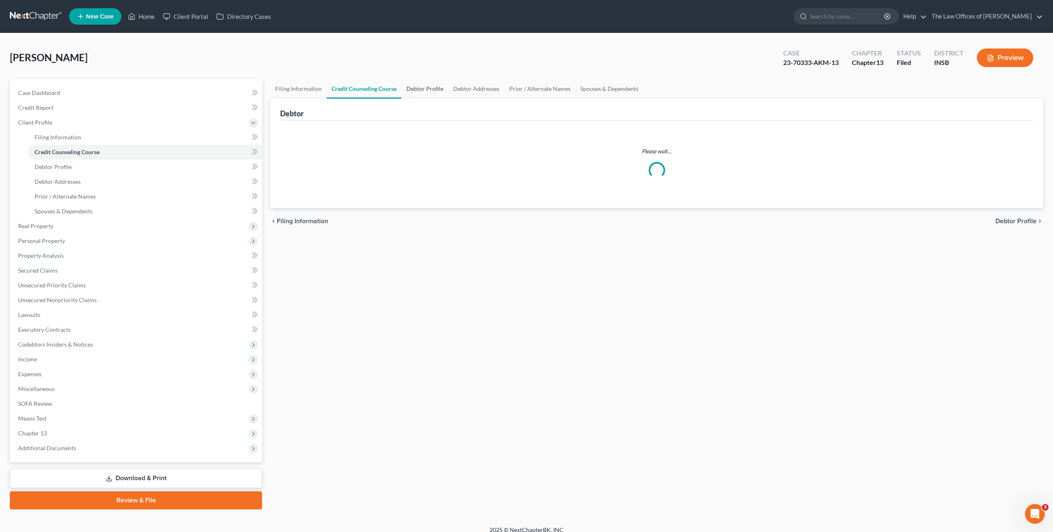
click at [418, 85] on link "Debtor Profile" at bounding box center [425, 89] width 47 height 20
select select "1"
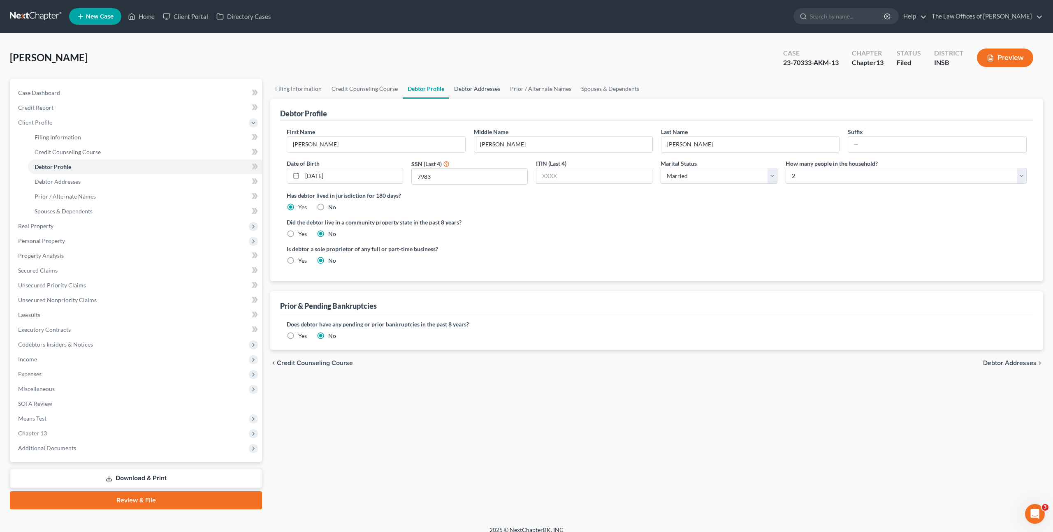
click at [474, 91] on link "Debtor Addresses" at bounding box center [477, 89] width 56 height 20
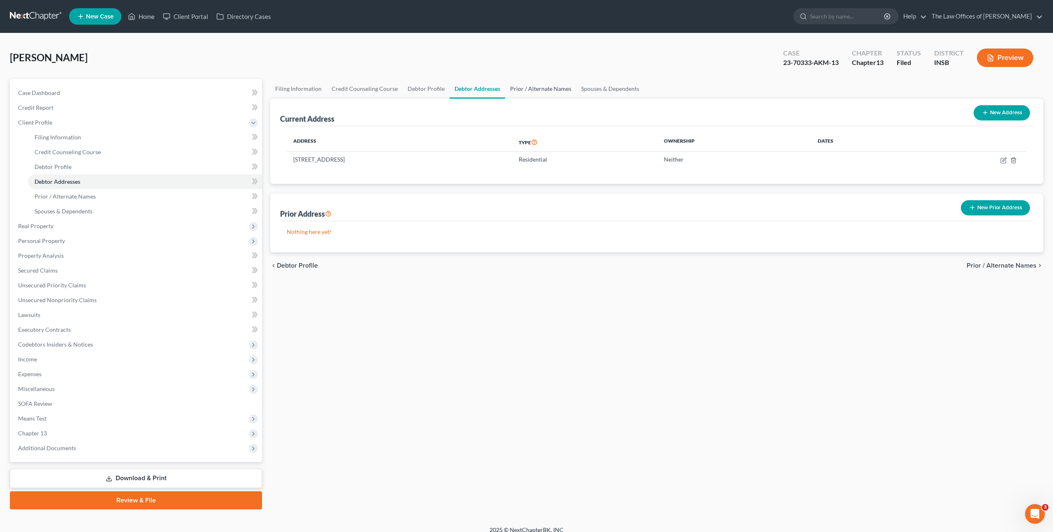
click at [557, 95] on link "Prior / Alternate Names" at bounding box center [540, 89] width 71 height 20
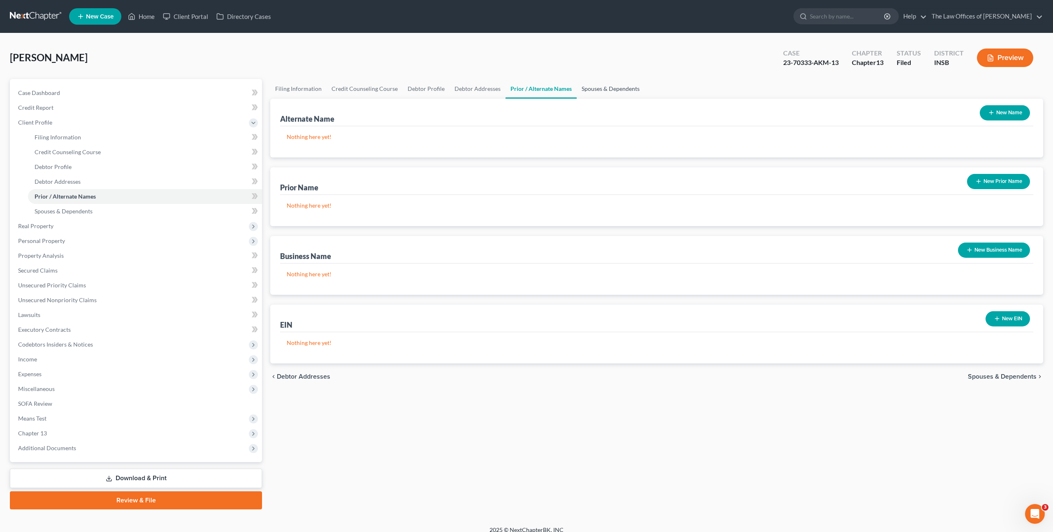
drag, startPoint x: 597, startPoint y: 90, endPoint x: 574, endPoint y: 102, distance: 25.9
click at [597, 90] on link "Spouses & Dependents" at bounding box center [611, 89] width 68 height 20
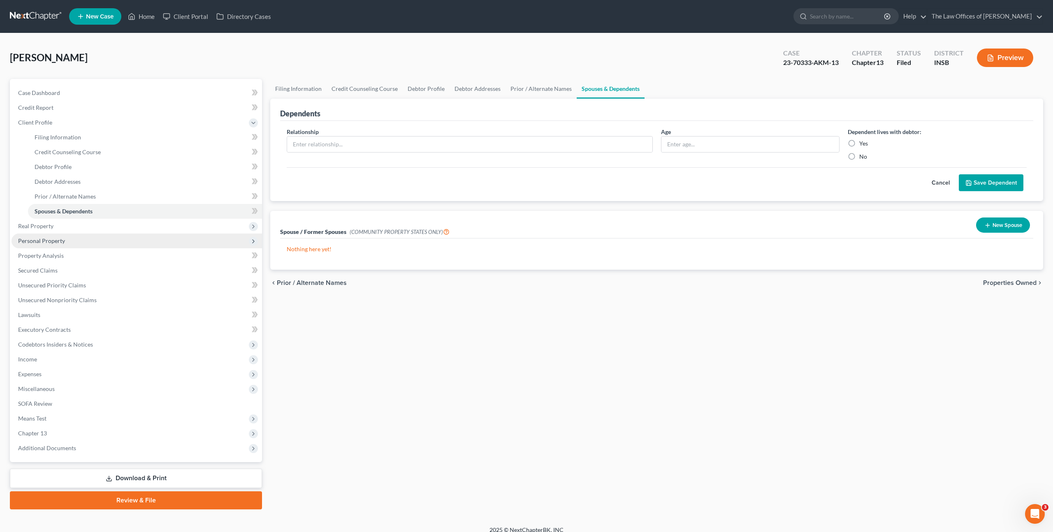
click at [100, 246] on span "Personal Property" at bounding box center [137, 241] width 251 height 15
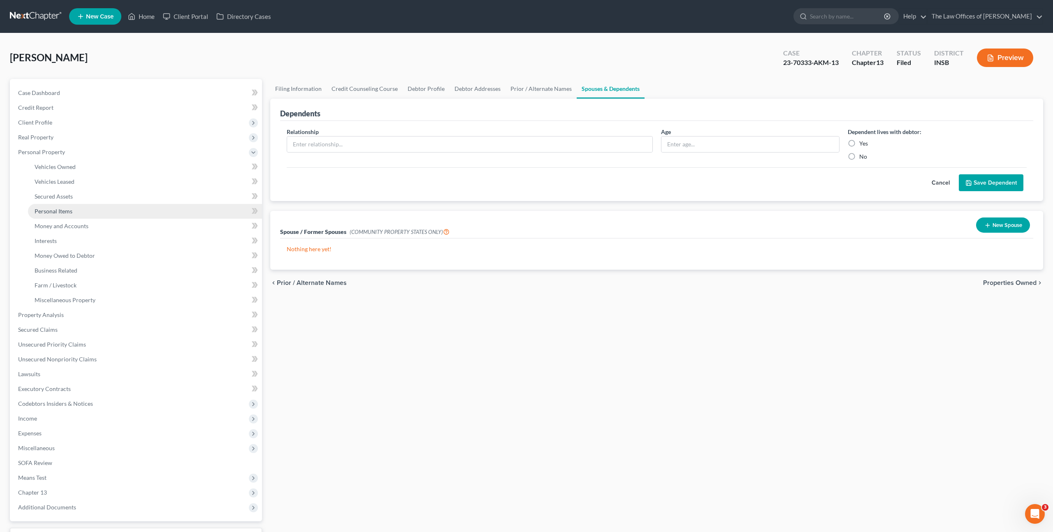
click at [103, 214] on link "Personal Items" at bounding box center [145, 211] width 234 height 15
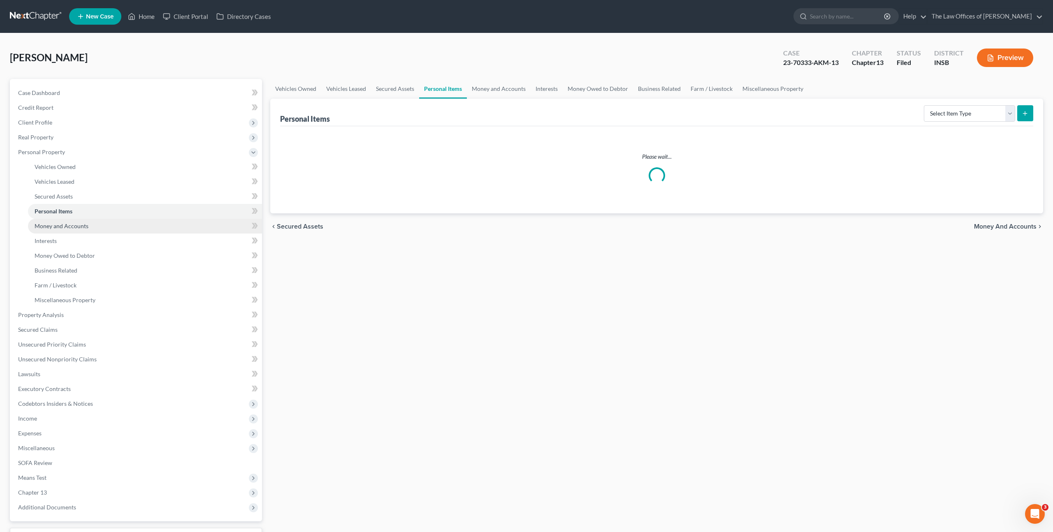
click at [101, 221] on link "Money and Accounts" at bounding box center [145, 226] width 234 height 15
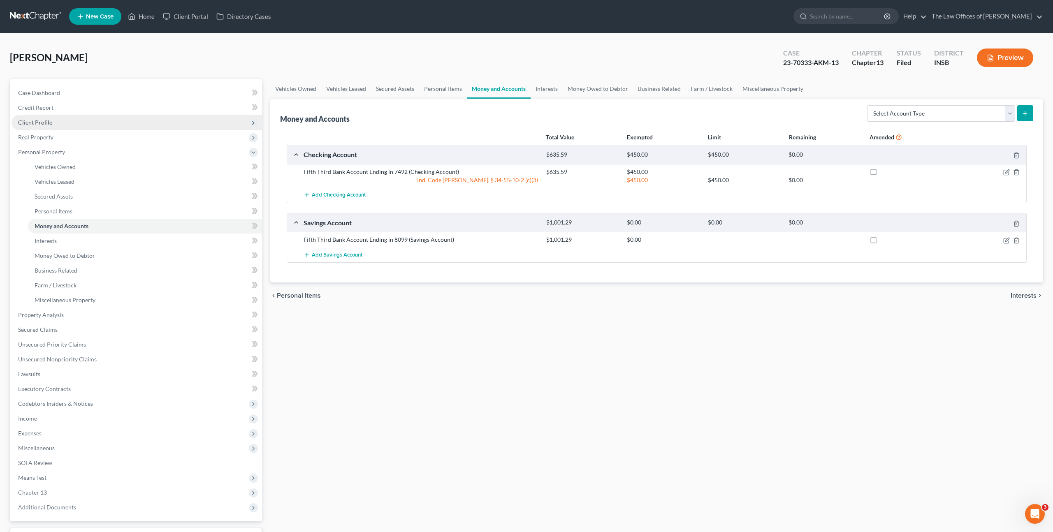
click at [165, 124] on span "Client Profile" at bounding box center [137, 122] width 251 height 15
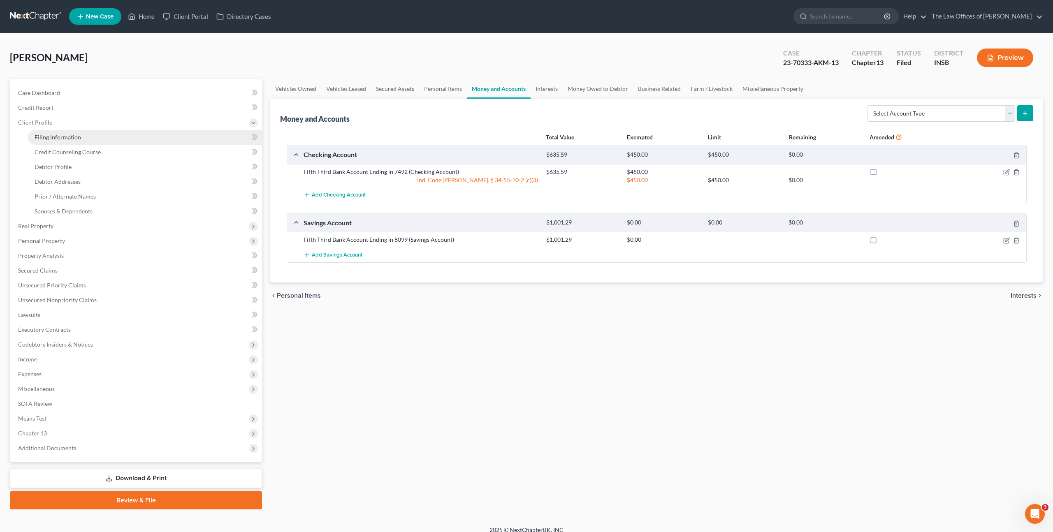
click at [157, 132] on link "Filing Information" at bounding box center [145, 137] width 234 height 15
select select "1"
select select "0"
select select "3"
select select "28"
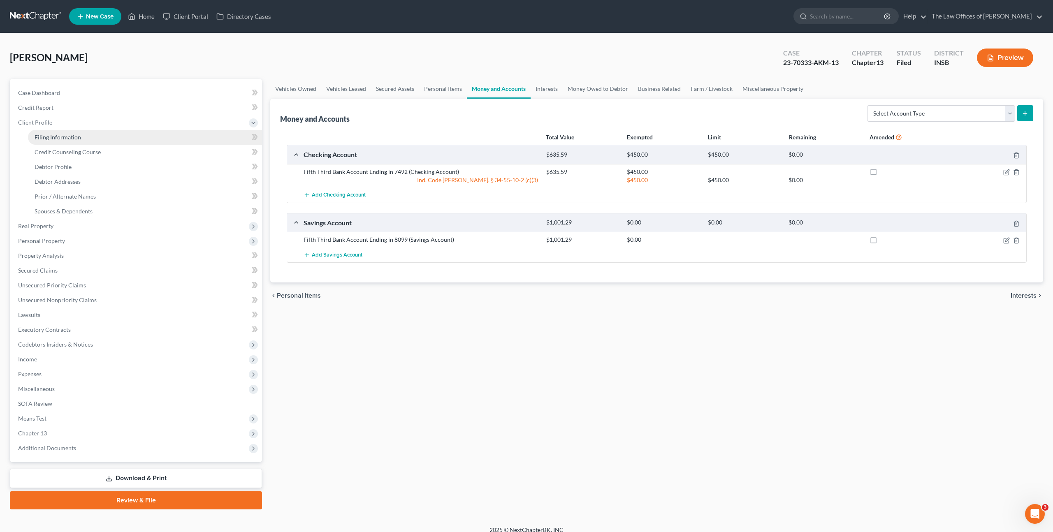
select select "0"
select select "15"
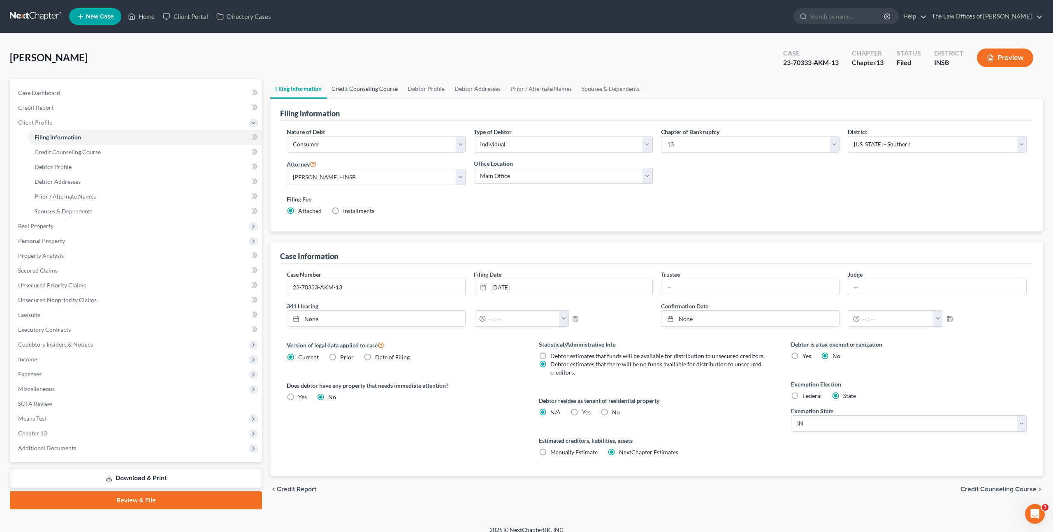
click at [345, 88] on link "Credit Counseling Course" at bounding box center [365, 89] width 76 height 20
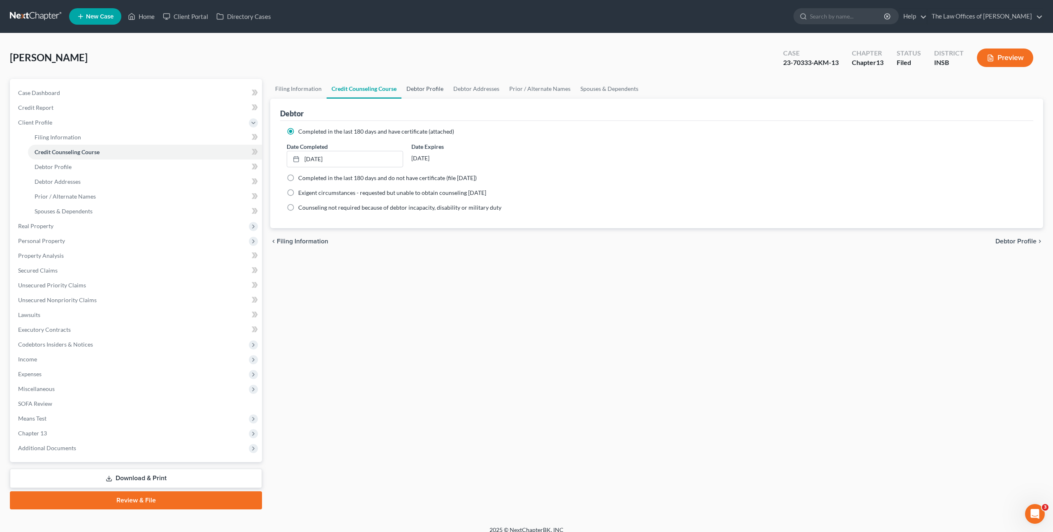
click at [416, 93] on link "Debtor Profile" at bounding box center [425, 89] width 47 height 20
select select "1"
